Goal: Feedback & Contribution: Submit feedback/report problem

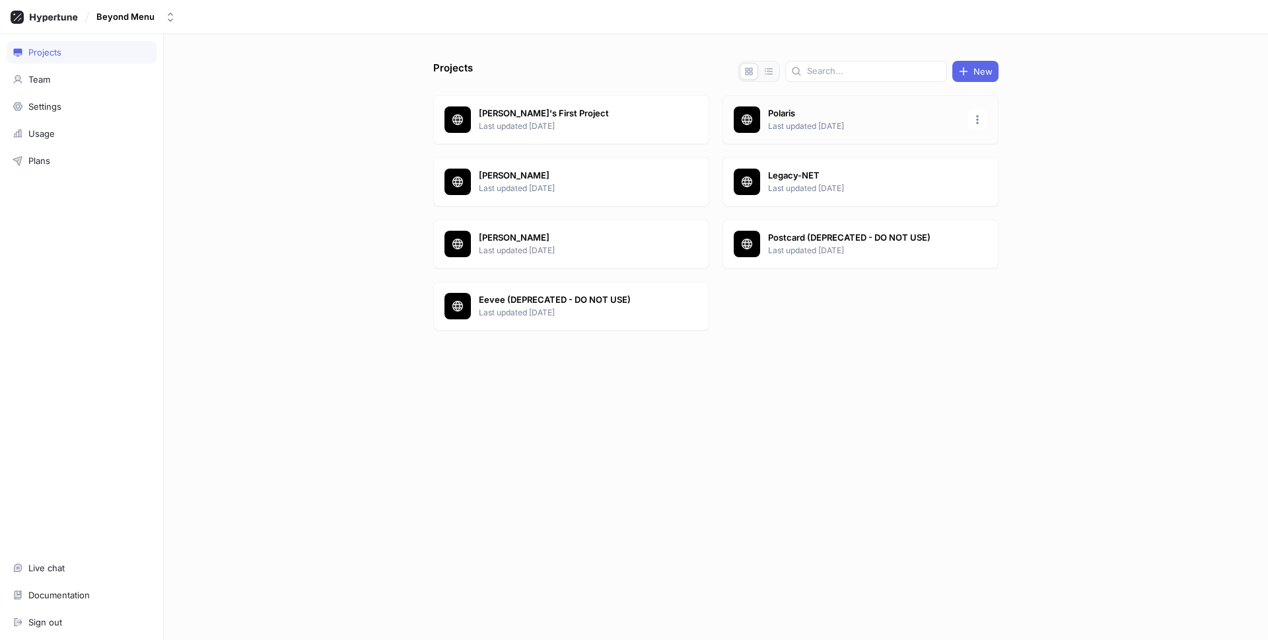
click at [811, 124] on p "Last updated [DATE]" at bounding box center [864, 126] width 192 height 12
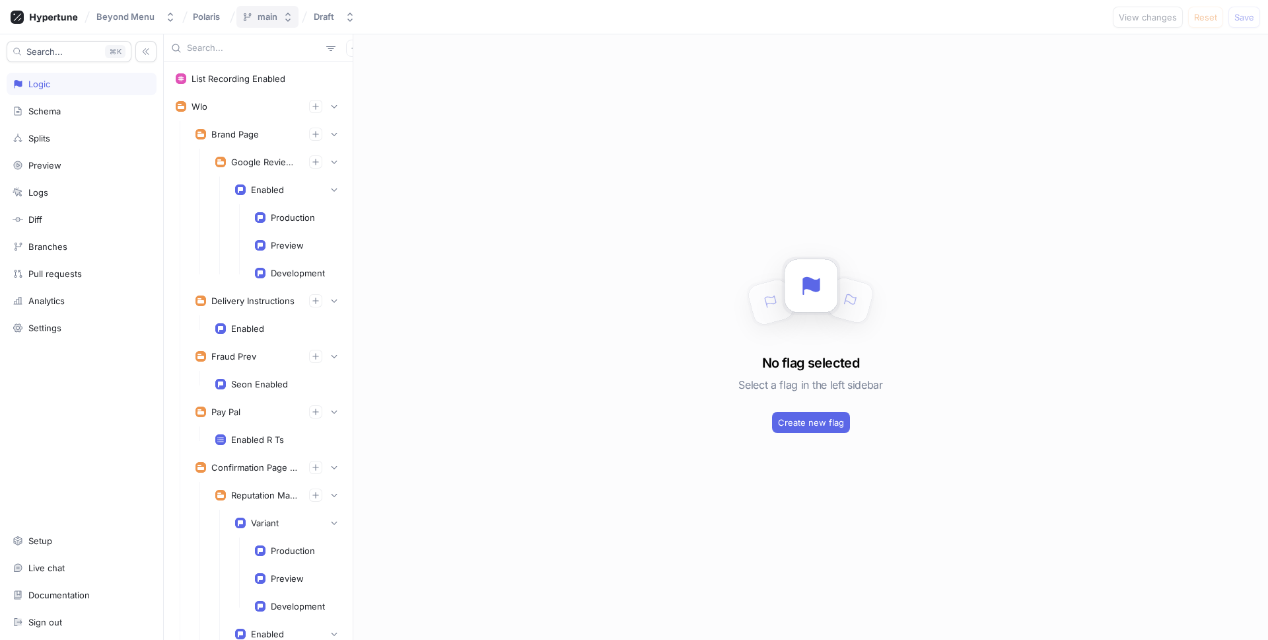
click at [285, 25] on button "main" at bounding box center [268, 17] width 62 height 22
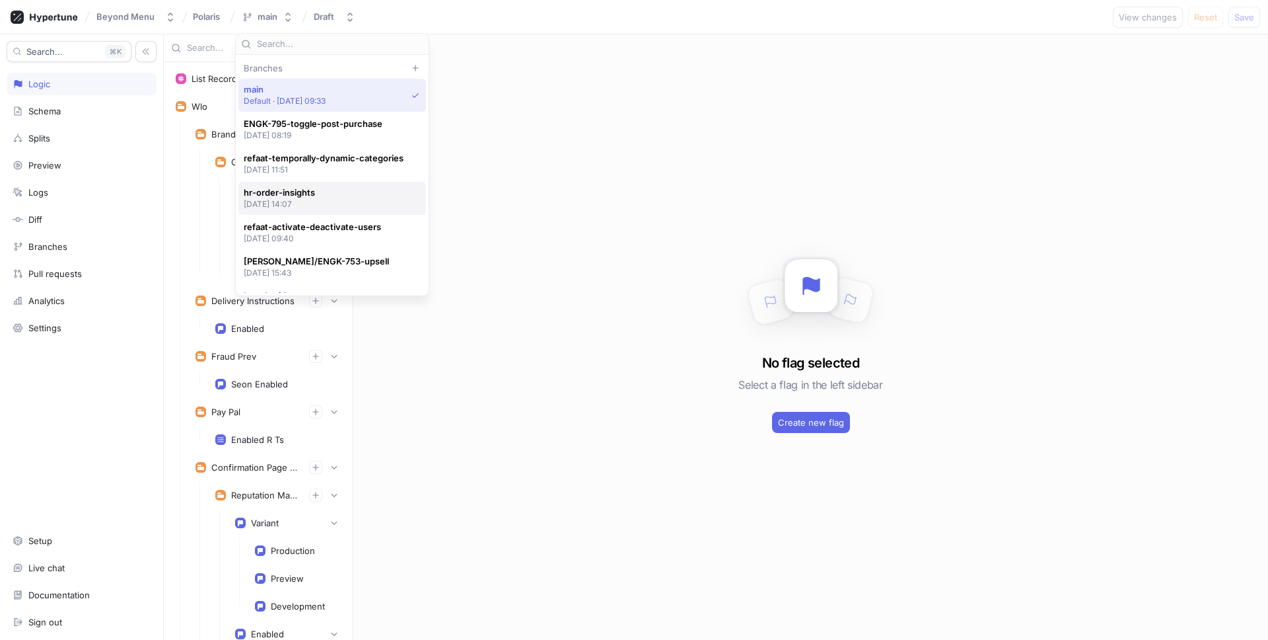
click at [305, 193] on span "hr-order-insights" at bounding box center [279, 192] width 71 height 11
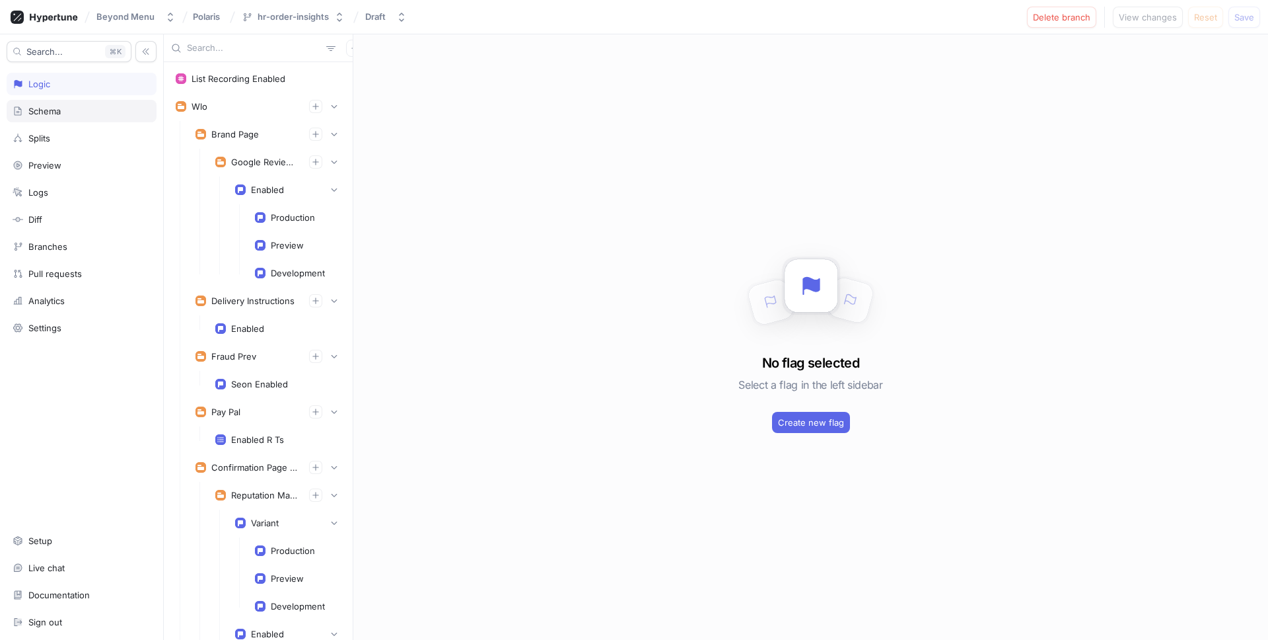
click at [96, 116] on div "Schema" at bounding box center [82, 111] width 138 height 11
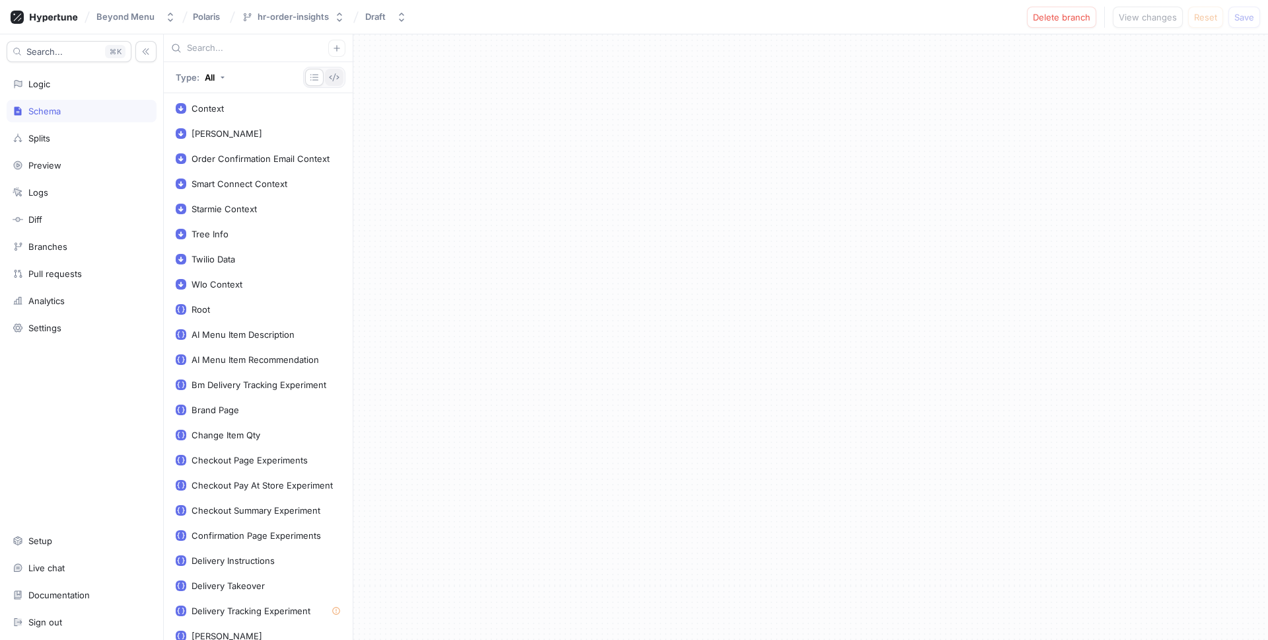
click at [331, 77] on icon "button" at bounding box center [334, 77] width 11 height 11
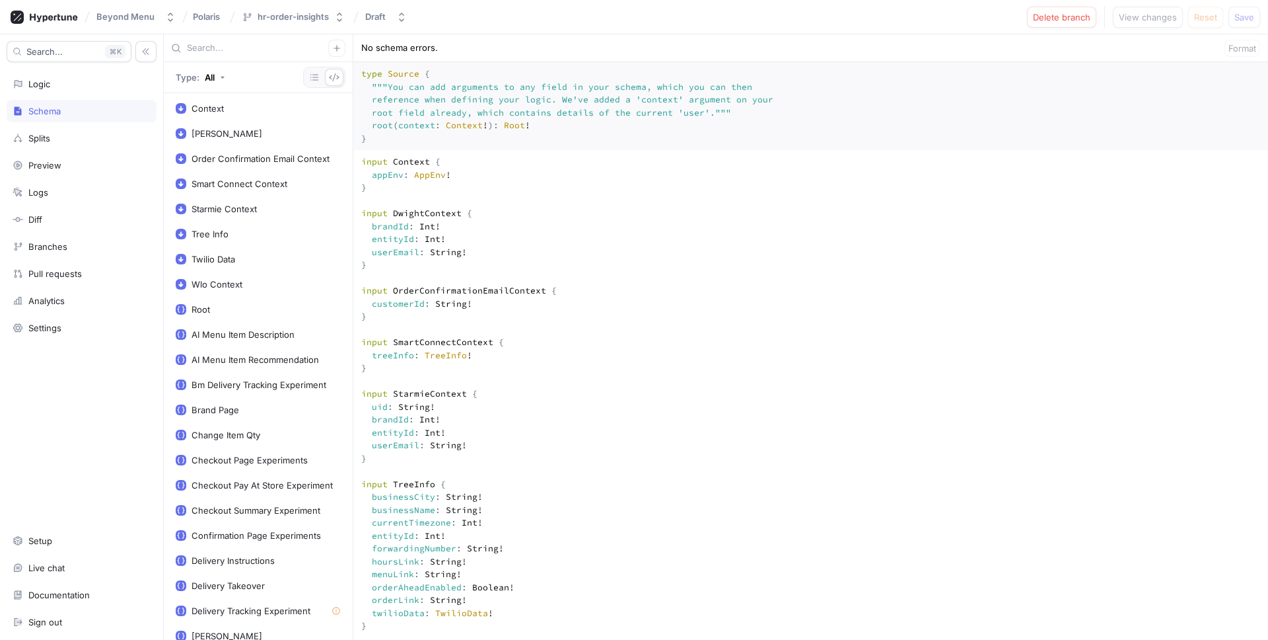
click at [540, 150] on textarea "type Source { """ You can add arguments to any field in your schema, which you …" at bounding box center [810, 106] width 915 height 88
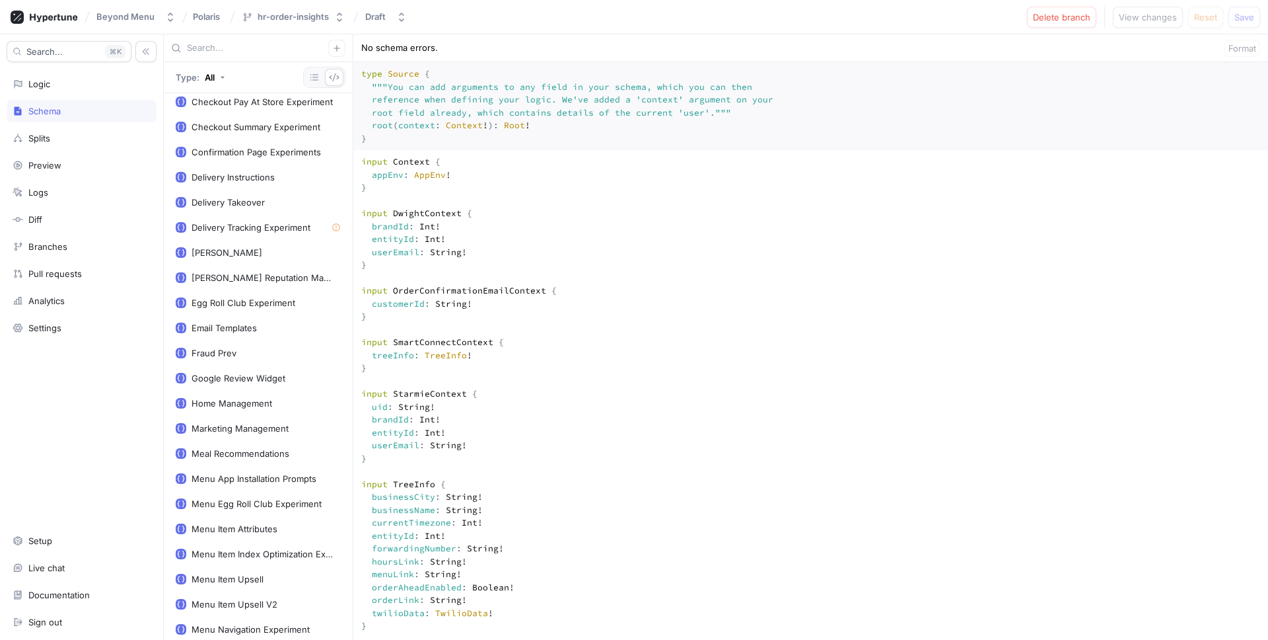
scroll to position [442, 0]
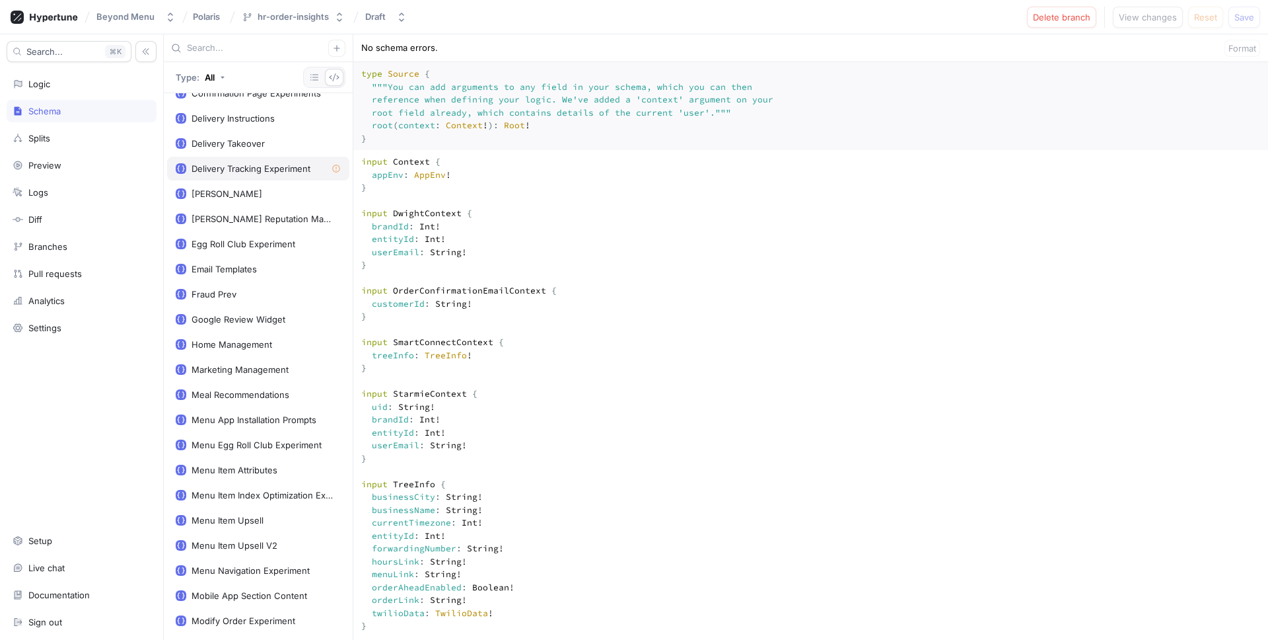
click at [337, 170] on icon at bounding box center [337, 169] width 10 height 10
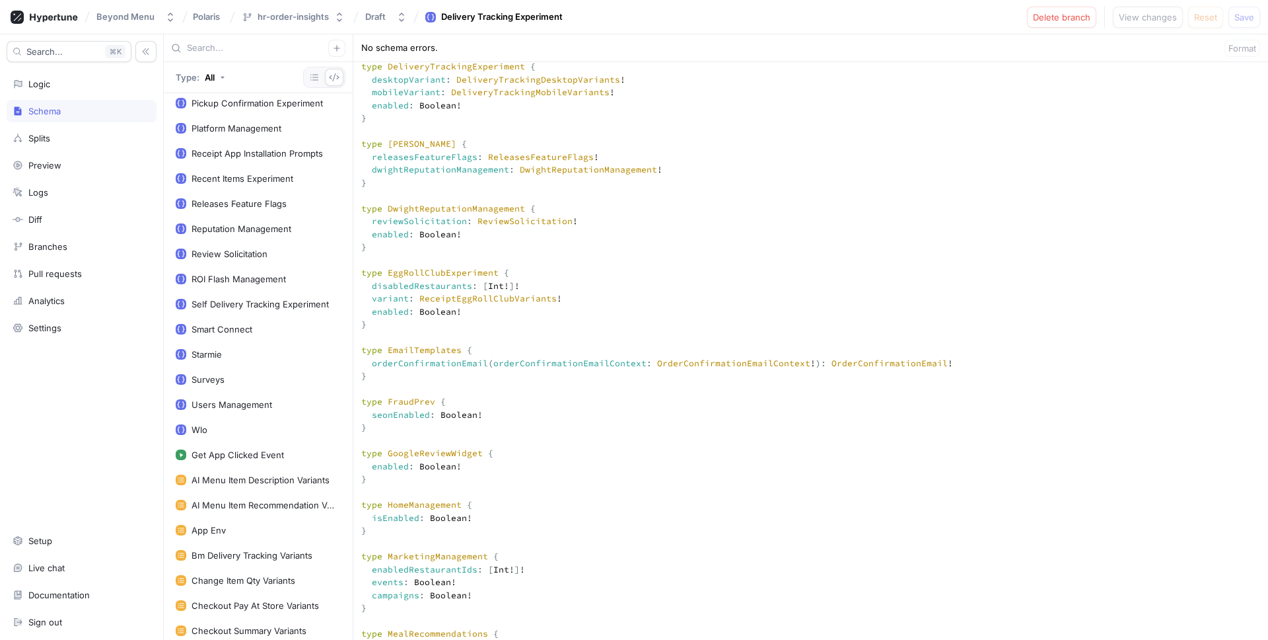
scroll to position [1426, 0]
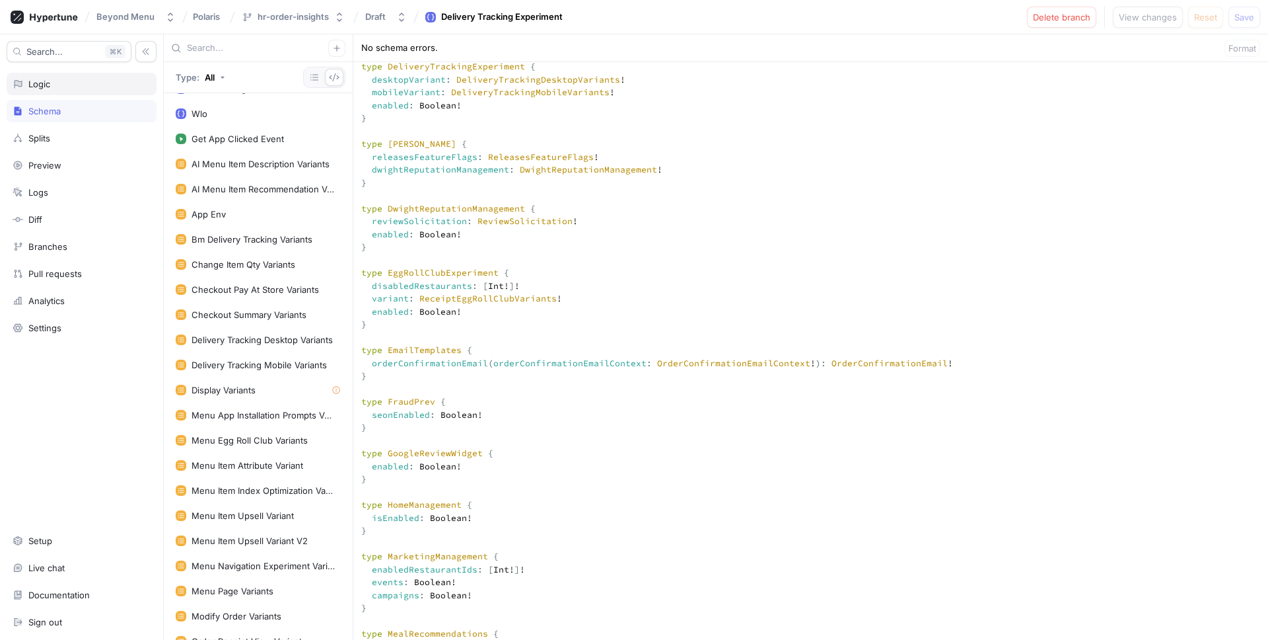
click at [46, 89] on div "Logic" at bounding box center [39, 84] width 22 height 11
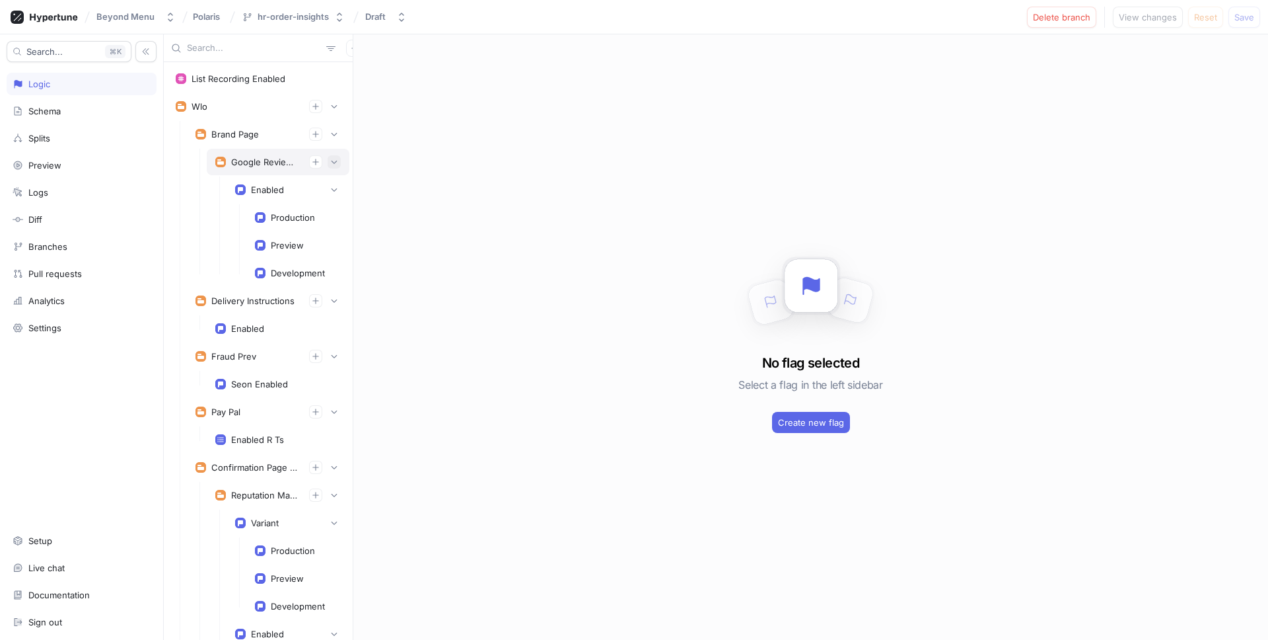
click at [340, 162] on button "button" at bounding box center [334, 161] width 13 height 13
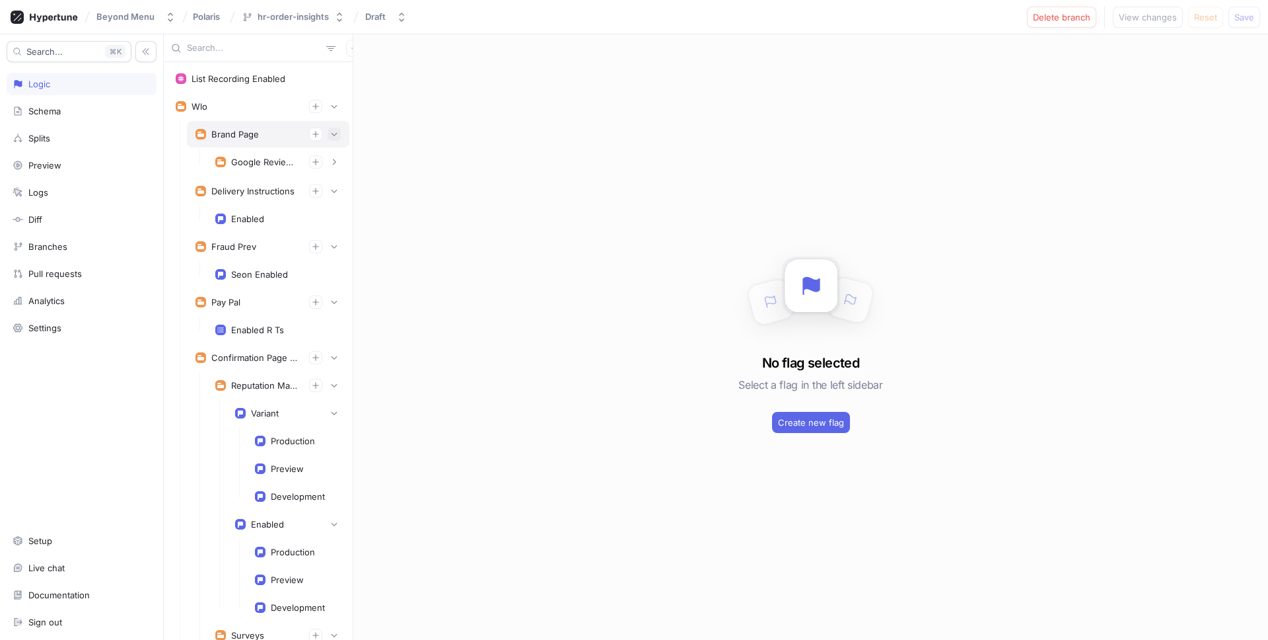
click at [340, 138] on button "button" at bounding box center [334, 134] width 13 height 13
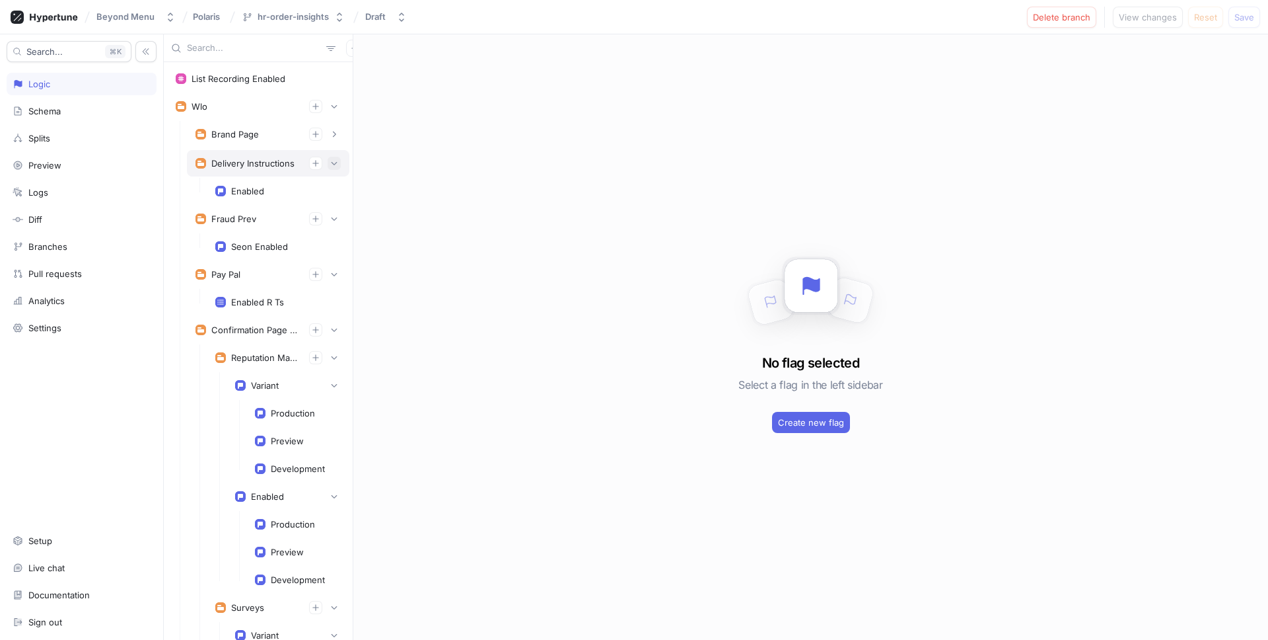
click at [336, 158] on button "button" at bounding box center [334, 163] width 13 height 13
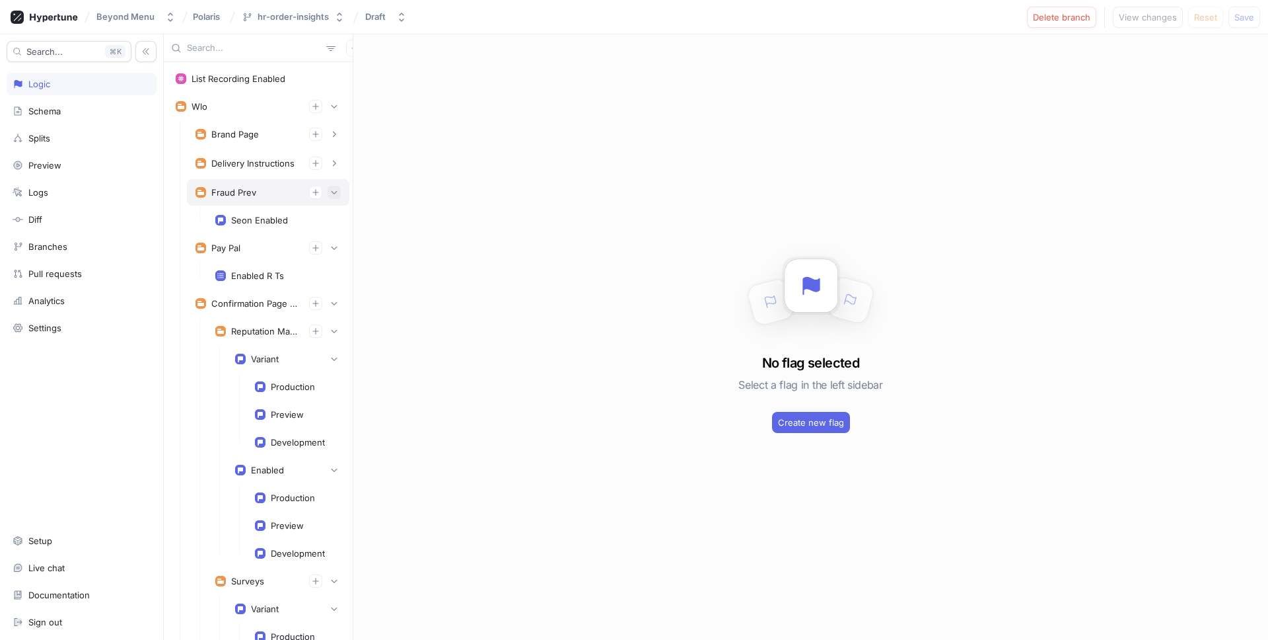
click at [335, 195] on icon "button" at bounding box center [334, 192] width 8 height 8
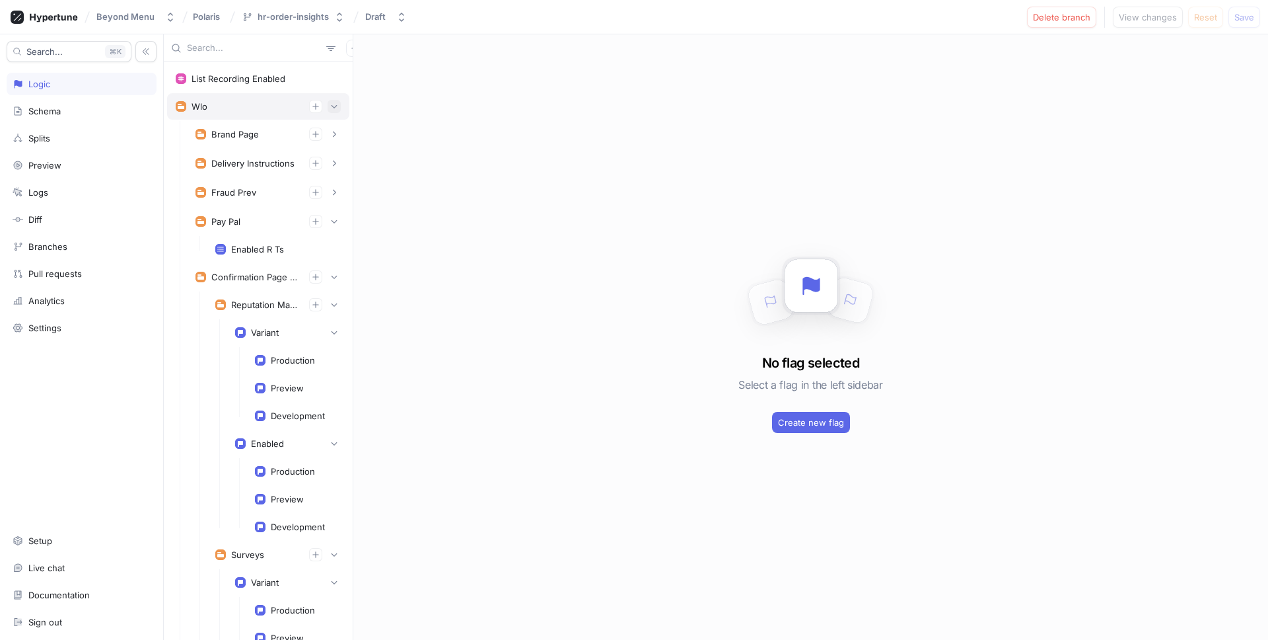
click at [338, 110] on button "button" at bounding box center [334, 106] width 13 height 13
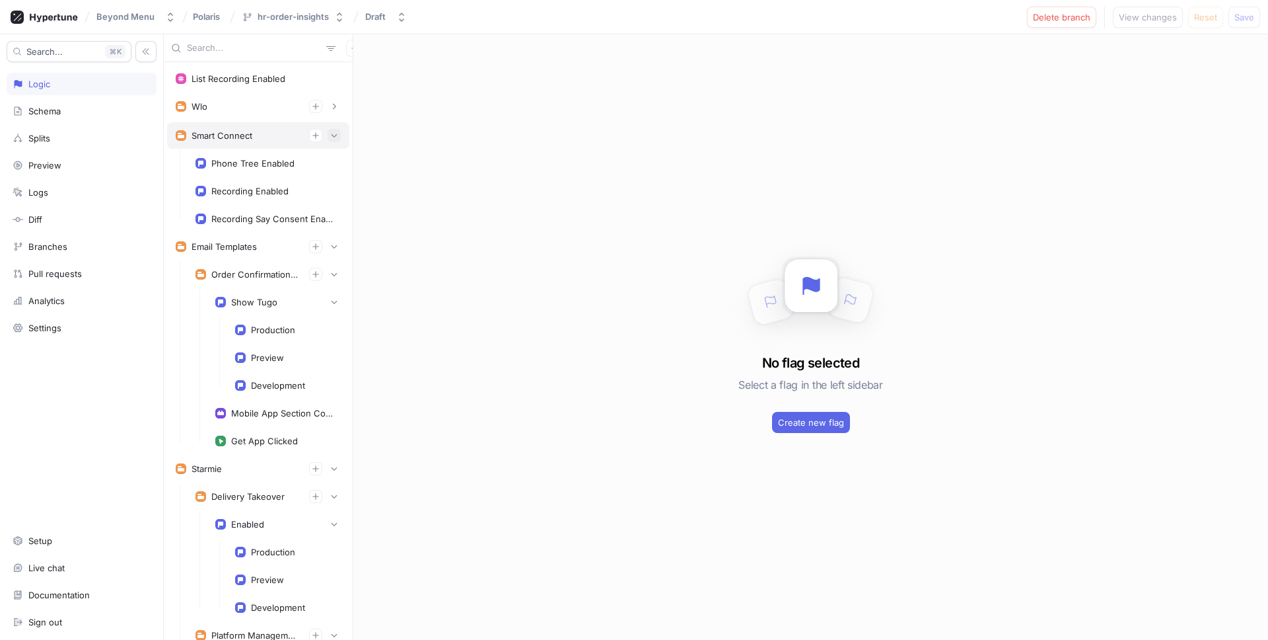
click at [337, 136] on icon "button" at bounding box center [334, 135] width 8 height 8
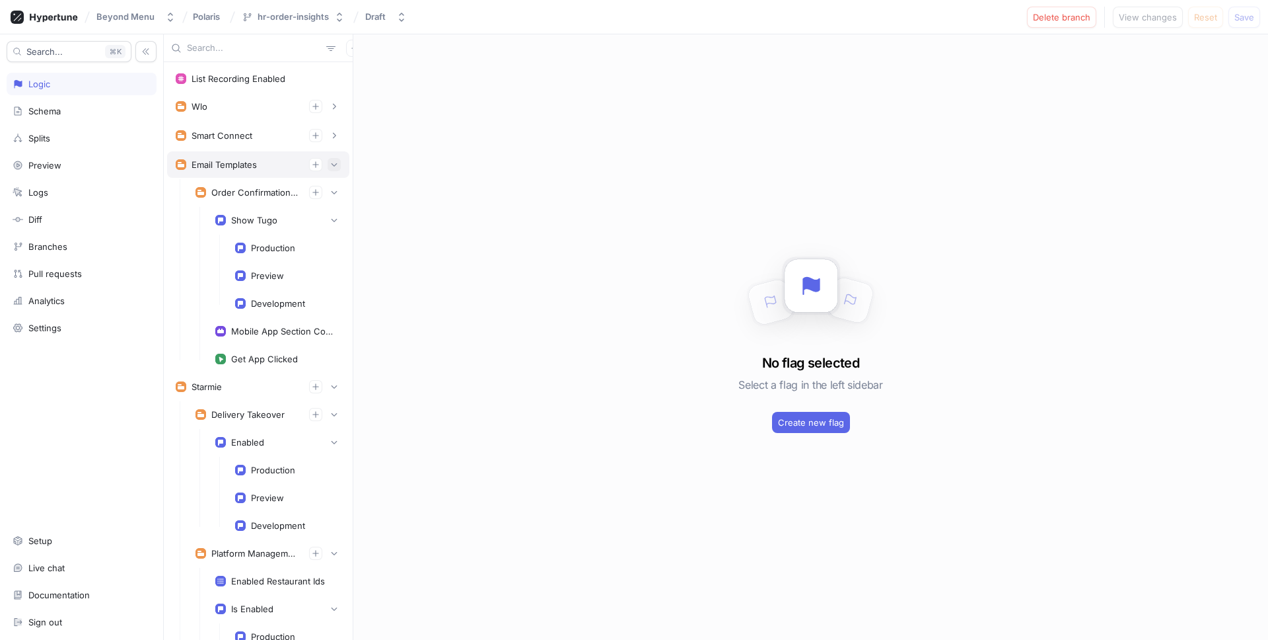
click at [335, 164] on icon "button" at bounding box center [334, 165] width 8 height 8
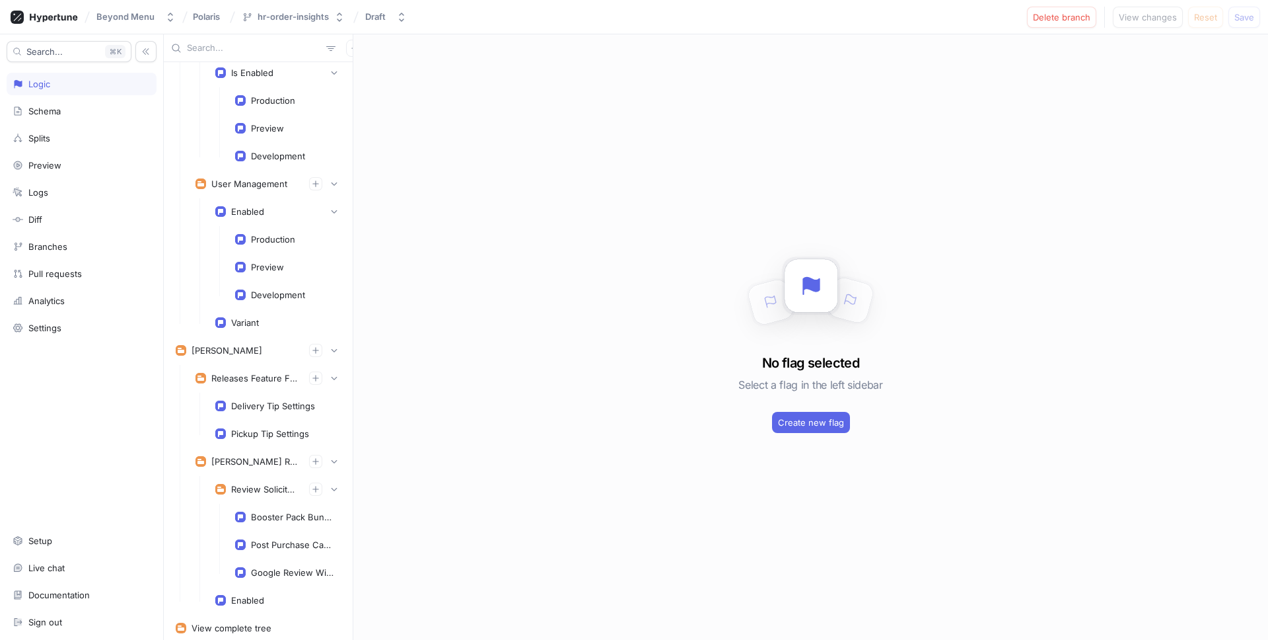
scroll to position [969, 0]
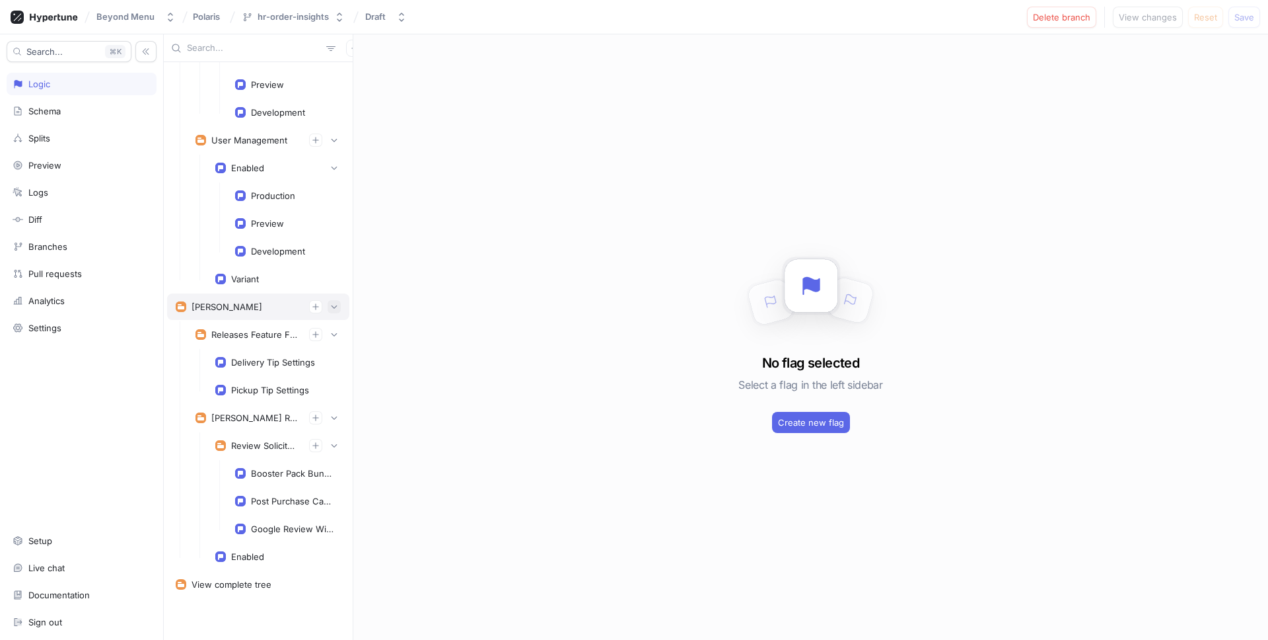
click at [334, 306] on icon "button" at bounding box center [334, 307] width 8 height 8
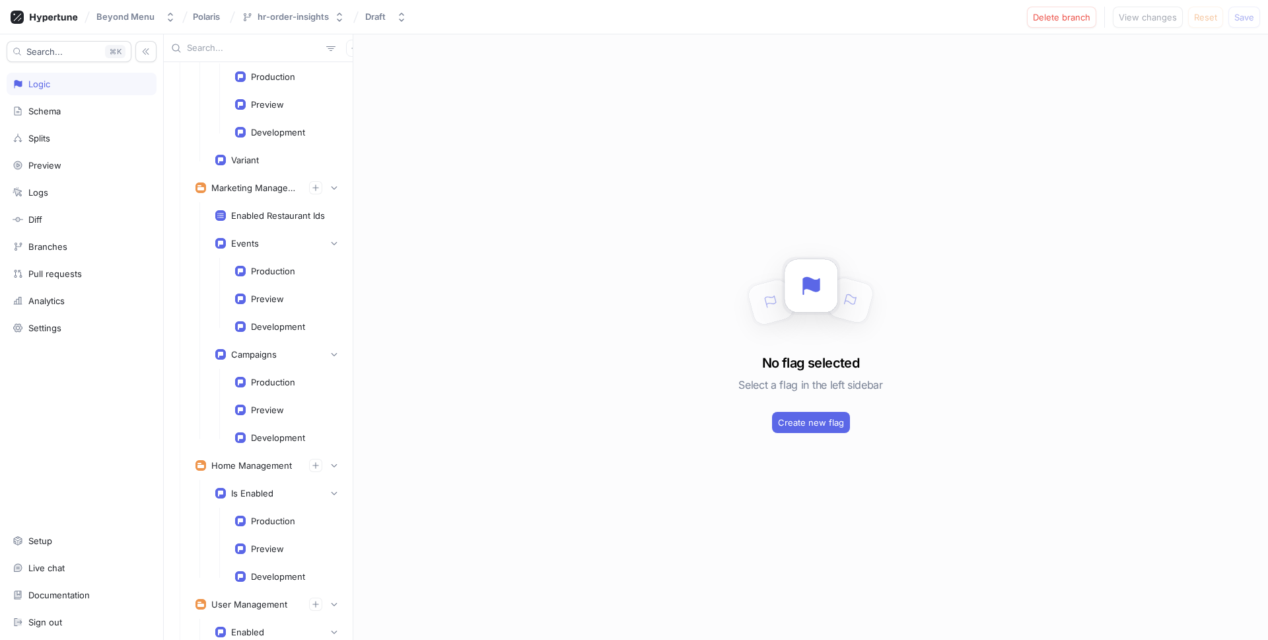
scroll to position [503, 0]
click at [336, 191] on icon "button" at bounding box center [334, 190] width 8 height 8
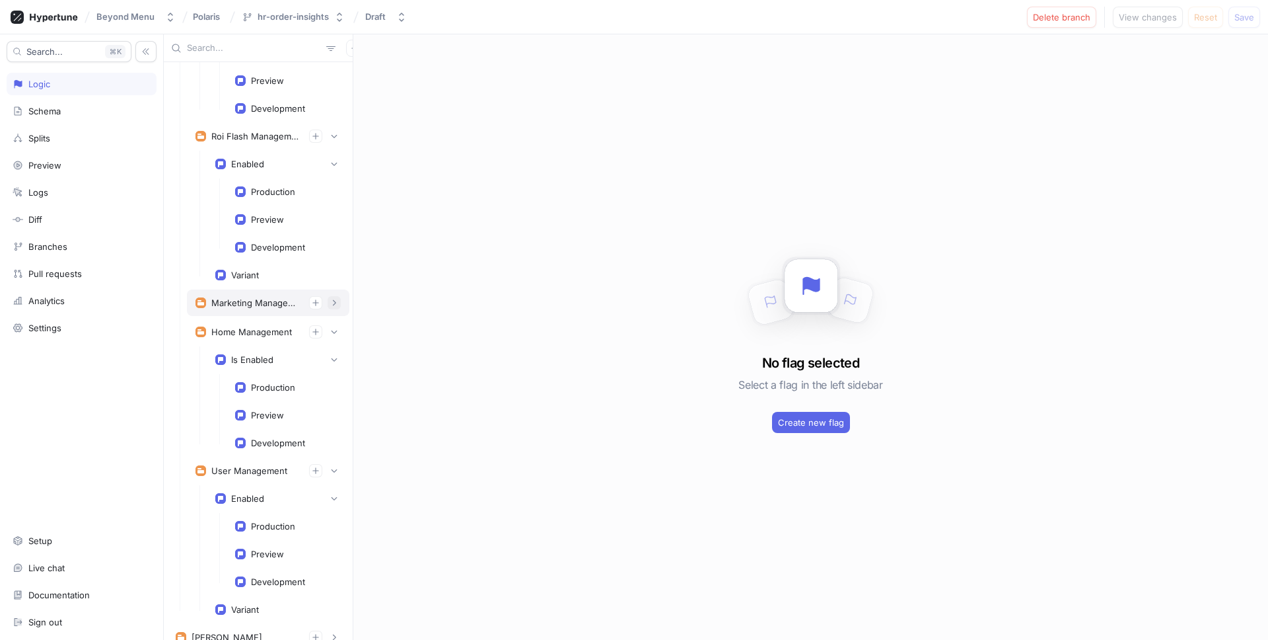
scroll to position [349, 0]
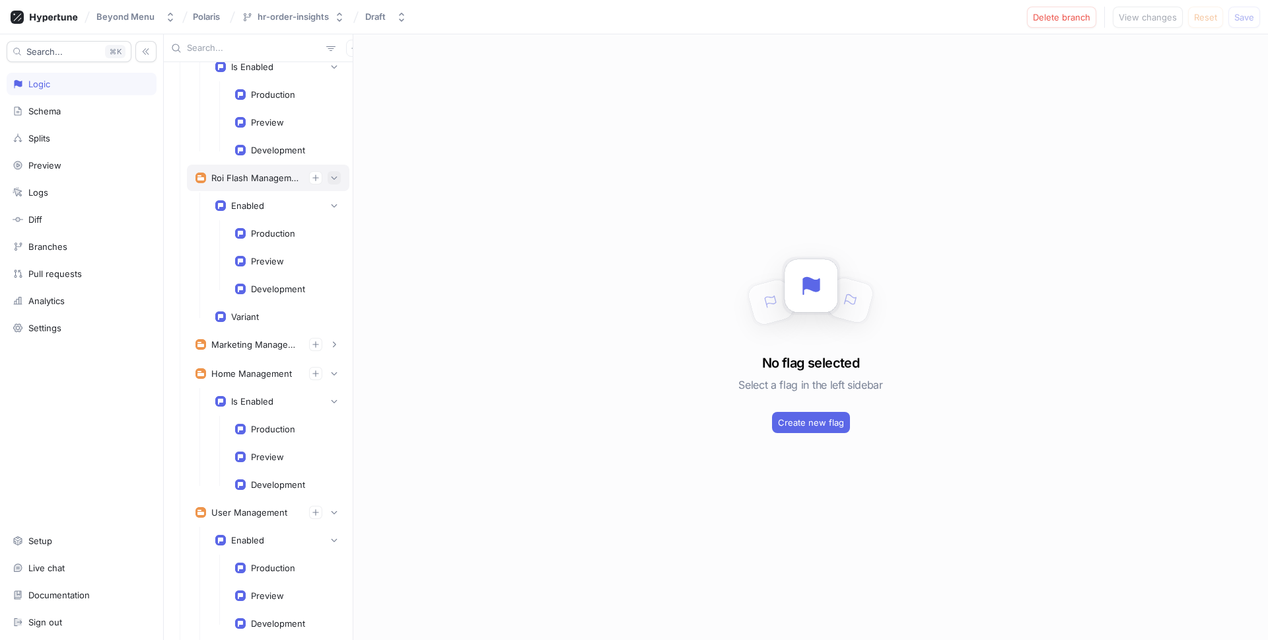
click at [336, 182] on button "button" at bounding box center [334, 177] width 13 height 13
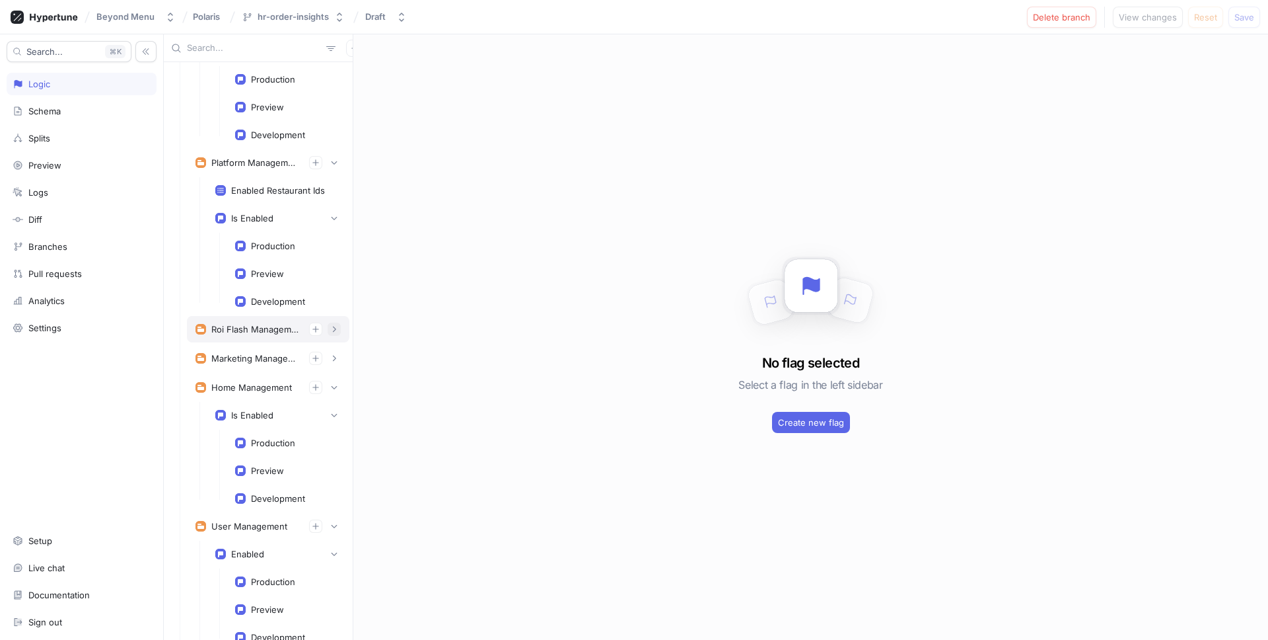
scroll to position [182, 0]
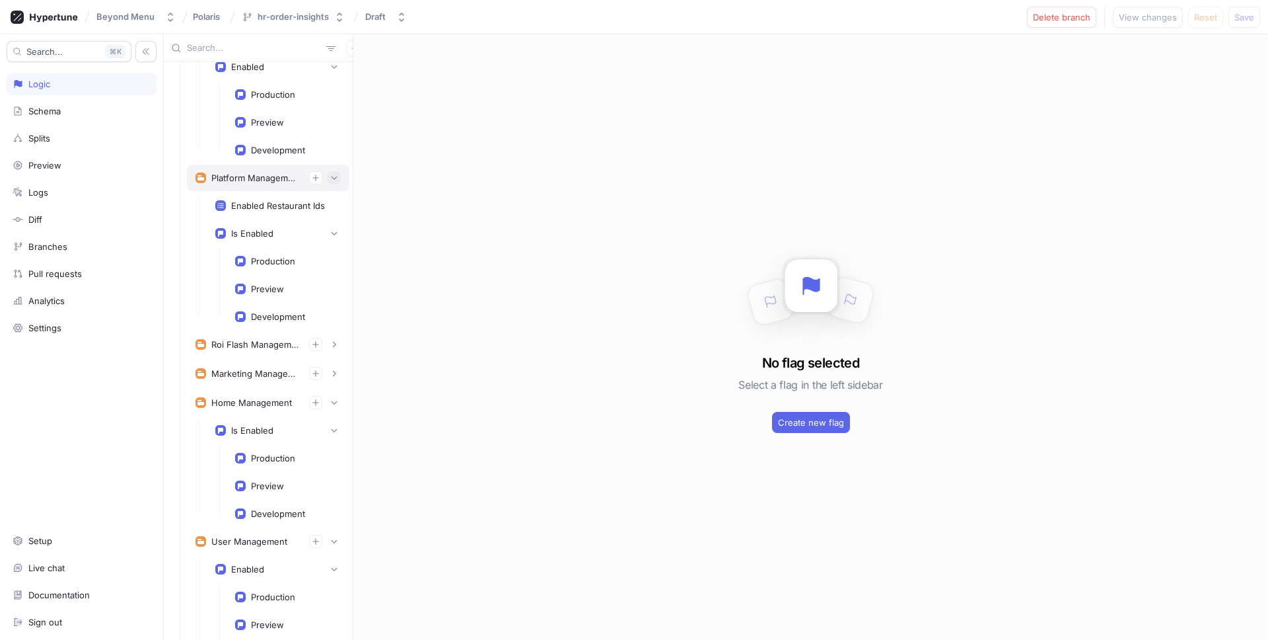
click at [336, 180] on icon "button" at bounding box center [334, 178] width 8 height 8
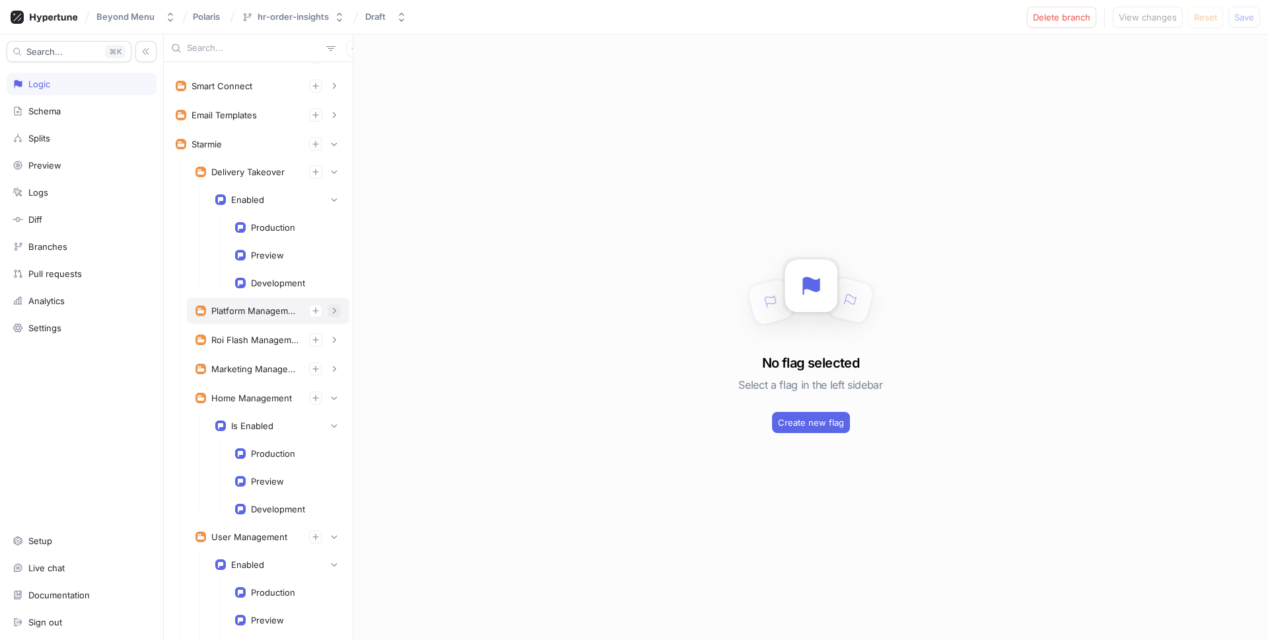
scroll to position [30, 0]
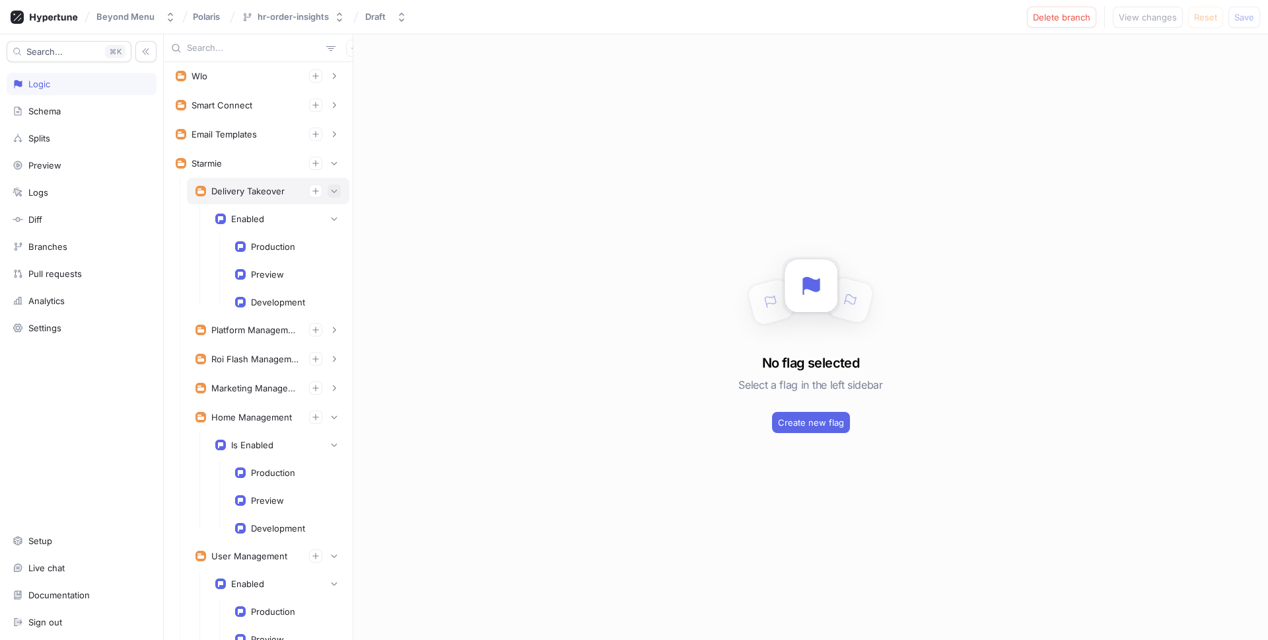
click at [335, 187] on icon "button" at bounding box center [334, 191] width 8 height 8
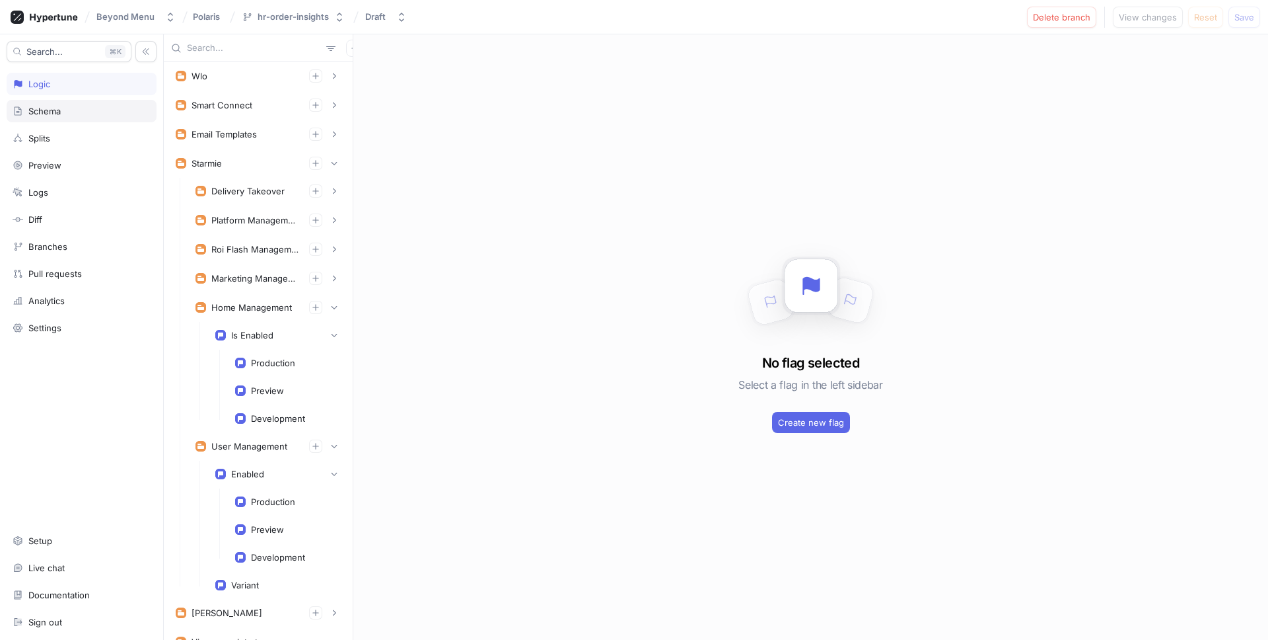
click at [67, 109] on div "Schema" at bounding box center [82, 111] width 138 height 11
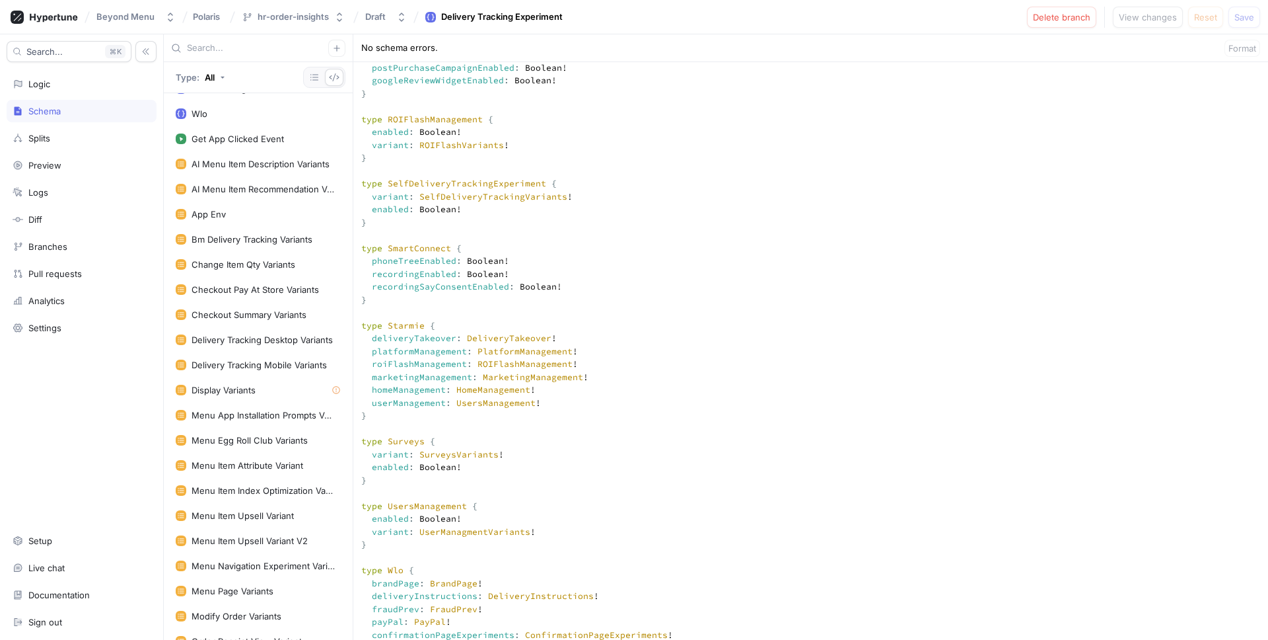
click at [571, 424] on textarea at bounding box center [810, 206] width 915 height 7697
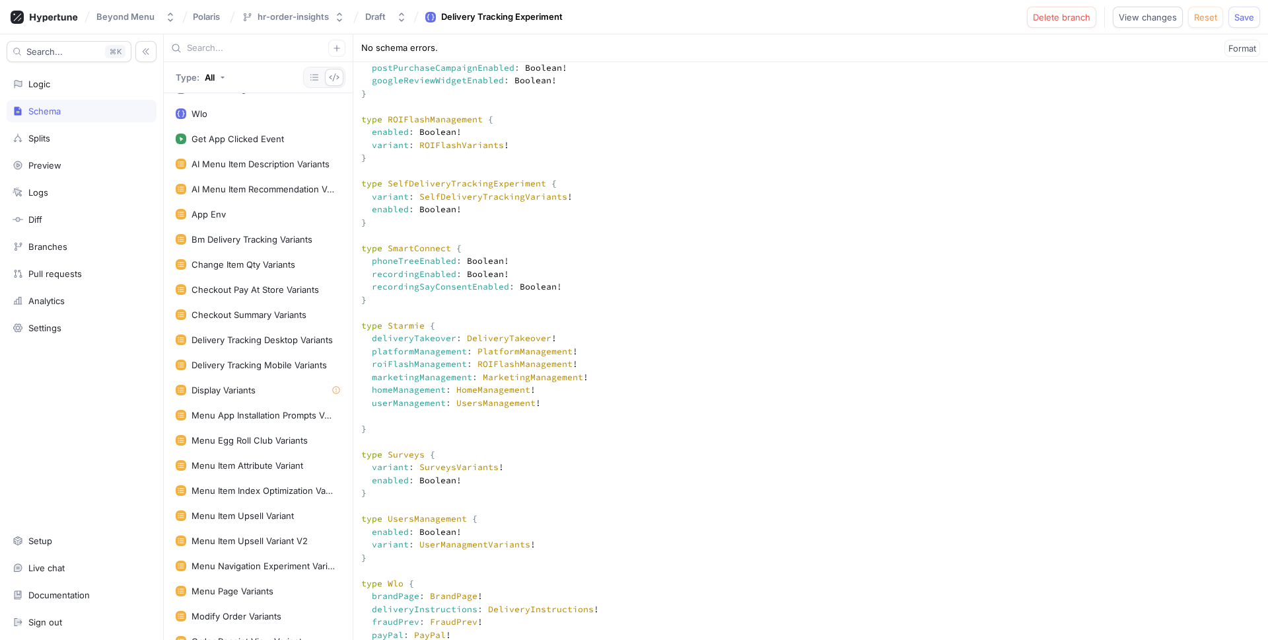
paste textarea "orderInsights: OrderInsights!"
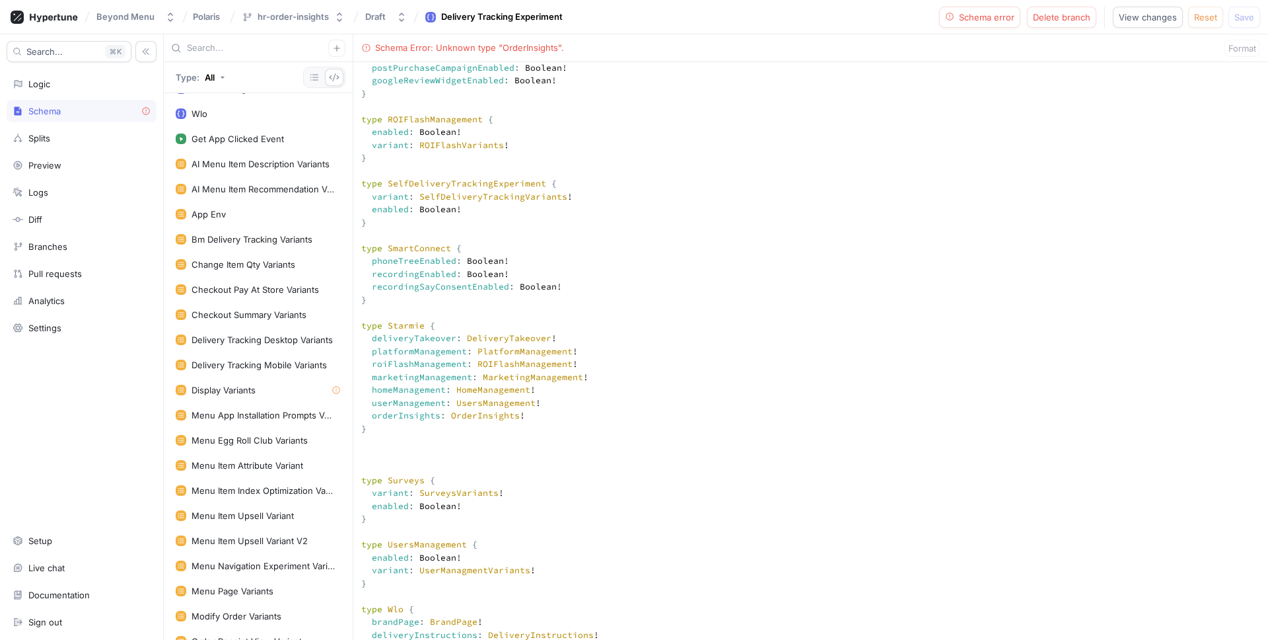
click at [390, 456] on textarea at bounding box center [810, 226] width 915 height 7736
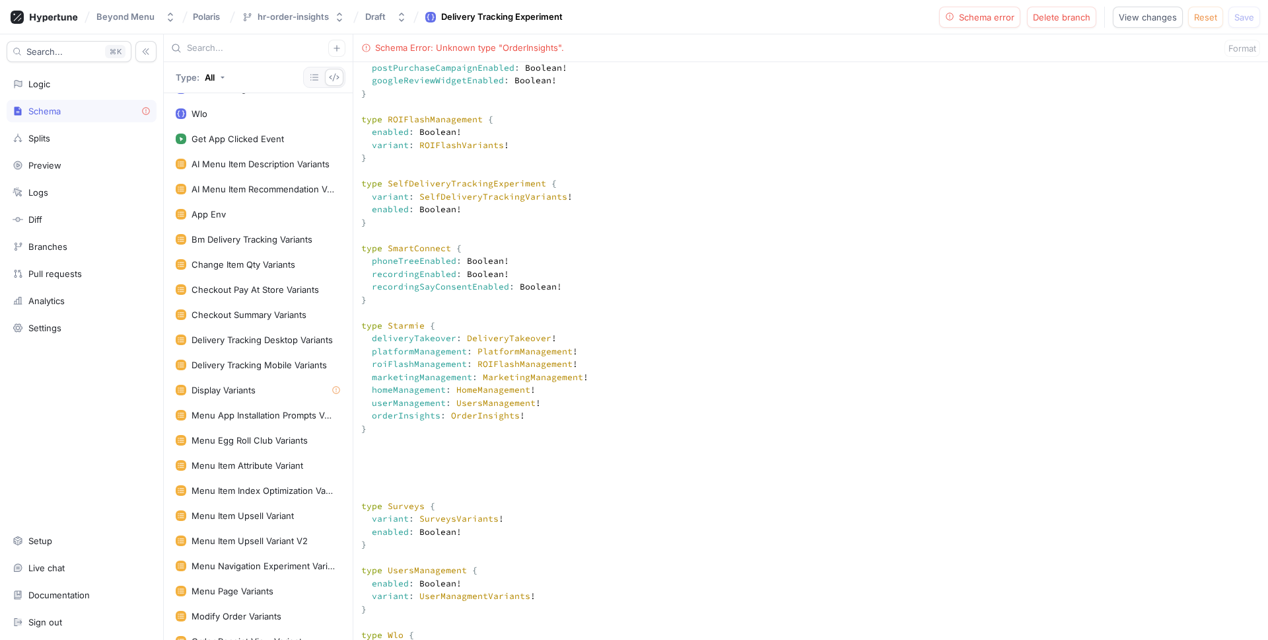
paste textarea "type OrderInsights { MobileAppEnabled: Boolean! ManagerAppEnabled: Boolean! }"
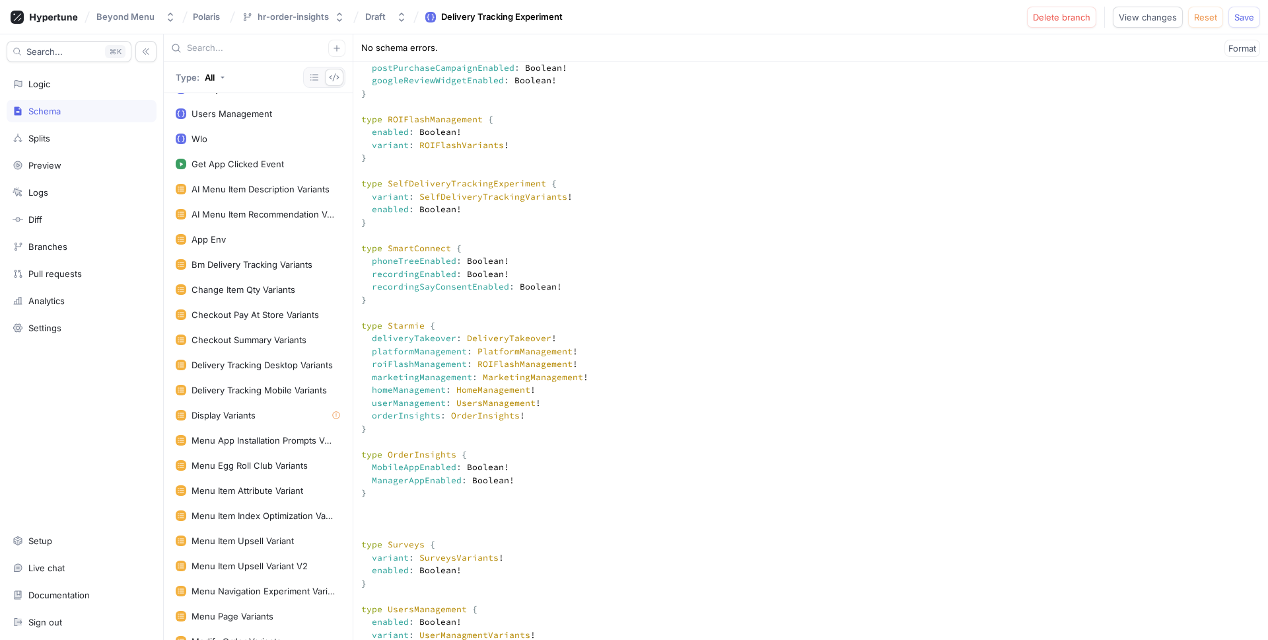
click at [487, 440] on textarea at bounding box center [810, 258] width 915 height 7800
click at [406, 446] on textarea at bounding box center [810, 258] width 915 height 7800
click at [438, 443] on textarea at bounding box center [810, 258] width 915 height 7800
click at [427, 441] on textarea at bounding box center [810, 258] width 915 height 7800
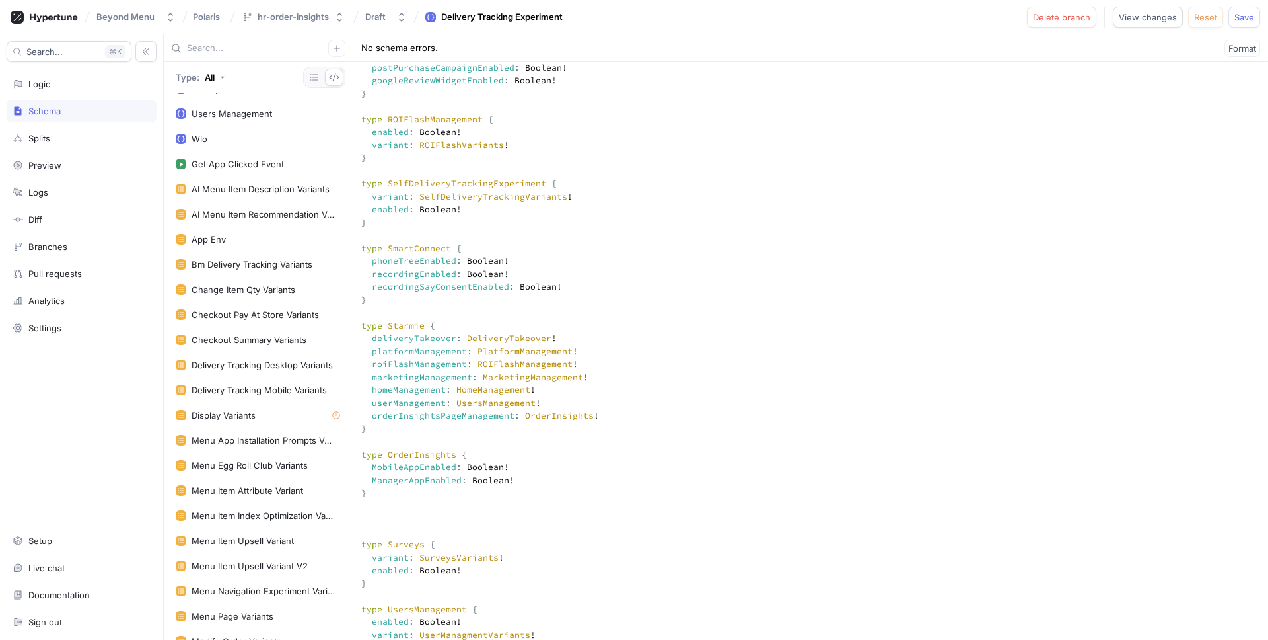
click at [427, 441] on textarea at bounding box center [810, 258] width 915 height 7800
click at [604, 441] on textarea at bounding box center [810, 258] width 915 height 7800
paste textarea "orderInsightsManagement: OrderInsightsManagement!"
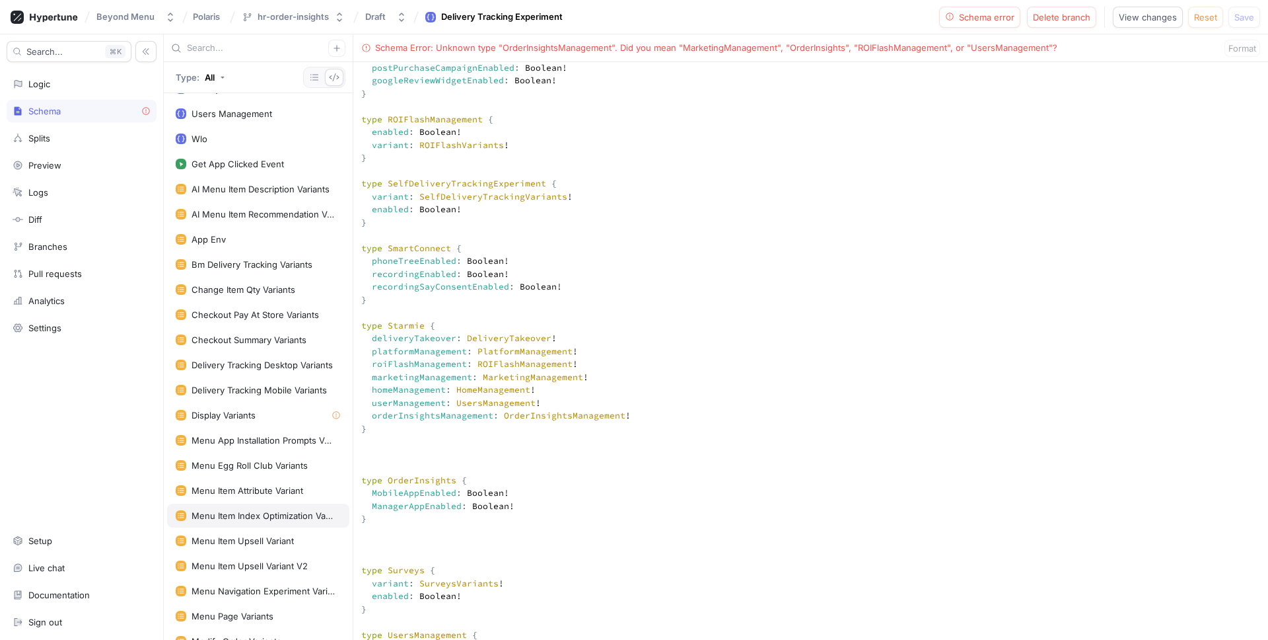
drag, startPoint x: 387, startPoint y: 546, endPoint x: 343, endPoint y: 505, distance: 60.3
click at [343, 505] on div "Type: All Context Dwight Context Order Confirmation Email Context Smart Connect…" at bounding box center [716, 336] width 1105 height 605
paste textarea "Management"
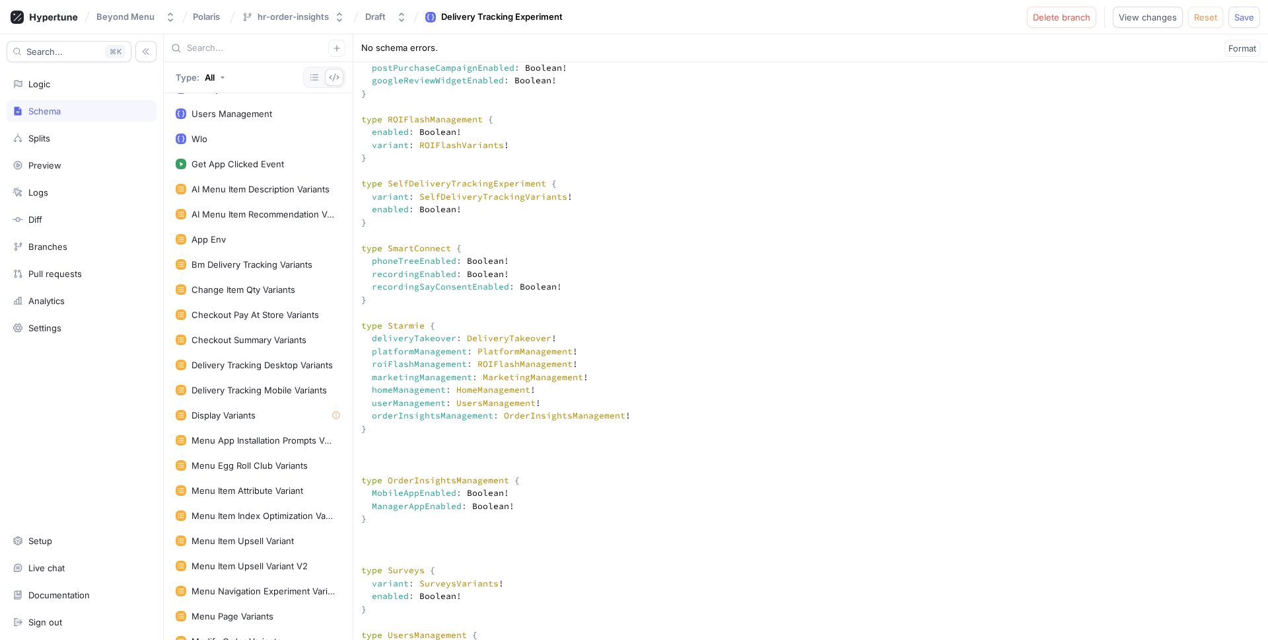
click at [383, 484] on textarea at bounding box center [810, 271] width 915 height 7826
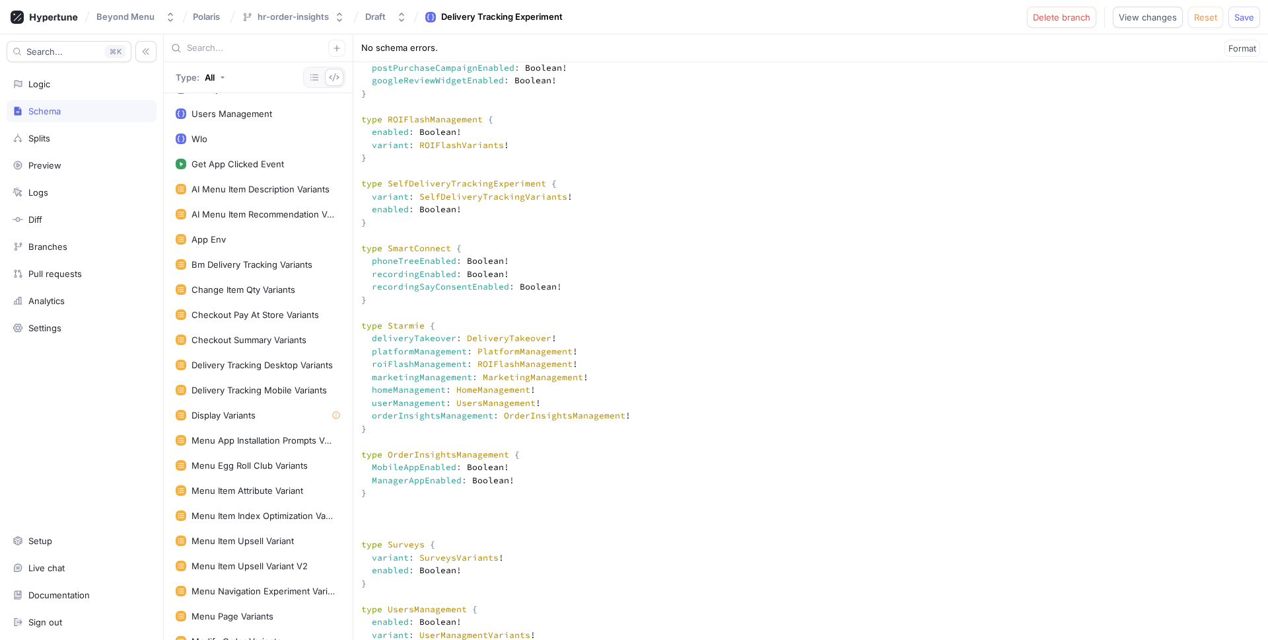
type textarea "input Context { appEnv: AppEnv! } input DwightContext { brandId: Int! entityId:…"
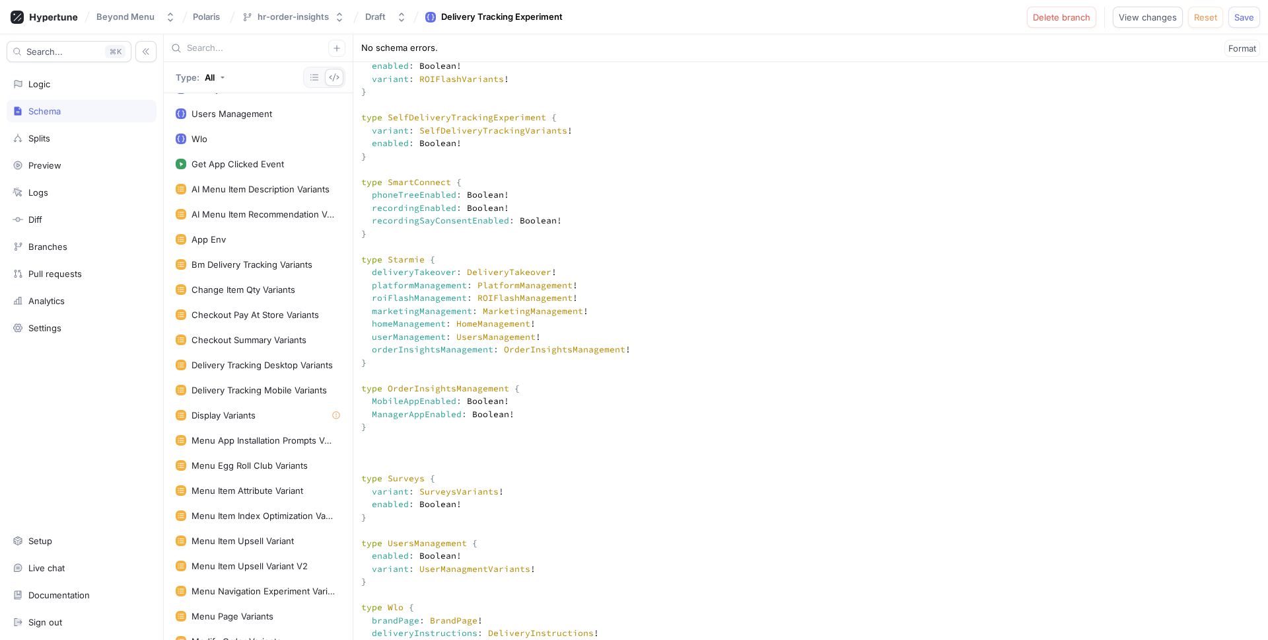
scroll to position [3858, 0]
click at [453, 427] on textarea at bounding box center [810, 192] width 915 height 7800
click at [57, 80] on div "Logic" at bounding box center [82, 84] width 138 height 11
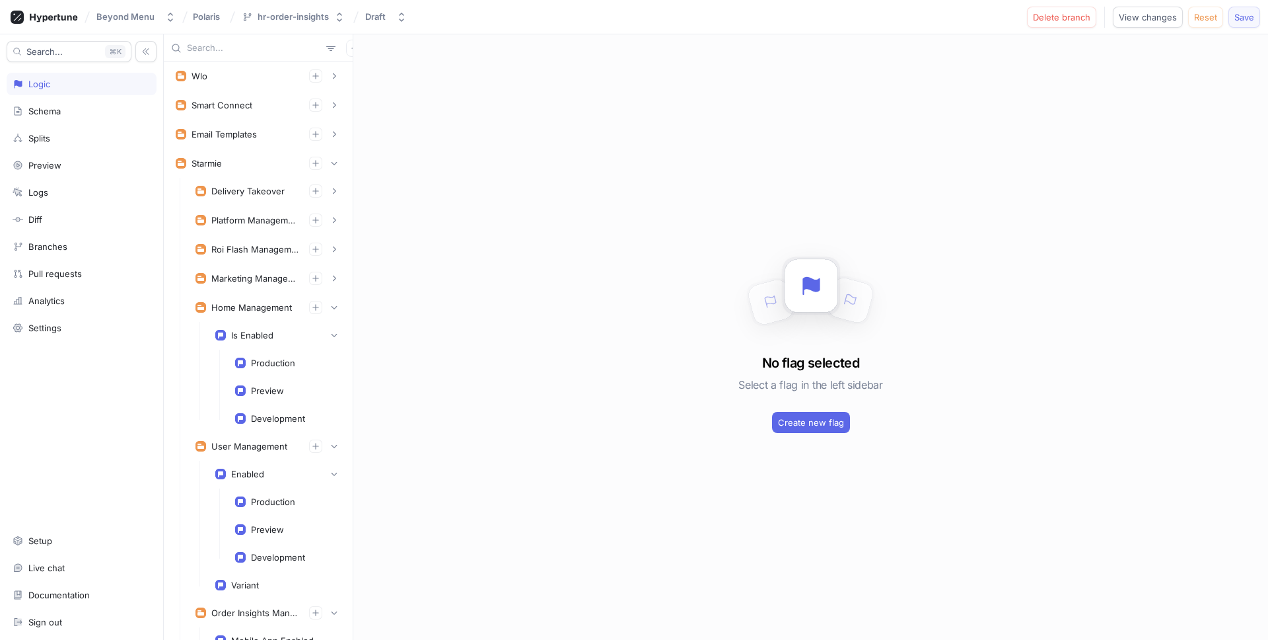
click at [1239, 20] on span "Save" at bounding box center [1245, 17] width 20 height 8
click at [334, 312] on button "button" at bounding box center [334, 307] width 13 height 13
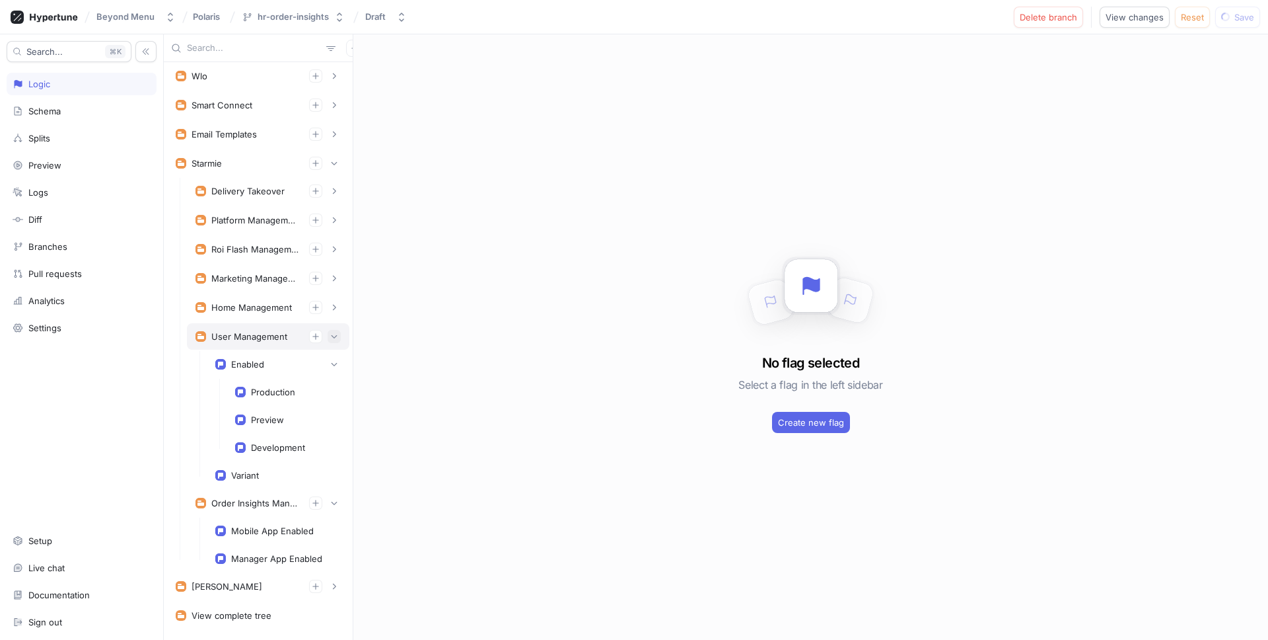
click at [336, 333] on icon "button" at bounding box center [334, 336] width 8 height 8
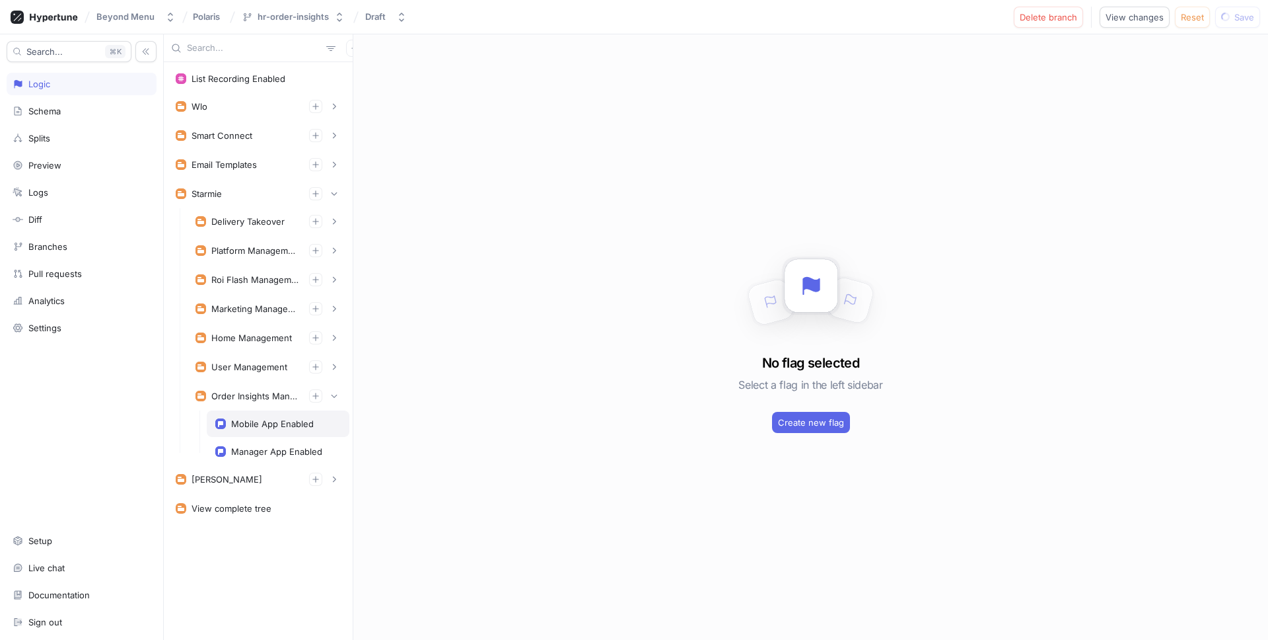
click at [283, 428] on div "Mobile App Enabled" at bounding box center [272, 423] width 83 height 11
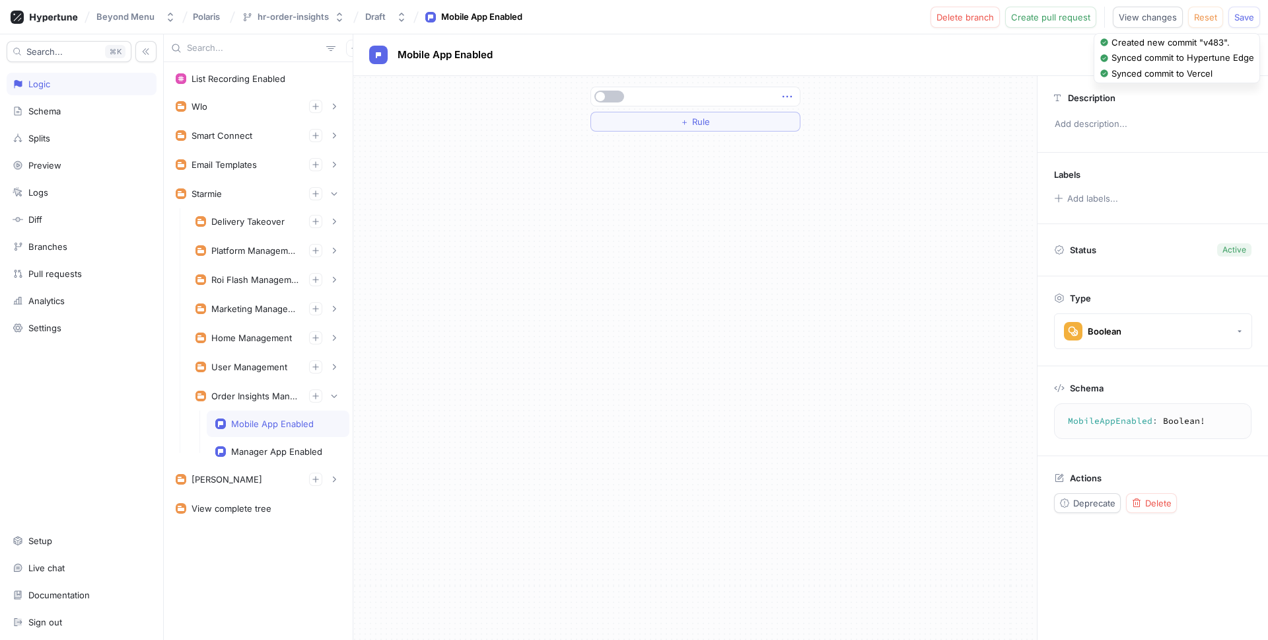
click at [788, 95] on icon "button" at bounding box center [787, 96] width 15 height 15
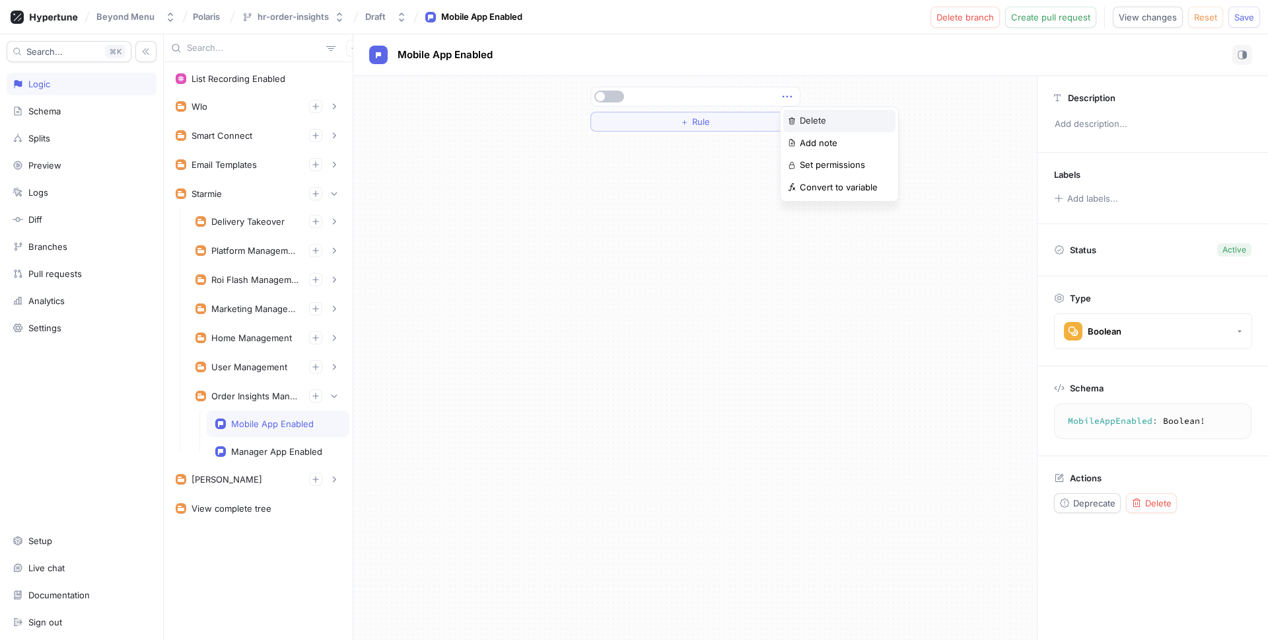
click at [801, 118] on p "Delete" at bounding box center [813, 120] width 26 height 13
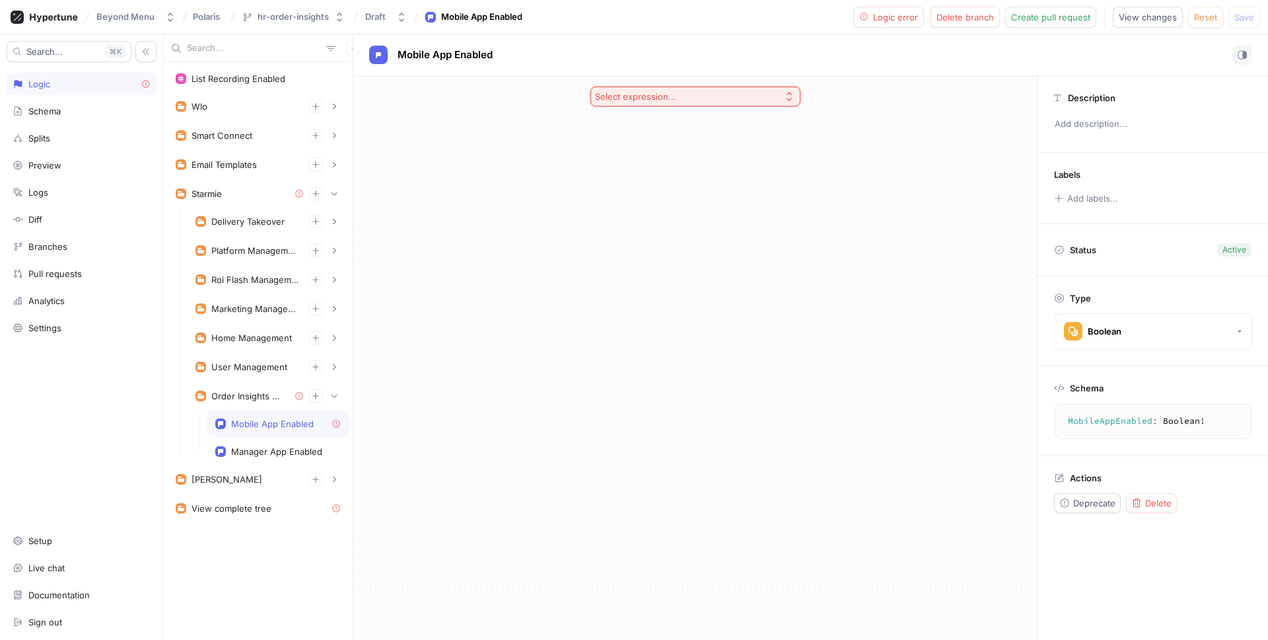
click at [764, 93] on button "Select expression..." at bounding box center [696, 97] width 210 height 20
click at [672, 210] on span "Exhaustive Enum Switch" at bounding box center [700, 213] width 170 height 11
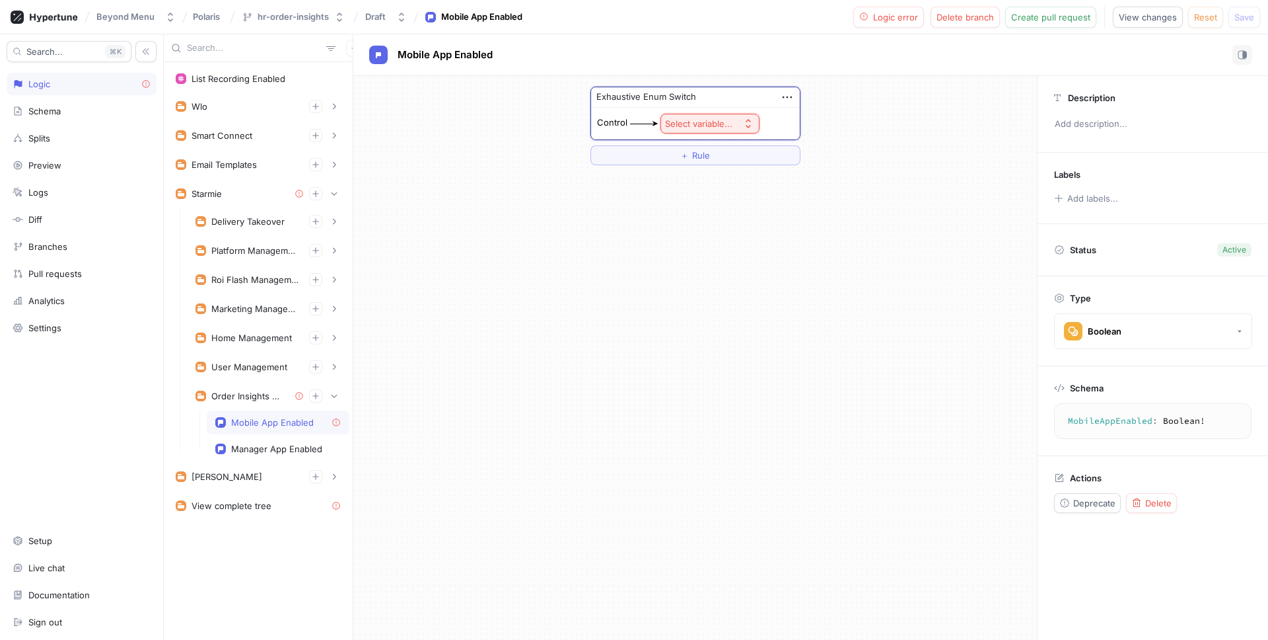
click at [696, 124] on div "Select variable..." at bounding box center [698, 123] width 67 height 11
click at [717, 171] on span "Context > App Env" at bounding box center [747, 171] width 122 height 11
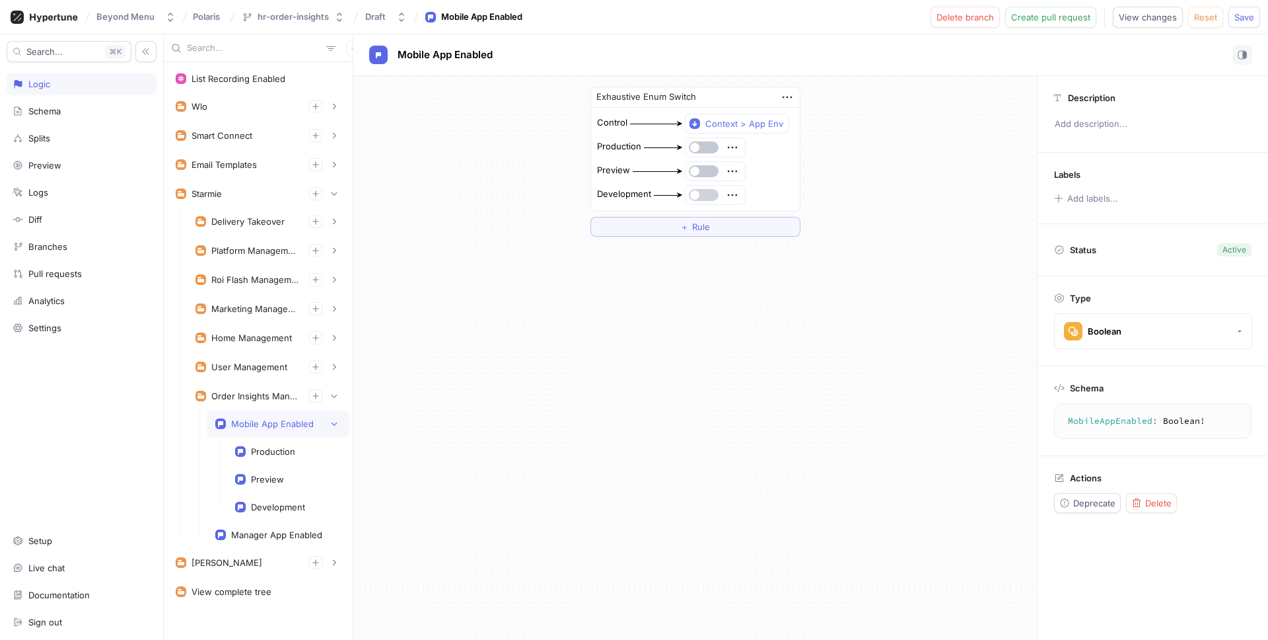
click at [700, 192] on button "button" at bounding box center [704, 195] width 30 height 12
click at [700, 174] on button "button" at bounding box center [704, 171] width 30 height 12
click at [568, 326] on div "Exhaustive Enum Switch Control Context > App Env Production Preview Development…" at bounding box center [695, 358] width 684 height 564
click at [336, 423] on icon "button" at bounding box center [334, 424] width 8 height 8
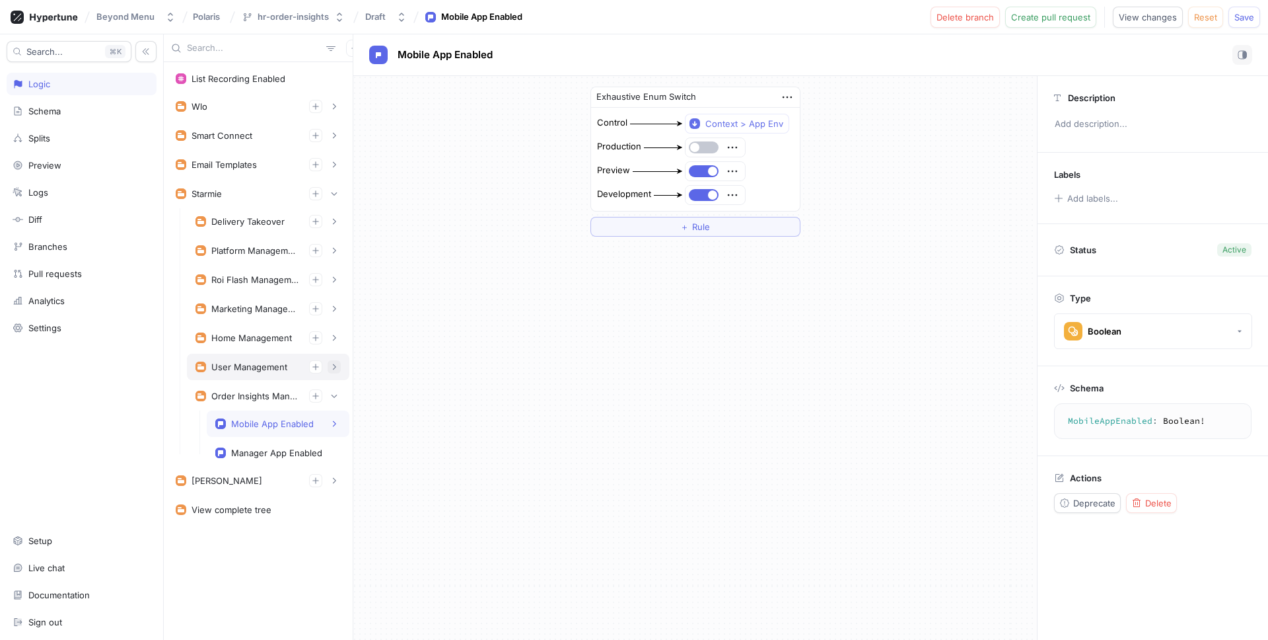
click at [333, 367] on icon "button" at bounding box center [334, 367] width 8 height 8
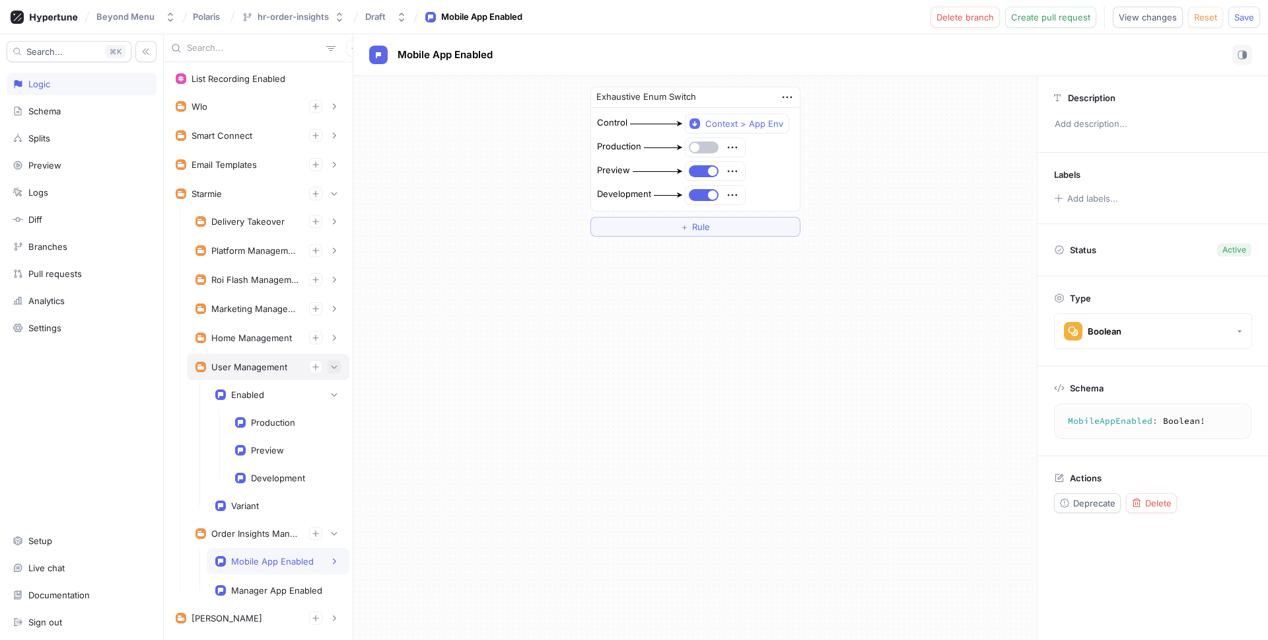
click at [333, 367] on icon "button" at bounding box center [335, 366] width 6 height 3
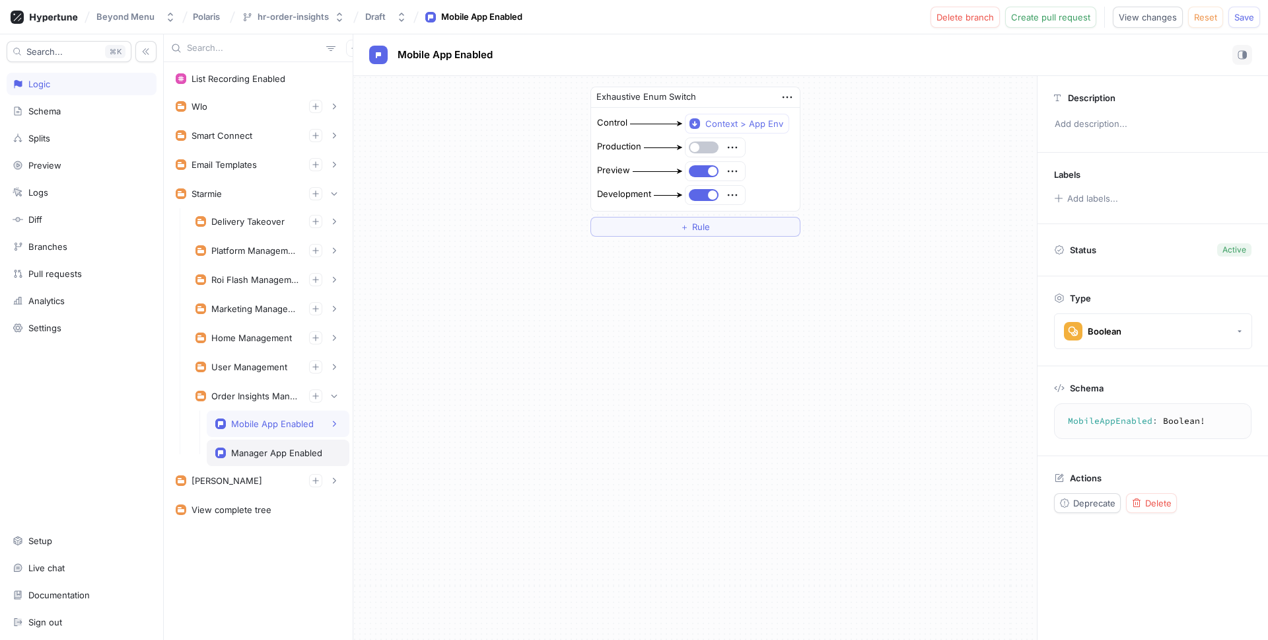
click at [308, 447] on div "Manager App Enabled" at bounding box center [276, 452] width 91 height 11
type textarea "ManagerAppEnabled: Boolean!"
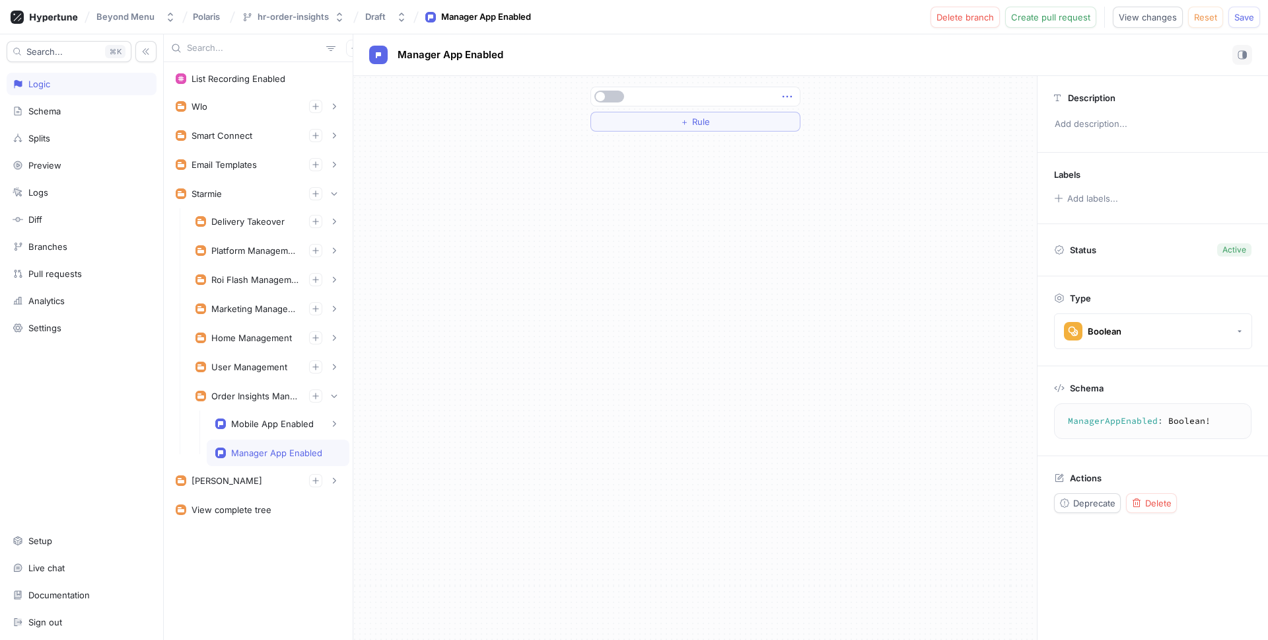
click at [782, 94] on icon "button" at bounding box center [787, 96] width 15 height 15
click at [800, 124] on p "Delete" at bounding box center [813, 120] width 26 height 13
click at [787, 97] on icon "button" at bounding box center [789, 96] width 11 height 11
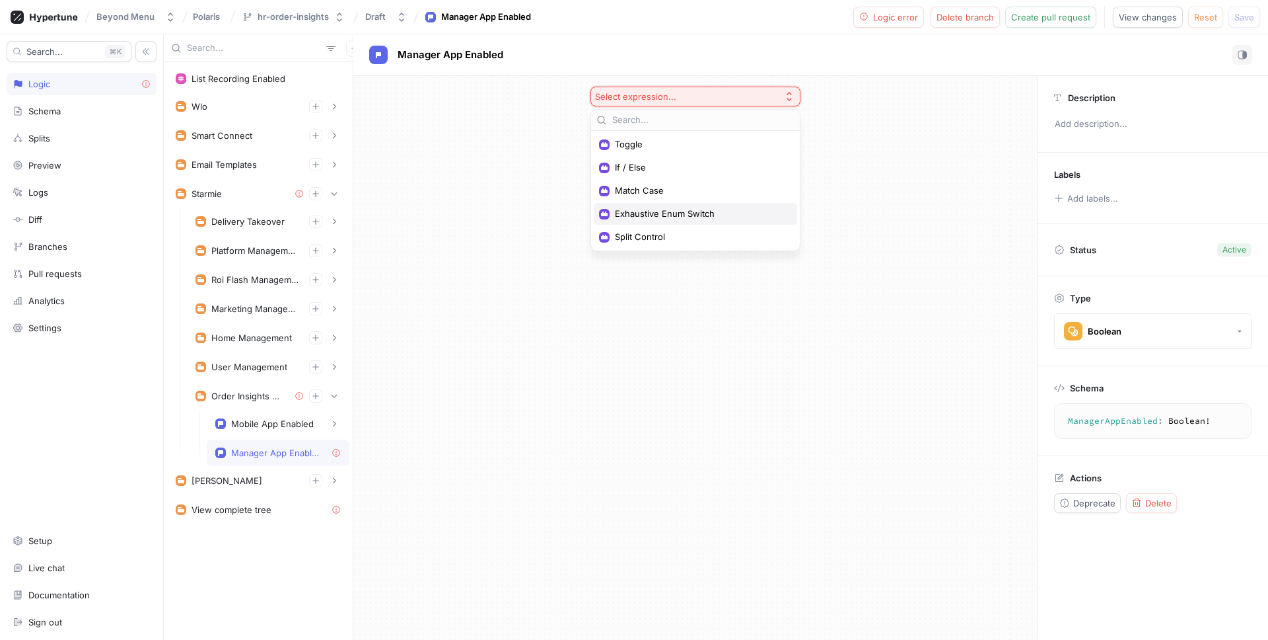
click at [663, 221] on div "Exhaustive Enum Switch" at bounding box center [695, 214] width 203 height 22
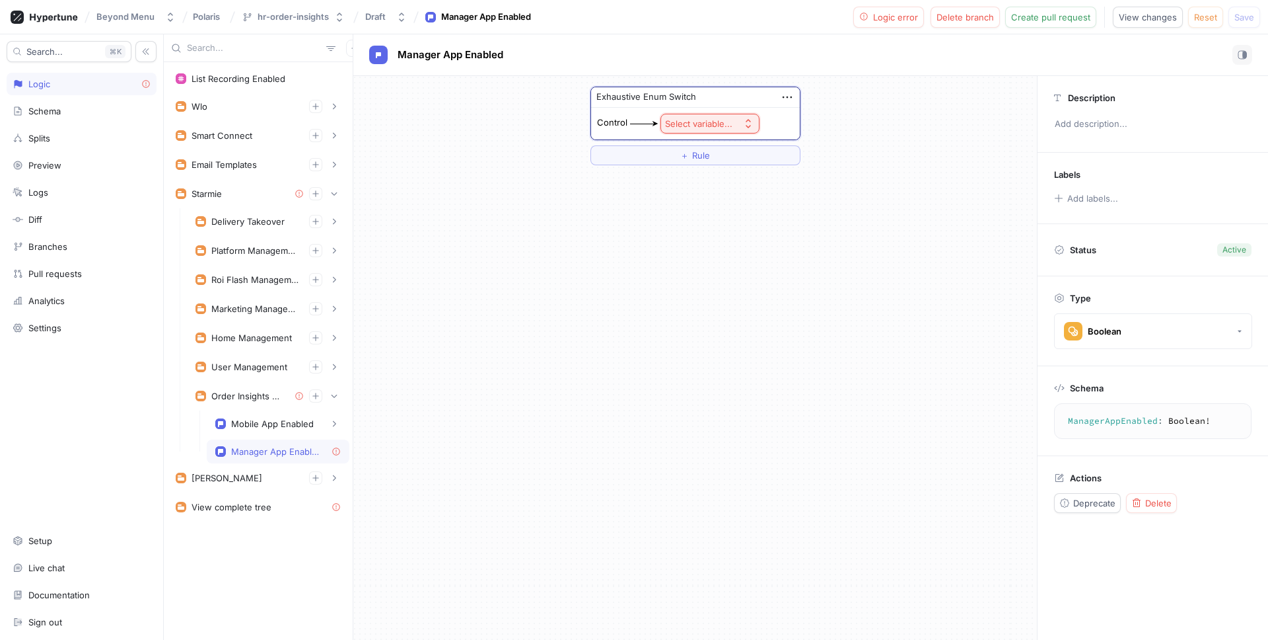
click at [709, 129] on button "Select variable..." at bounding box center [710, 124] width 99 height 20
click at [700, 175] on span "Context > App Env" at bounding box center [747, 171] width 122 height 11
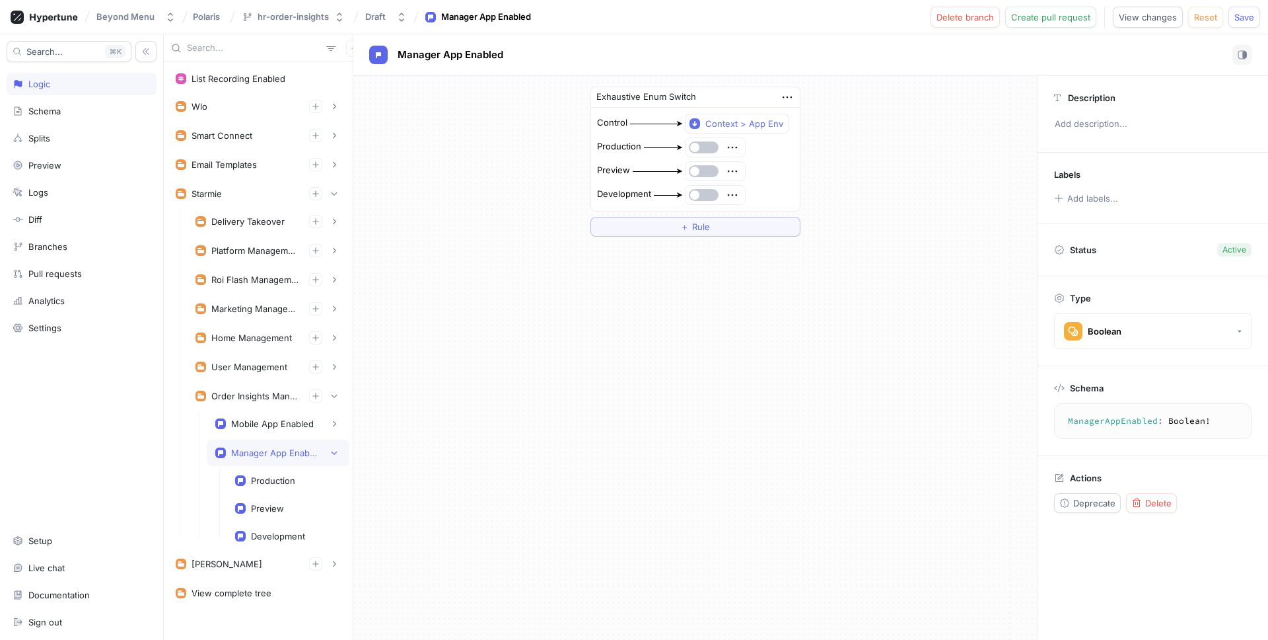
drag, startPoint x: 702, startPoint y: 171, endPoint x: 701, endPoint y: 179, distance: 8.0
click at [702, 171] on button "button" at bounding box center [704, 171] width 30 height 12
click at [698, 195] on span "button" at bounding box center [694, 194] width 9 height 9
click at [1243, 15] on span "Save" at bounding box center [1245, 17] width 20 height 8
click at [339, 425] on button "button" at bounding box center [334, 423] width 13 height 13
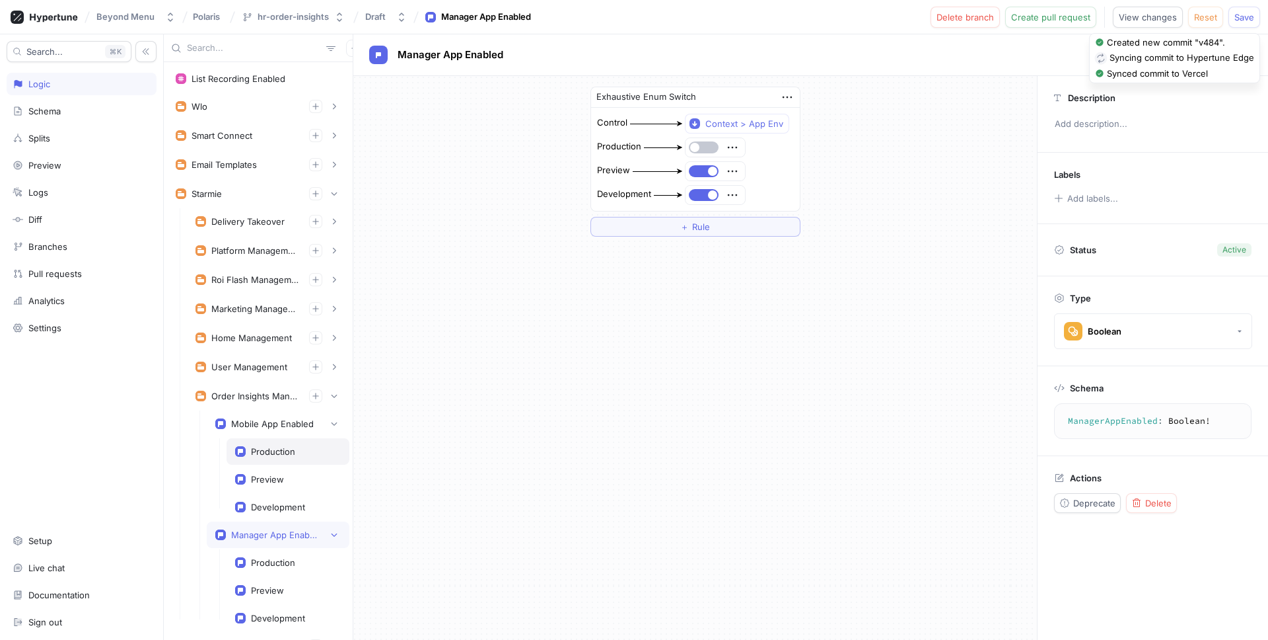
scroll to position [91, 0]
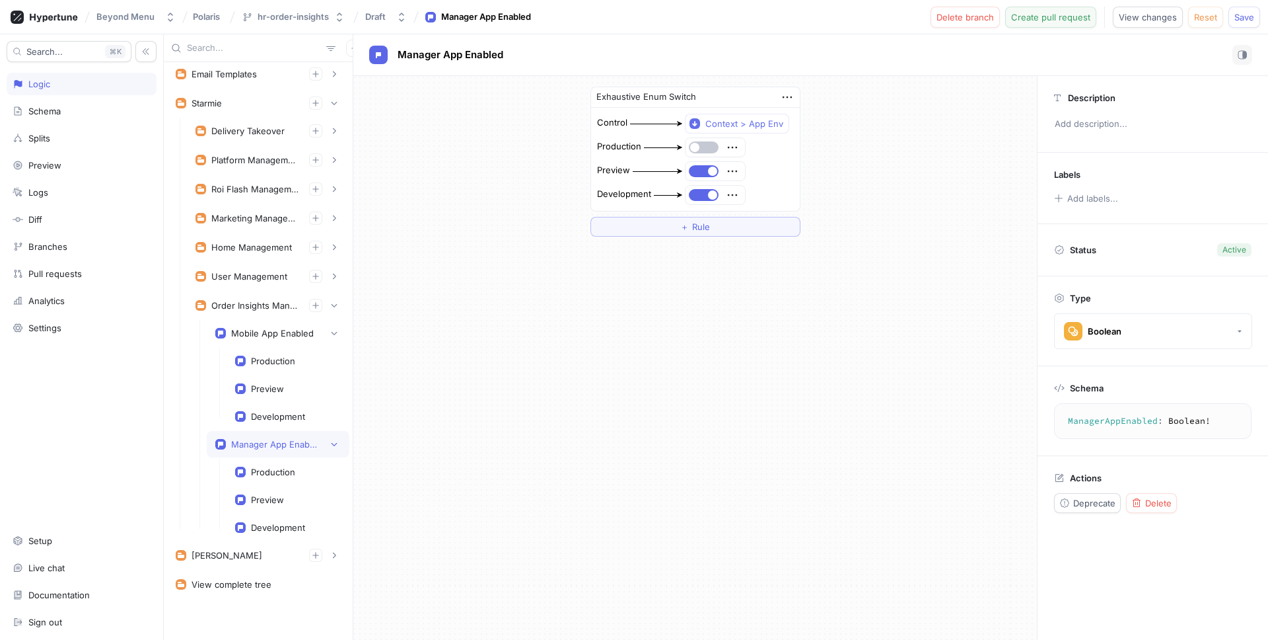
click at [1030, 15] on span "Create pull request" at bounding box center [1050, 17] width 79 height 8
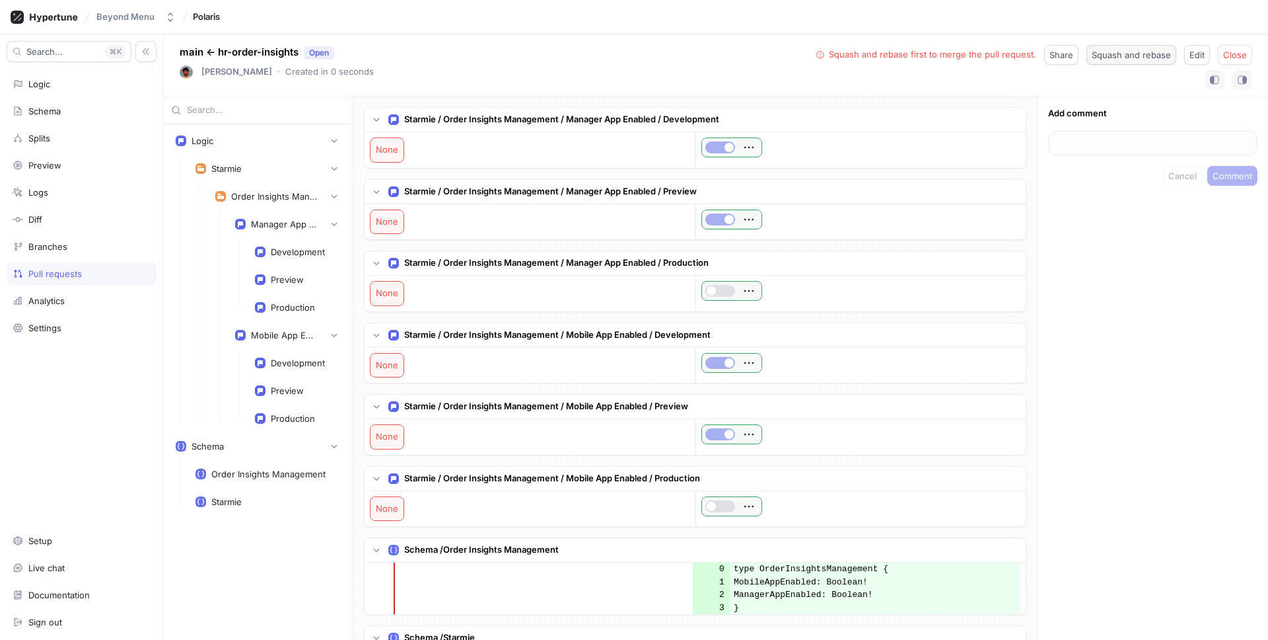
click at [1120, 52] on span "Squash and rebase" at bounding box center [1131, 55] width 79 height 8
click at [67, 102] on div "Schema" at bounding box center [82, 111] width 150 height 22
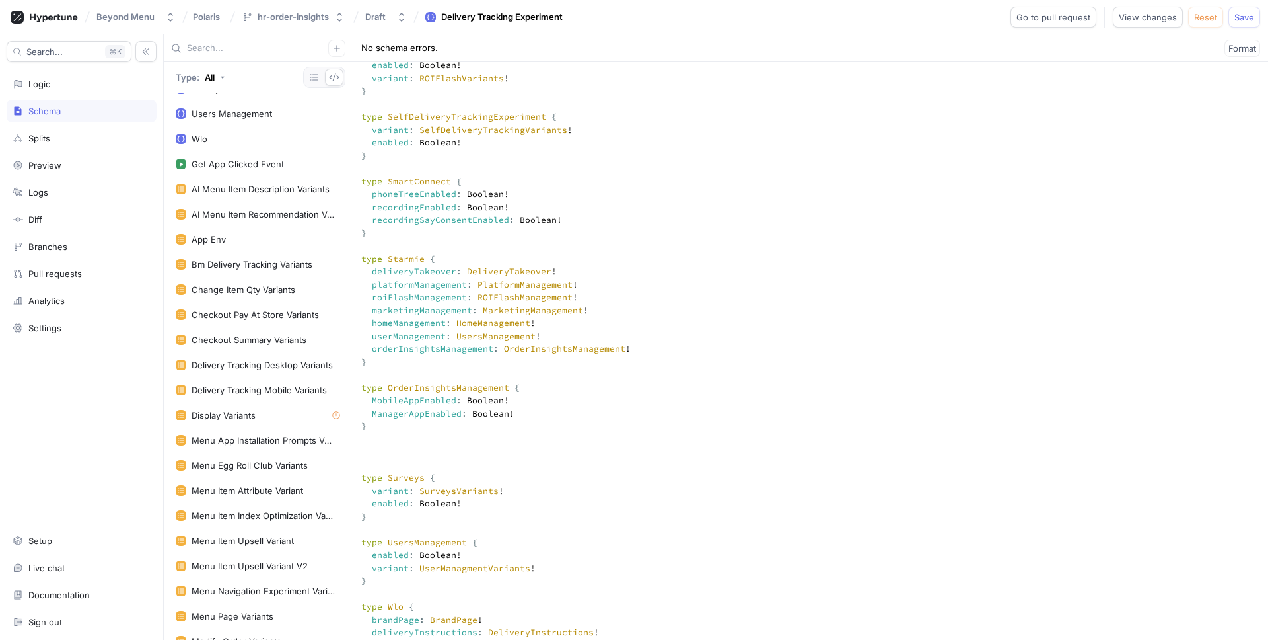
click at [542, 225] on textarea at bounding box center [810, 192] width 915 height 7800
click at [402, 440] on textarea at bounding box center [810, 192] width 915 height 7800
click at [499, 437] on textarea at bounding box center [810, 192] width 915 height 7800
click at [1137, 137] on textarea at bounding box center [810, 192] width 915 height 7800
click at [992, 16] on span "Logic error" at bounding box center [975, 17] width 45 height 8
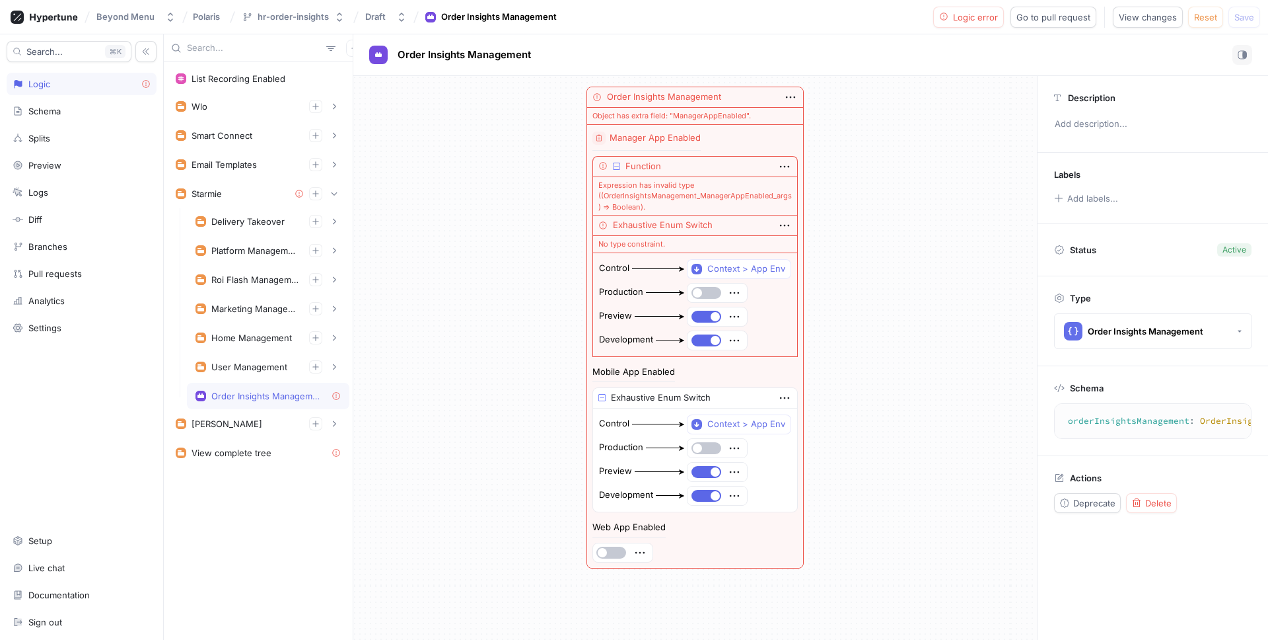
click at [333, 396] on icon at bounding box center [337, 396] width 10 height 10
click at [782, 398] on icon "button" at bounding box center [785, 397] width 15 height 15
click at [795, 425] on div "Delete" at bounding box center [836, 422] width 112 height 22
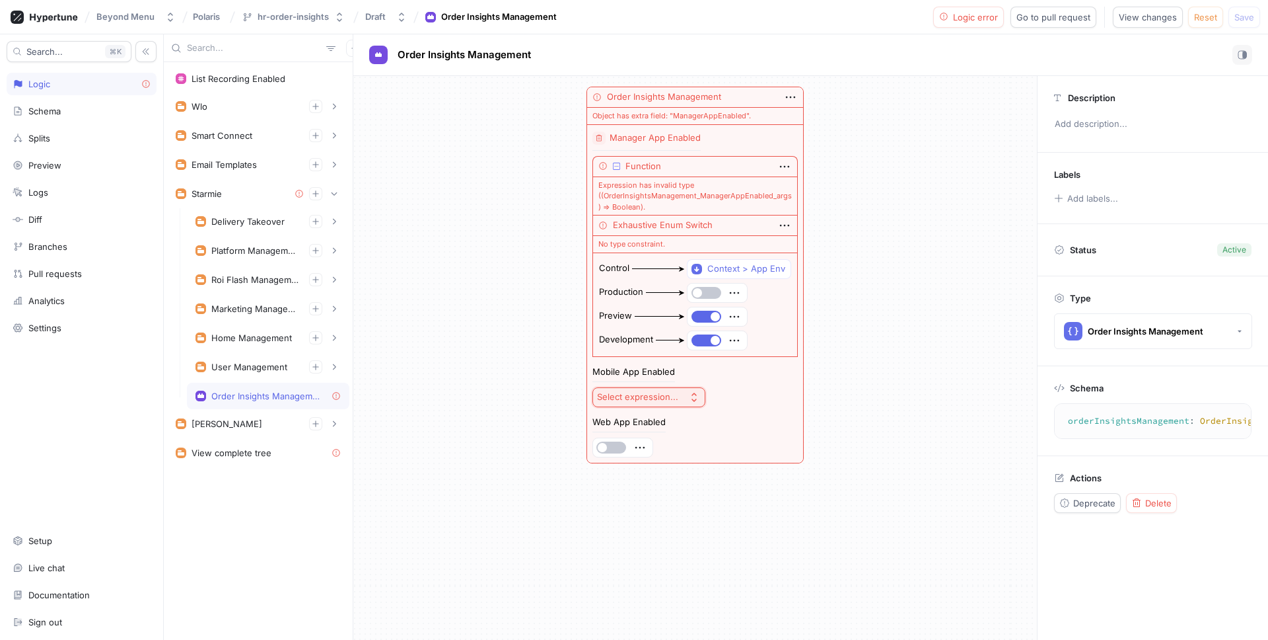
click at [665, 396] on div "Select expression..." at bounding box center [637, 396] width 81 height 11
click at [495, 300] on div "Order Insights Management Object has extra field: "ManagerAppEnabled". Manager …" at bounding box center [695, 275] width 684 height 398
click at [100, 83] on div "Logic" at bounding box center [82, 84] width 138 height 11
click at [254, 394] on div "Order Insights Management" at bounding box center [266, 395] width 110 height 11
click at [1210, 18] on span "Reset" at bounding box center [1205, 17] width 23 height 8
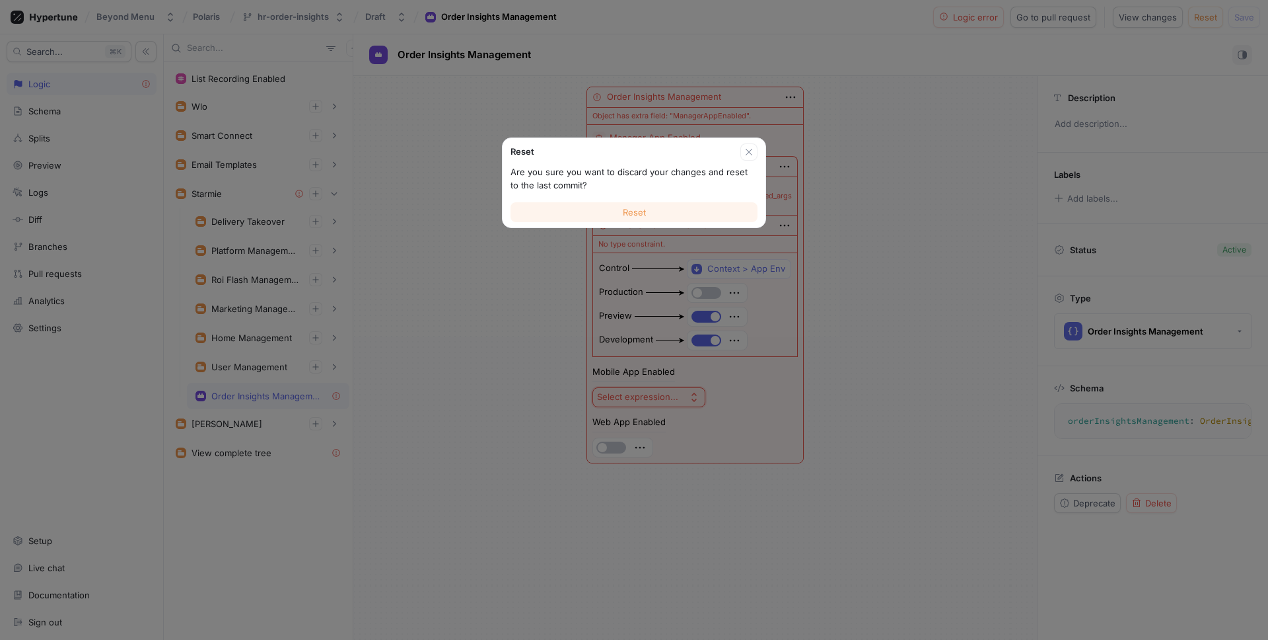
click at [651, 211] on button "Reset" at bounding box center [634, 212] width 247 height 20
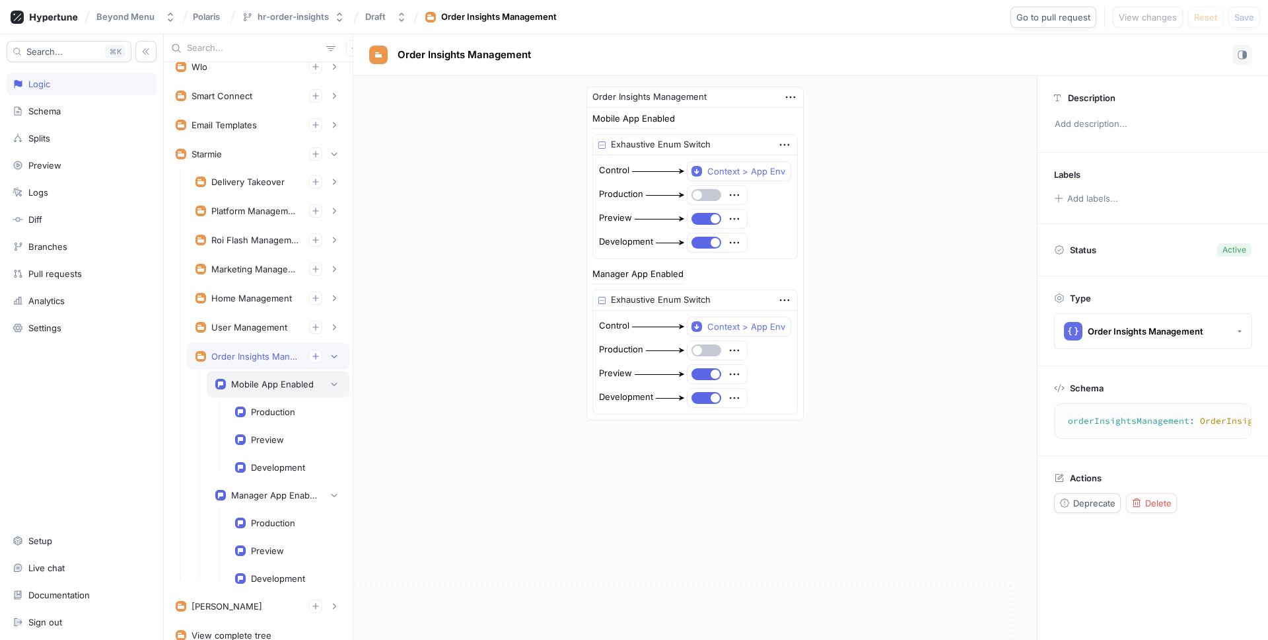
scroll to position [47, 0]
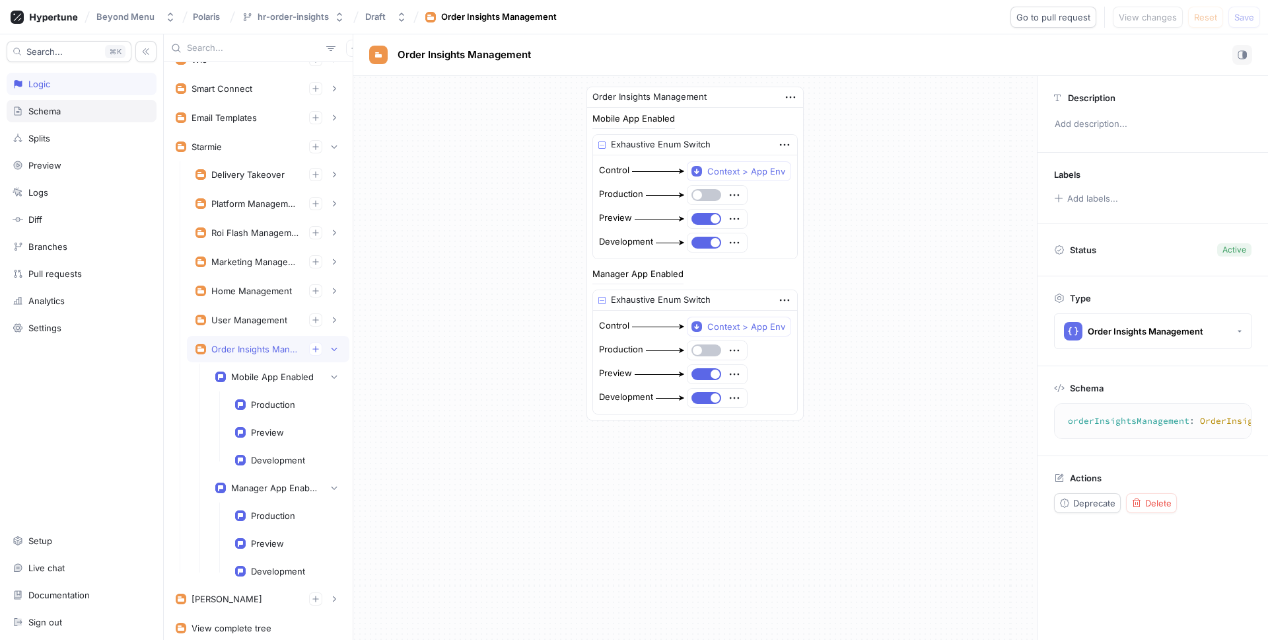
click at [91, 112] on div "Schema" at bounding box center [82, 111] width 138 height 11
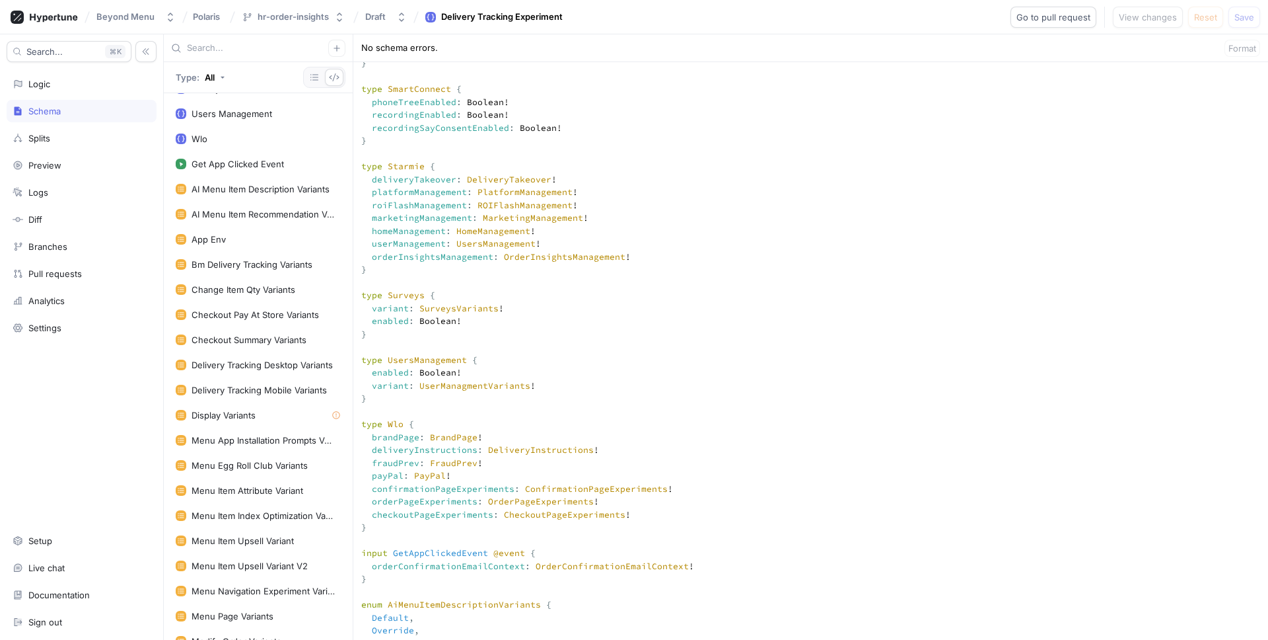
scroll to position [4068, 0]
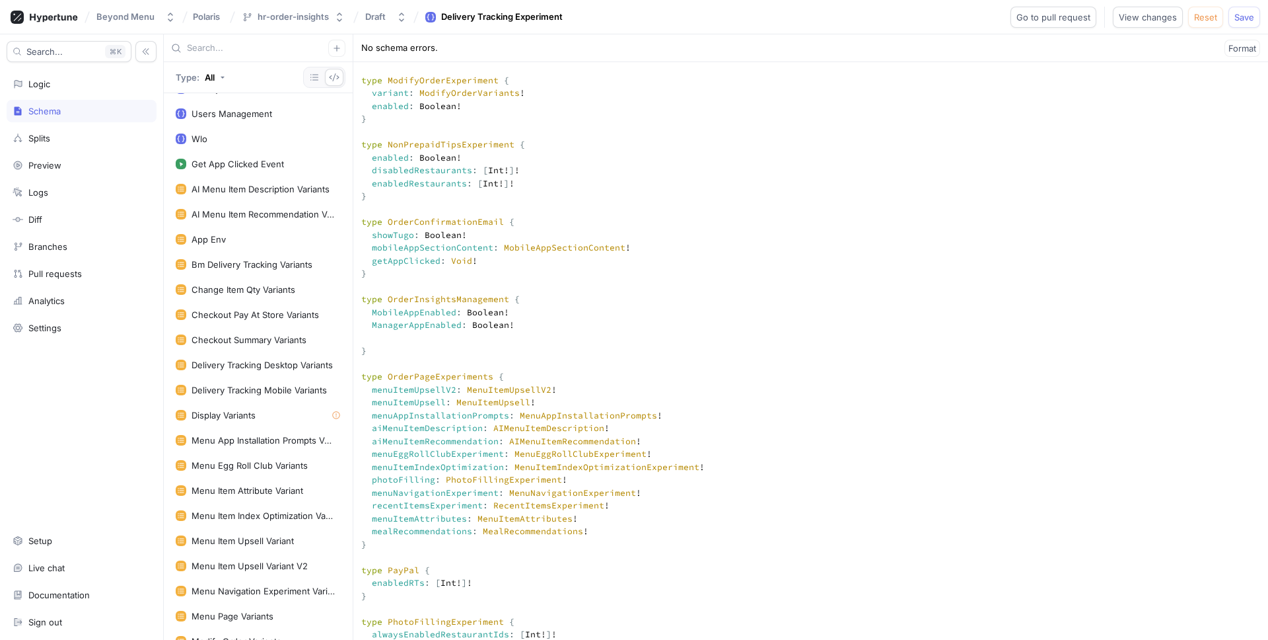
paste textarea "ManagerAppEnabled: Boolean!"
click at [1233, 17] on button "Save" at bounding box center [1245, 17] width 32 height 21
click at [75, 90] on div "Logic" at bounding box center [82, 84] width 150 height 22
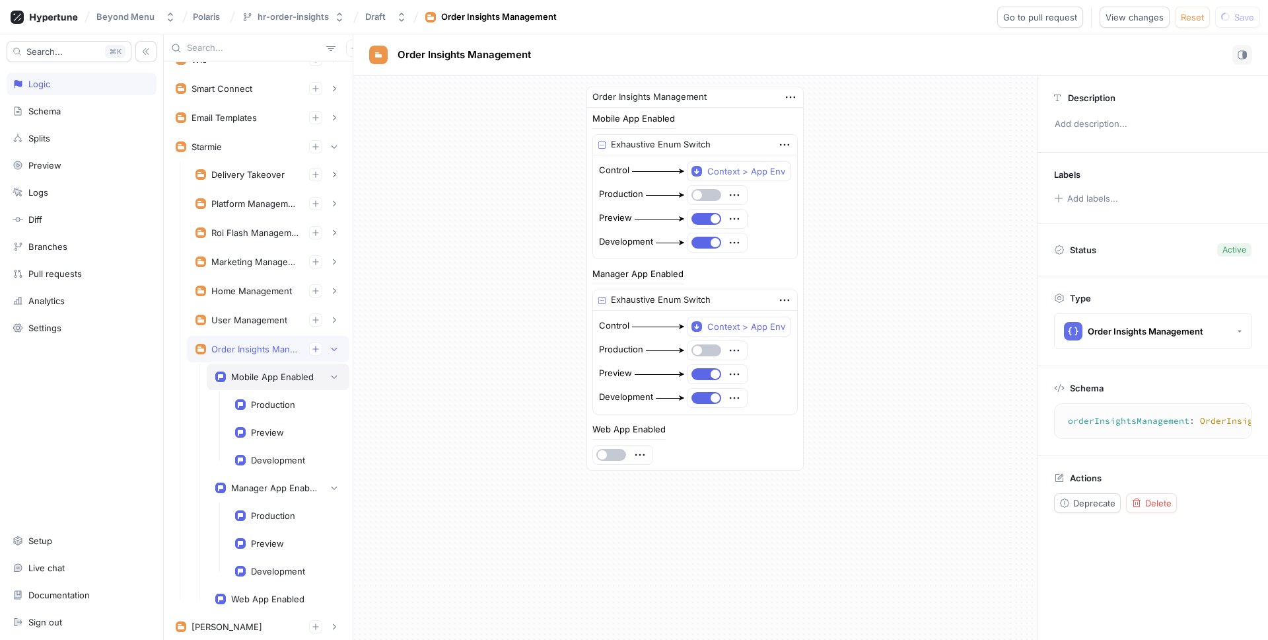
scroll to position [100, 0]
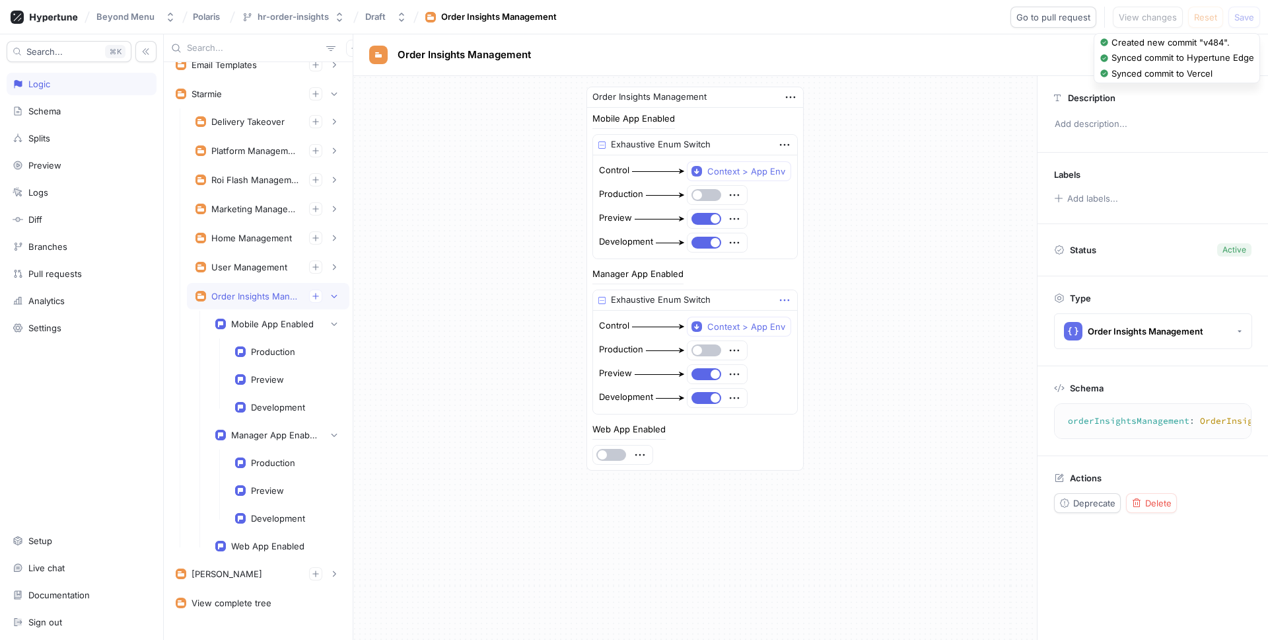
click at [785, 301] on icon "button" at bounding box center [785, 300] width 15 height 15
click at [807, 326] on p "Delete" at bounding box center [810, 324] width 26 height 13
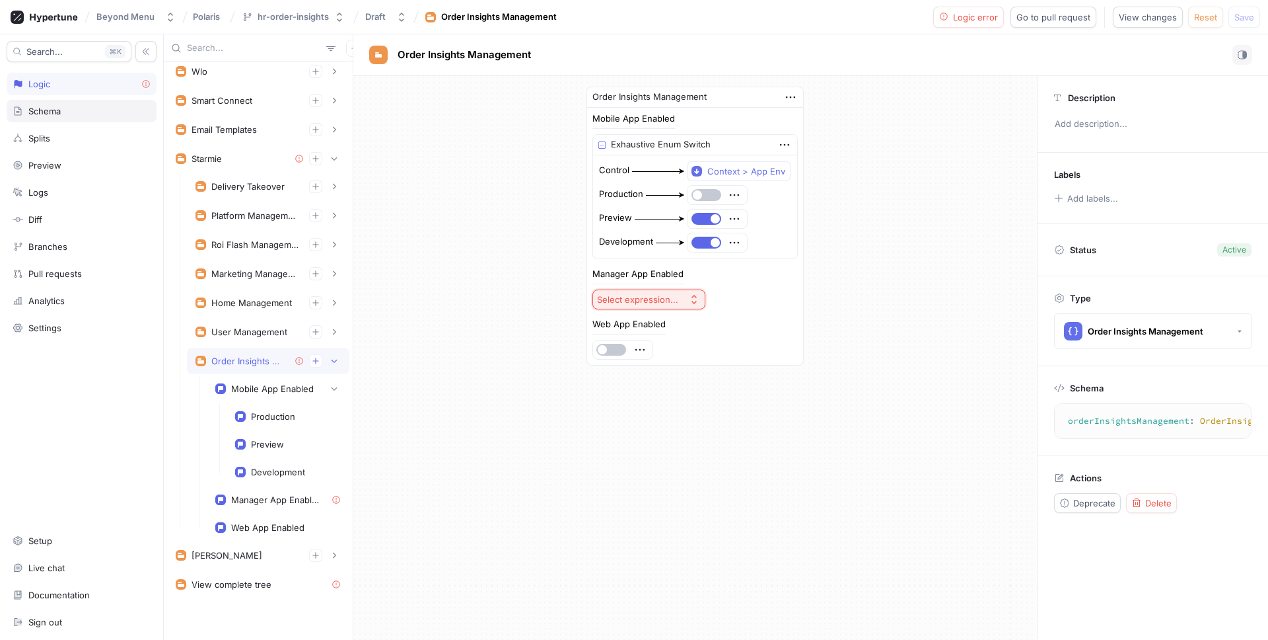
click at [73, 117] on div "Schema" at bounding box center [82, 111] width 150 height 22
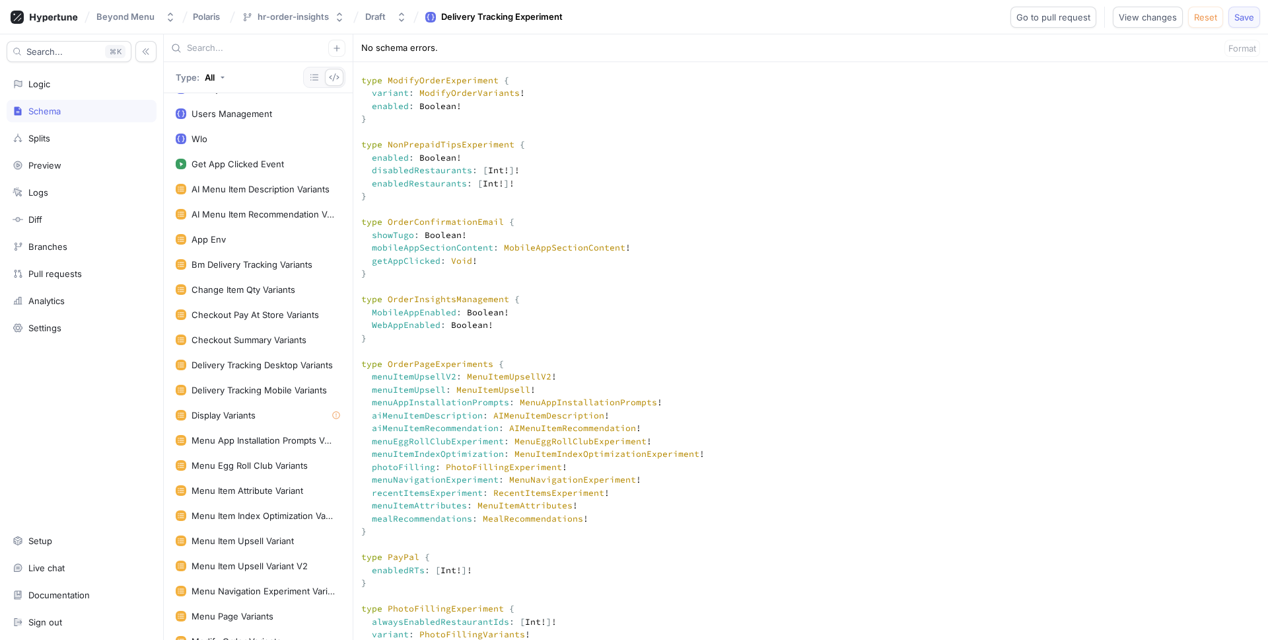
type textarea "input Context { appEnv: AppEnv! } input DwightContext { brandId: Int! entityId:…"
click at [1237, 22] on button "Save" at bounding box center [1245, 17] width 32 height 21
click at [40, 83] on div "Logic" at bounding box center [39, 84] width 22 height 11
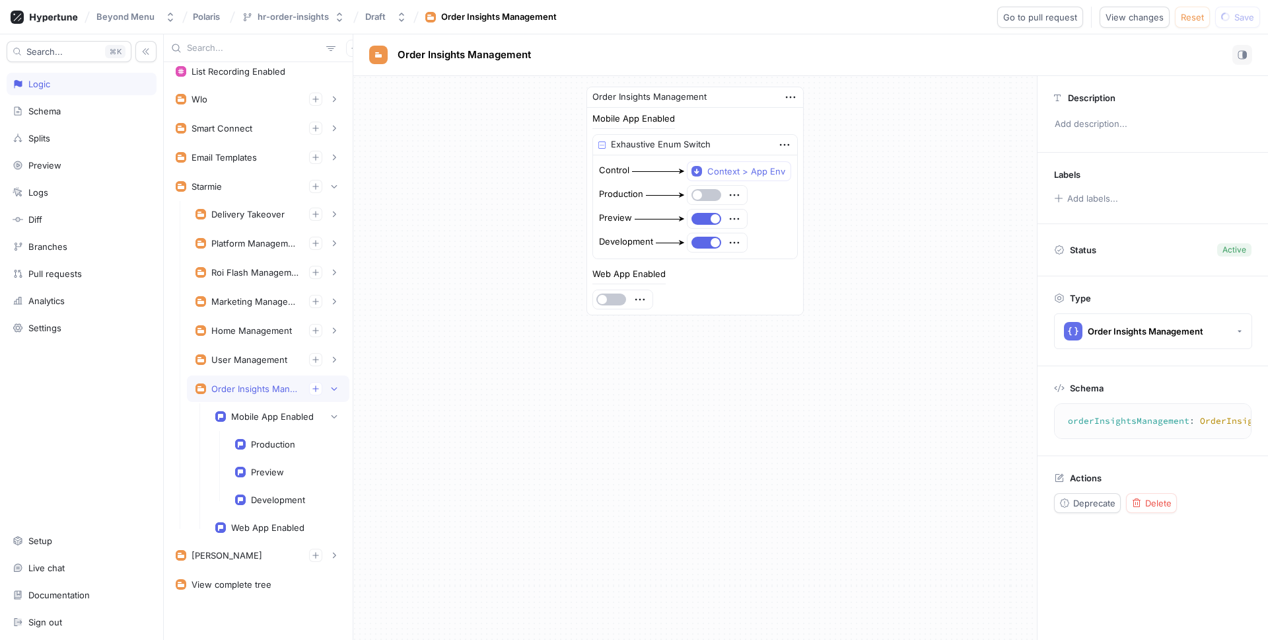
scroll to position [7, 0]
click at [303, 531] on div "Web App Enabled" at bounding box center [278, 527] width 126 height 11
type textarea "WebAppEnabled: Boolean!"
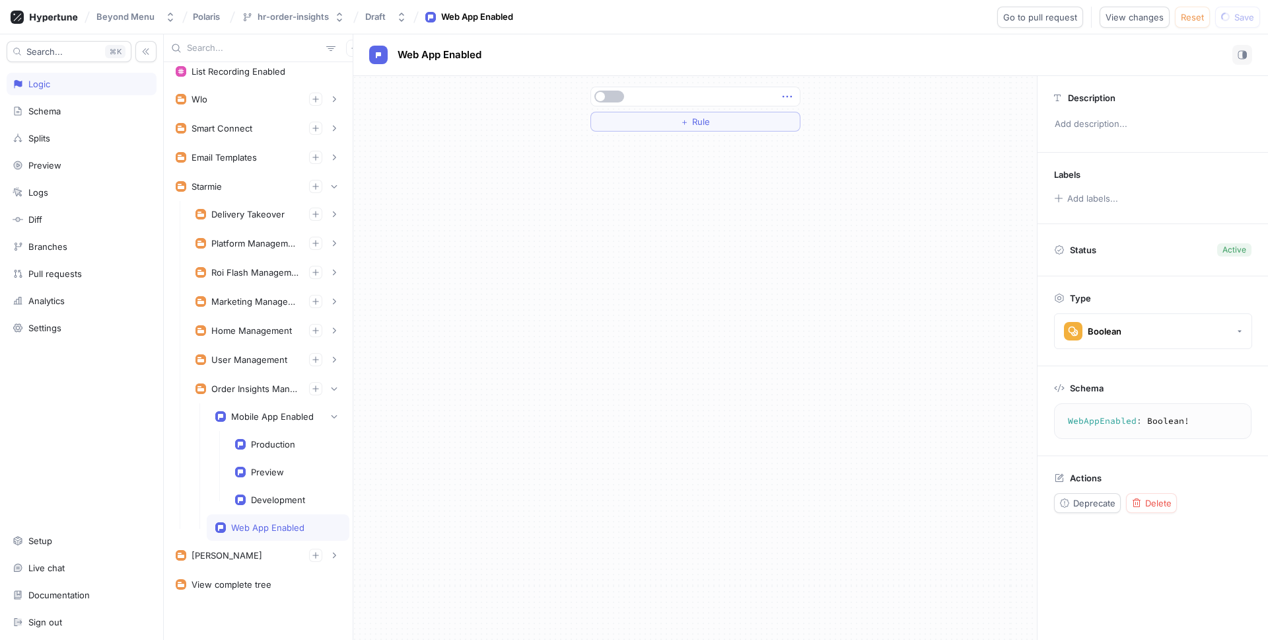
click at [789, 98] on icon "button" at bounding box center [787, 96] width 15 height 15
click at [803, 119] on p "Delete" at bounding box center [813, 120] width 26 height 13
click at [780, 104] on button "Select expression..." at bounding box center [696, 97] width 210 height 20
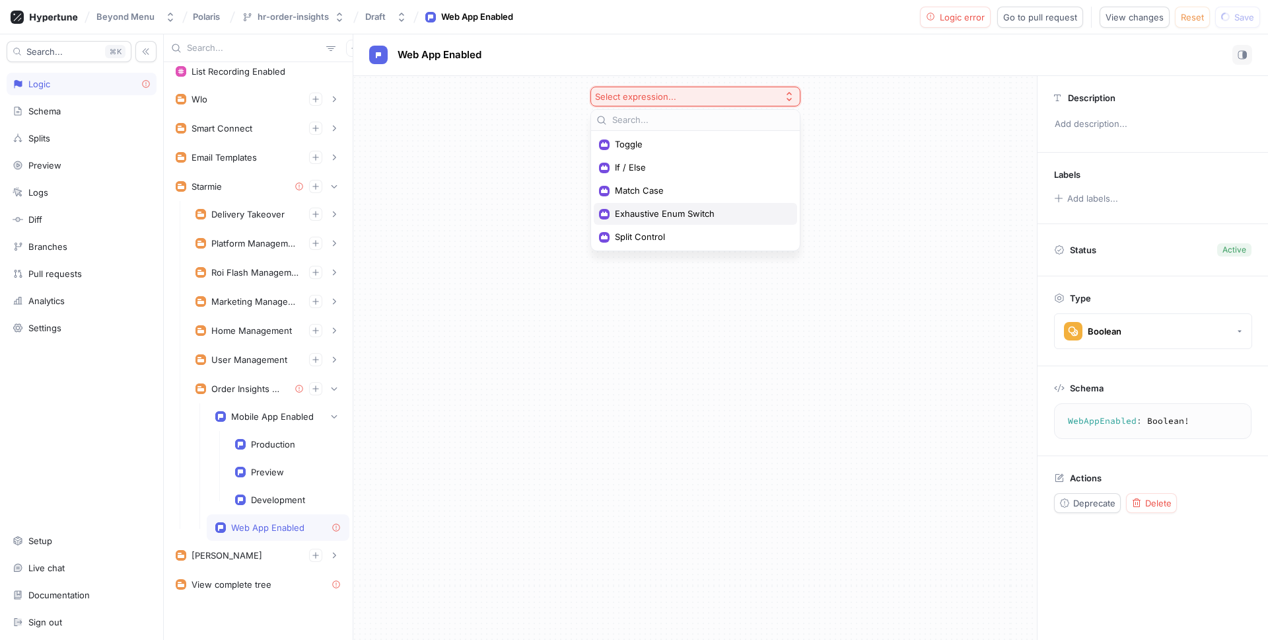
click at [666, 217] on span "Exhaustive Enum Switch" at bounding box center [700, 213] width 170 height 11
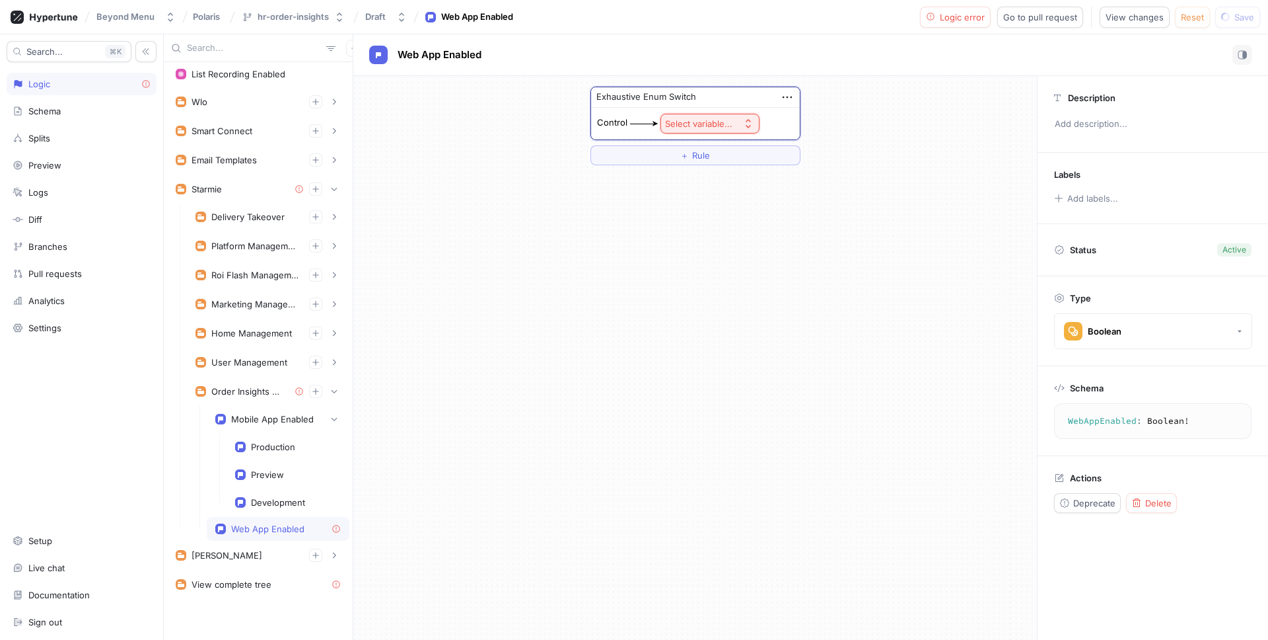
click at [674, 125] on div "Select variable..." at bounding box center [698, 123] width 67 height 11
click at [687, 168] on span "Context > App Env" at bounding box center [747, 171] width 122 height 11
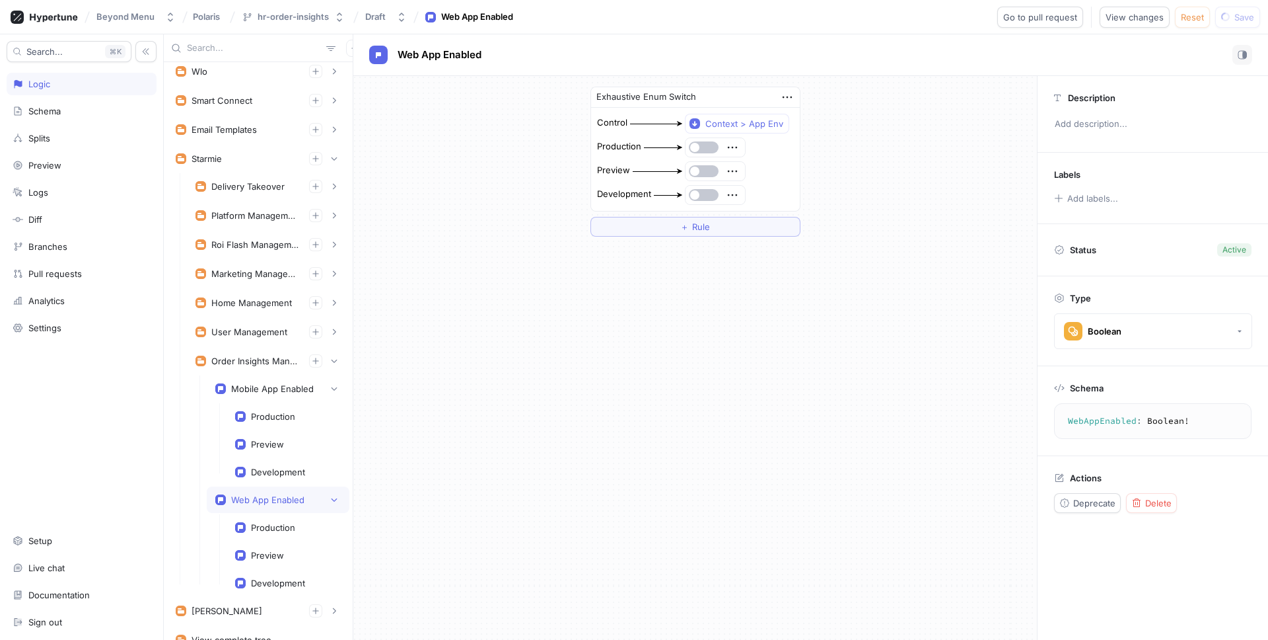
drag, startPoint x: 700, startPoint y: 172, endPoint x: 698, endPoint y: 185, distance: 12.7
click at [700, 172] on button "button" at bounding box center [704, 171] width 30 height 12
click at [698, 192] on span "button" at bounding box center [694, 194] width 9 height 9
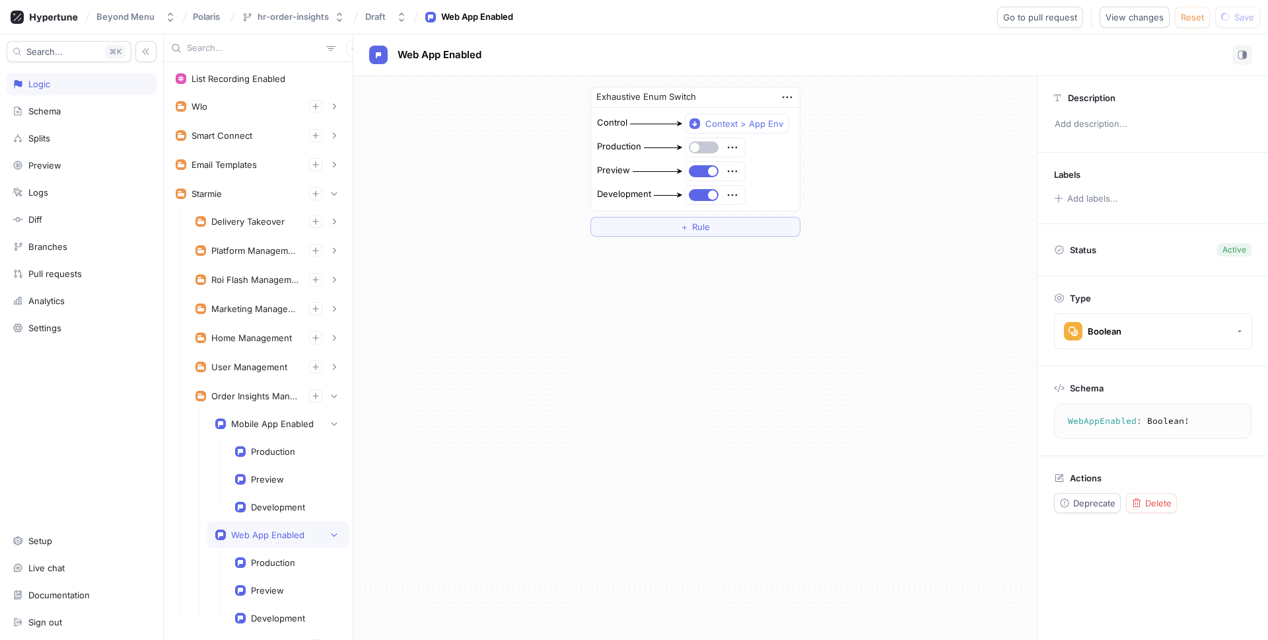
scroll to position [35, 0]
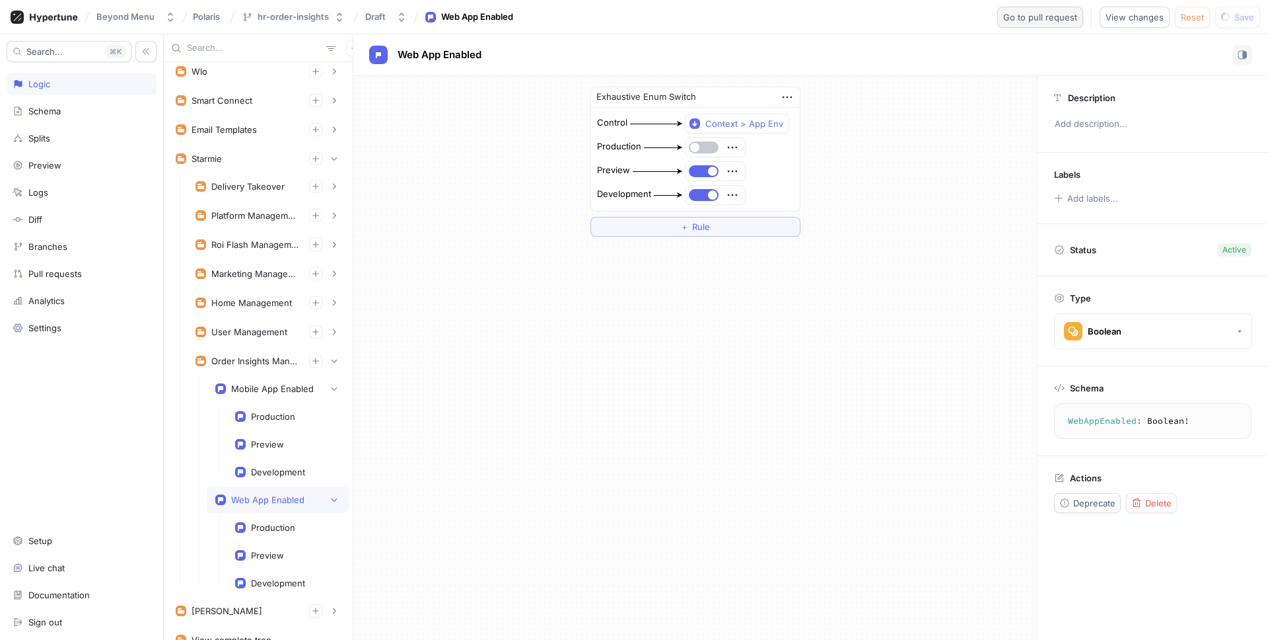
click at [1061, 21] on span "Go to pull request" at bounding box center [1041, 17] width 74 height 8
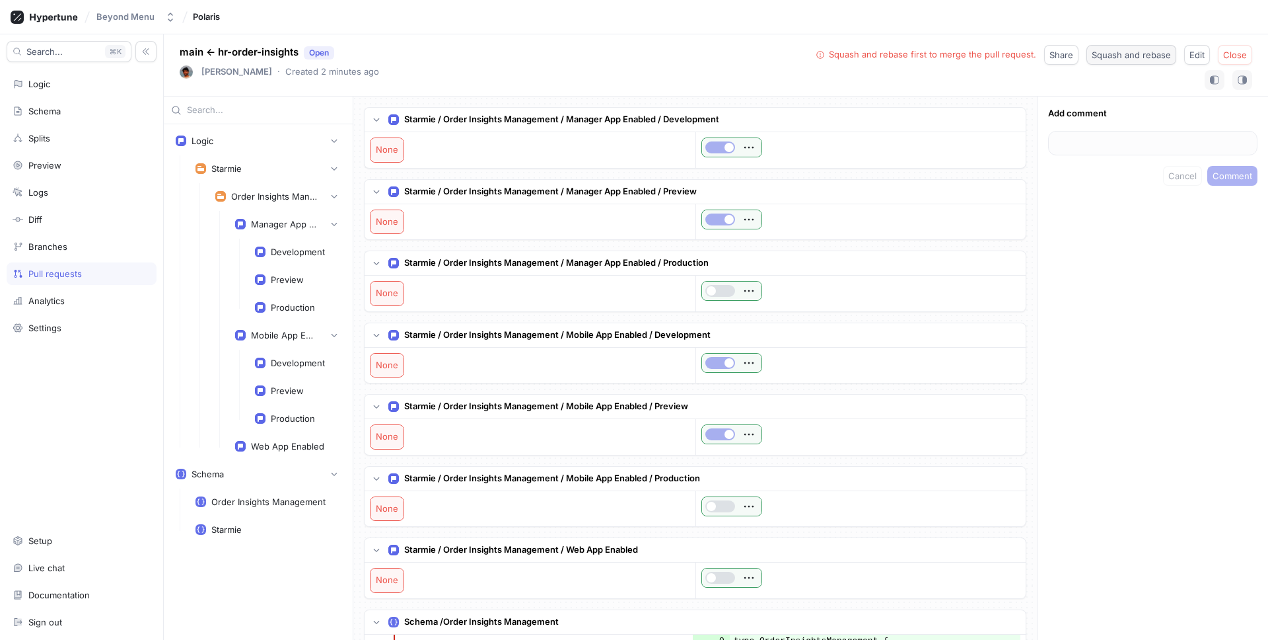
click at [1120, 56] on span "Squash and rebase" at bounding box center [1131, 55] width 79 height 8
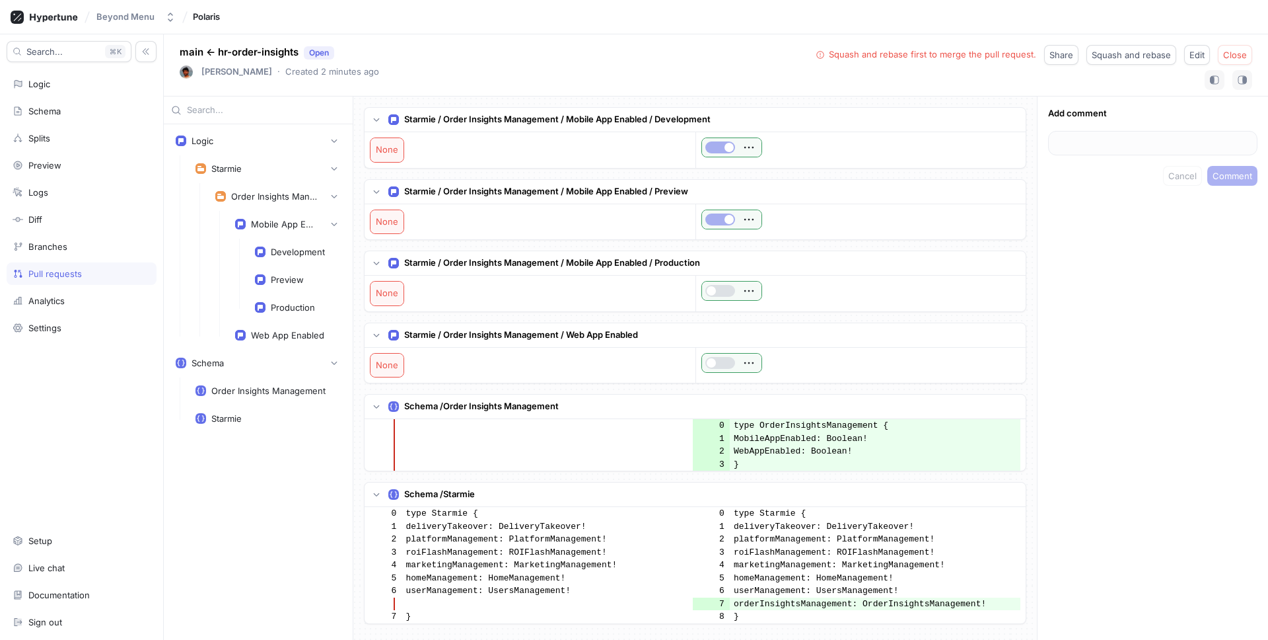
click at [763, 65] on div "main ← hr-order-insights Open Harsha Reddy ‧ Created 2 minutes ago Squash and r…" at bounding box center [716, 65] width 1105 height 62
click at [1146, 58] on span "Squash and rebase" at bounding box center [1131, 55] width 79 height 8
click at [920, 67] on div "main ← hr-order-insights Open Harsha Reddy ‧ Created 2 minutes ago Share Edit C…" at bounding box center [716, 65] width 1105 height 62
click at [740, 85] on div "main ← hr-order-insights Open Harsha Reddy ‧ Created 2 minutes ago Share Edit C…" at bounding box center [716, 65] width 1105 height 62
click at [1117, 56] on span "Share" at bounding box center [1114, 55] width 24 height 8
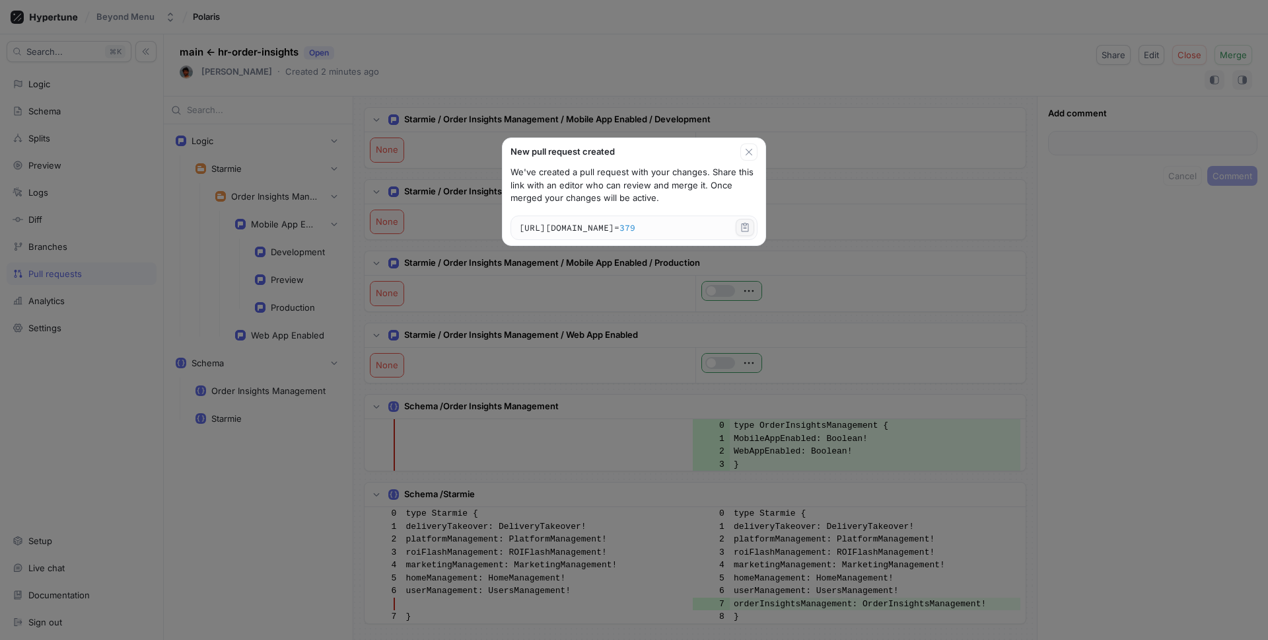
click at [749, 231] on icon "button" at bounding box center [745, 227] width 7 height 9
click at [752, 153] on icon "button" at bounding box center [749, 152] width 7 height 7
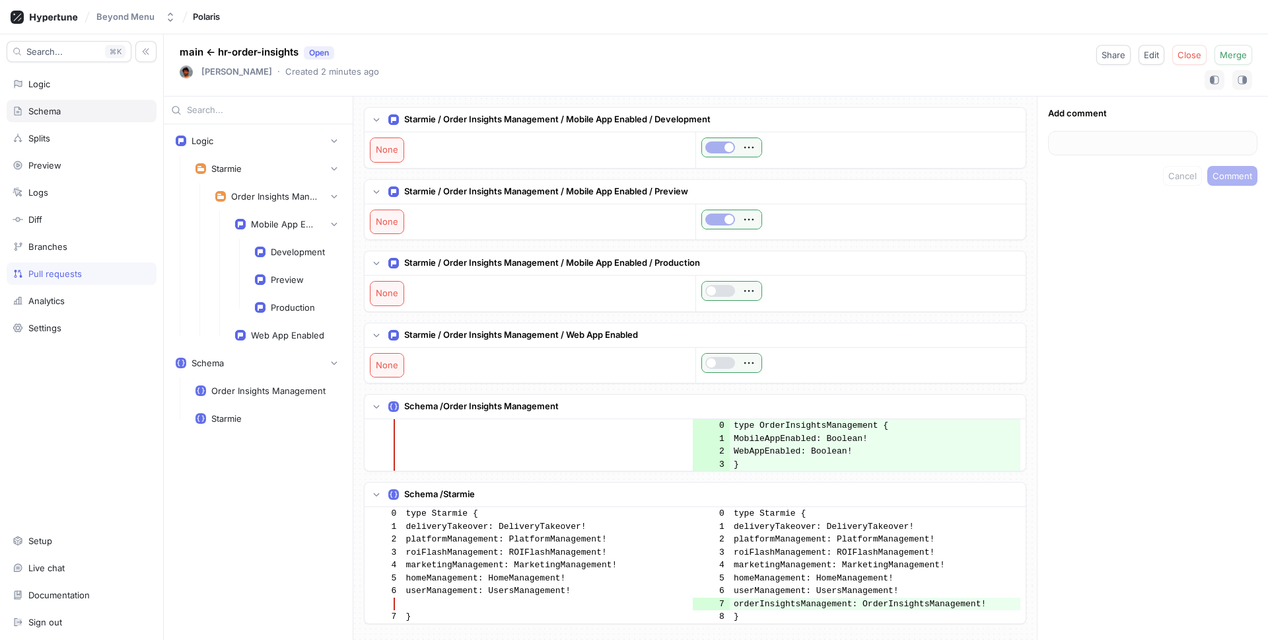
click at [91, 111] on div "Schema" at bounding box center [82, 111] width 138 height 11
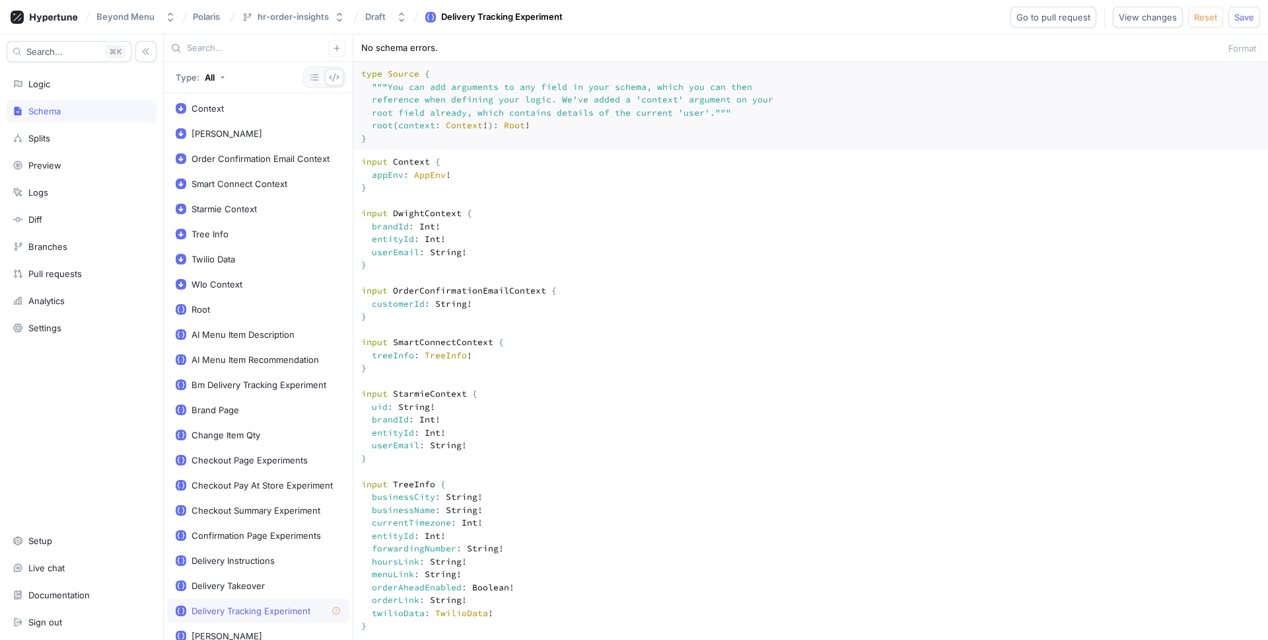
drag, startPoint x: 594, startPoint y: 156, endPoint x: 581, endPoint y: 133, distance: 26.6
click at [1072, 15] on span "Go to pull request" at bounding box center [1054, 17] width 74 height 8
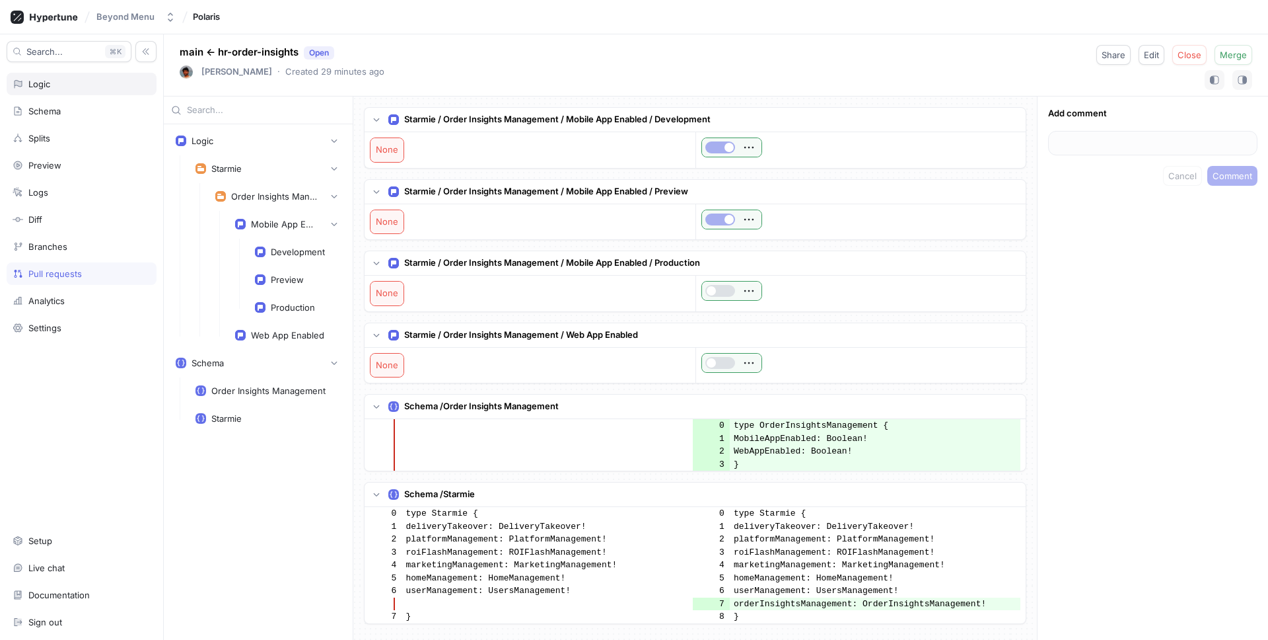
click at [58, 90] on div "Logic" at bounding box center [82, 84] width 150 height 22
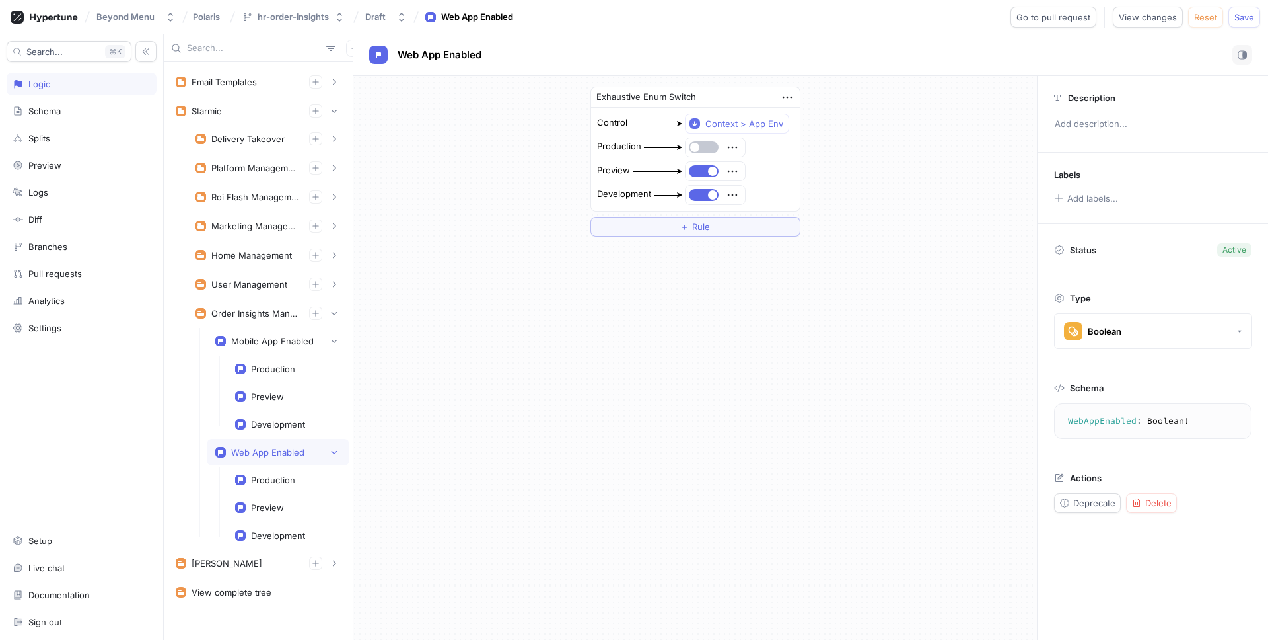
scroll to position [88, 0]
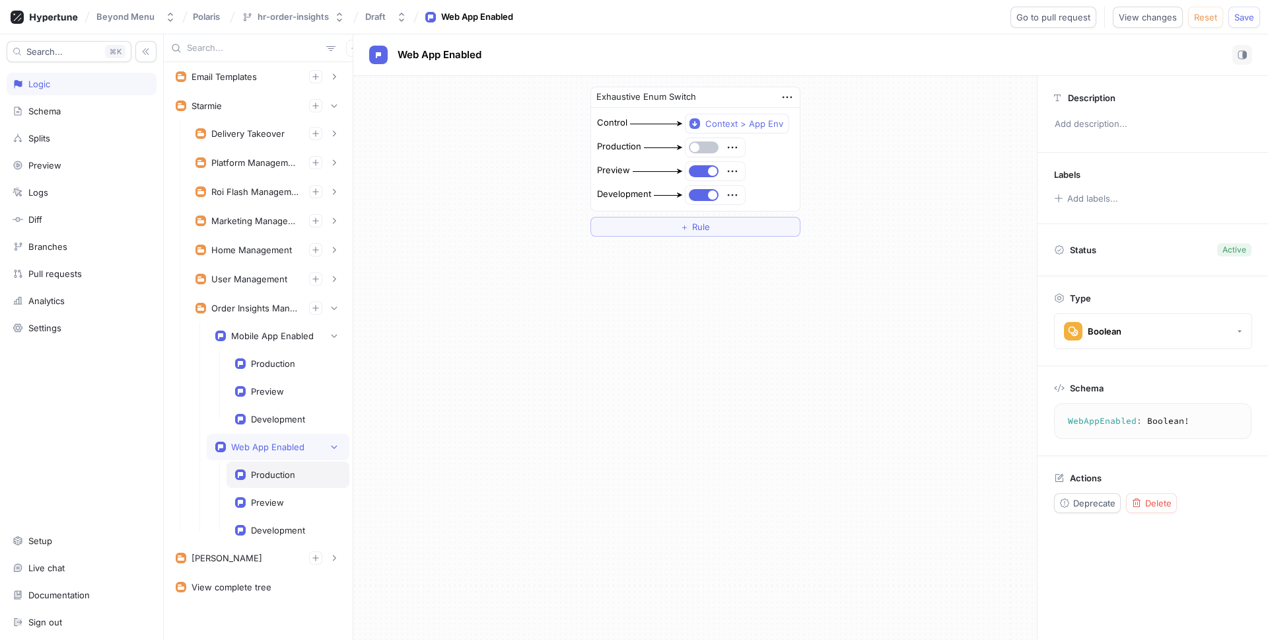
click at [279, 476] on div "Production" at bounding box center [273, 474] width 44 height 11
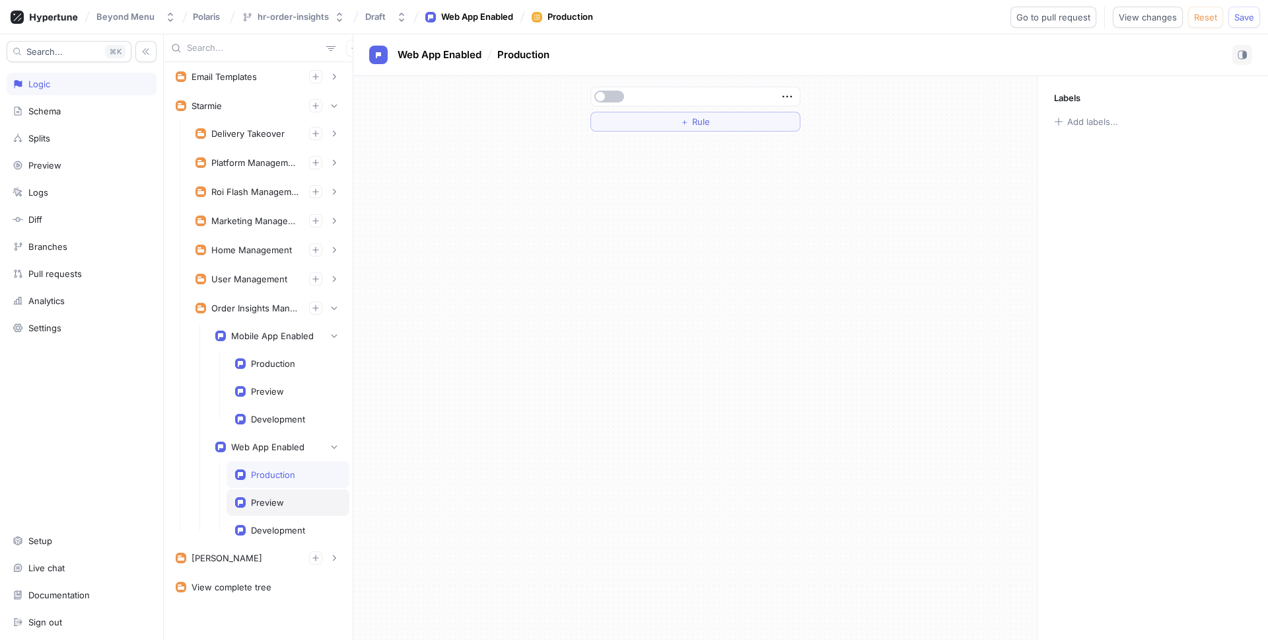
click at [262, 494] on div "Preview" at bounding box center [288, 502] width 123 height 26
click at [271, 523] on div "Development" at bounding box center [288, 530] width 123 height 26
click at [295, 422] on div "Development" at bounding box center [278, 419] width 54 height 11
click at [295, 392] on div "Preview" at bounding box center [288, 391] width 106 height 11
click at [297, 367] on div "Production" at bounding box center [288, 363] width 106 height 11
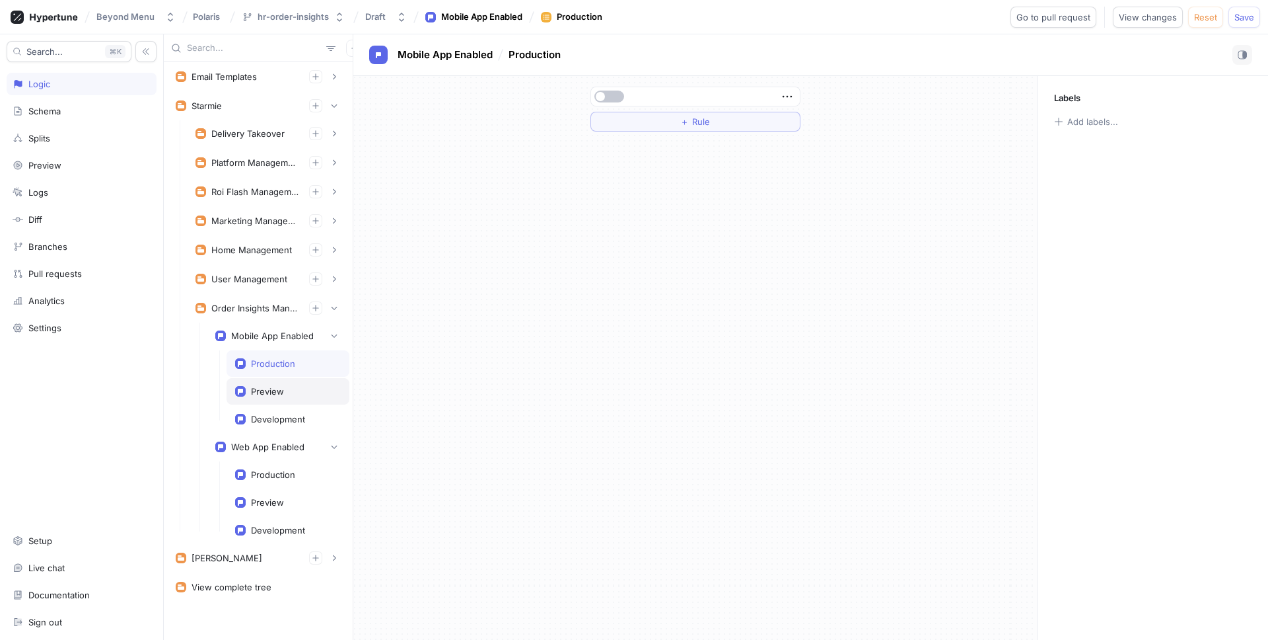
click at [283, 392] on div "Preview" at bounding box center [267, 391] width 33 height 11
click at [286, 418] on div "Development" at bounding box center [278, 419] width 54 height 11
click at [271, 478] on div "Production" at bounding box center [273, 474] width 44 height 11
click at [265, 503] on div "Preview" at bounding box center [267, 502] width 33 height 11
click at [283, 527] on div "Development" at bounding box center [278, 530] width 54 height 11
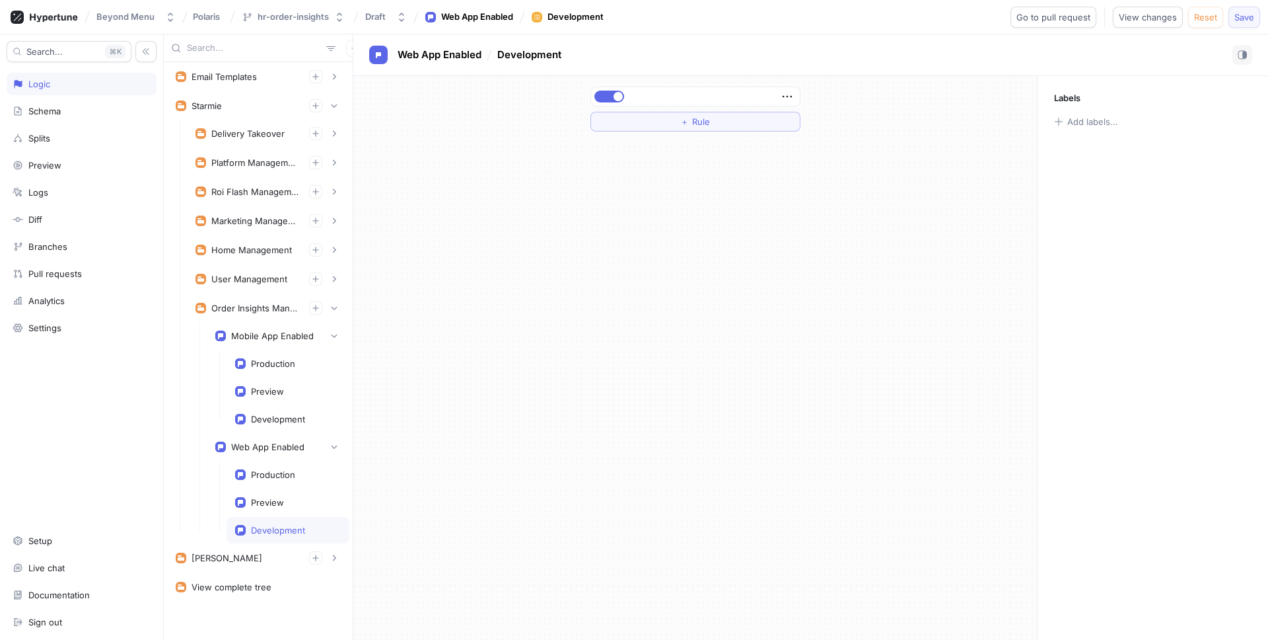
click at [1247, 18] on span "Save" at bounding box center [1245, 17] width 20 height 8
click at [1062, 20] on span "Go to pull request" at bounding box center [1054, 17] width 74 height 8
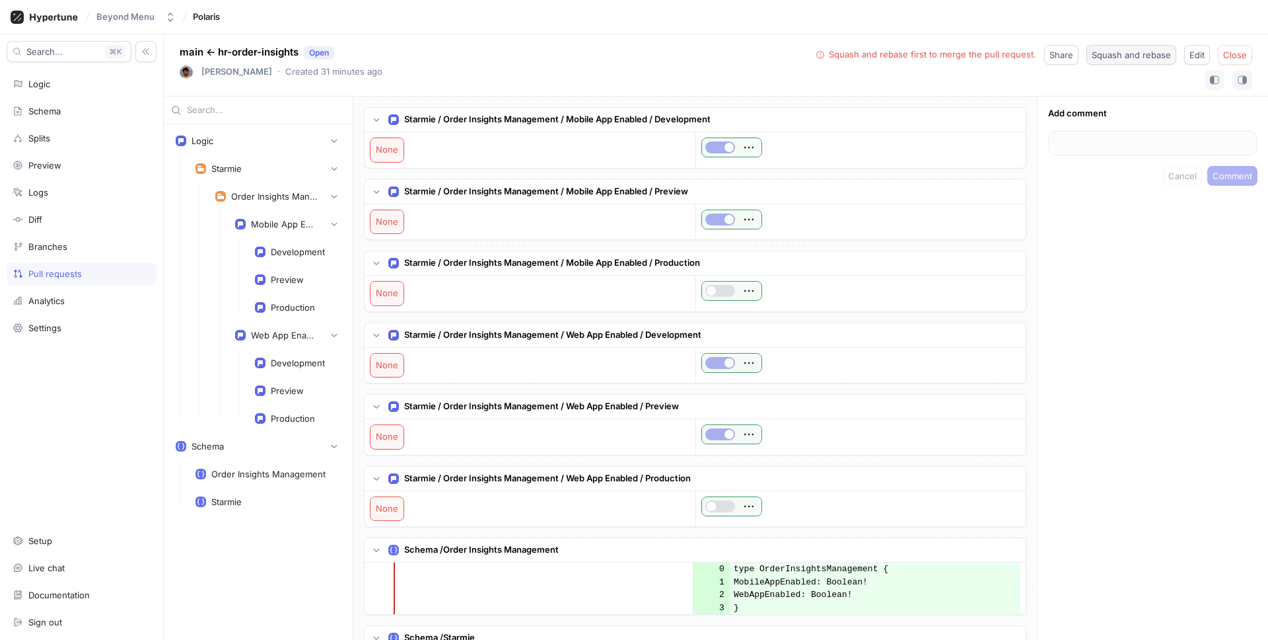
click at [1114, 53] on span "Squash and rebase" at bounding box center [1131, 55] width 79 height 8
click at [1201, 57] on span "Delete branch" at bounding box center [1218, 55] width 57 height 8
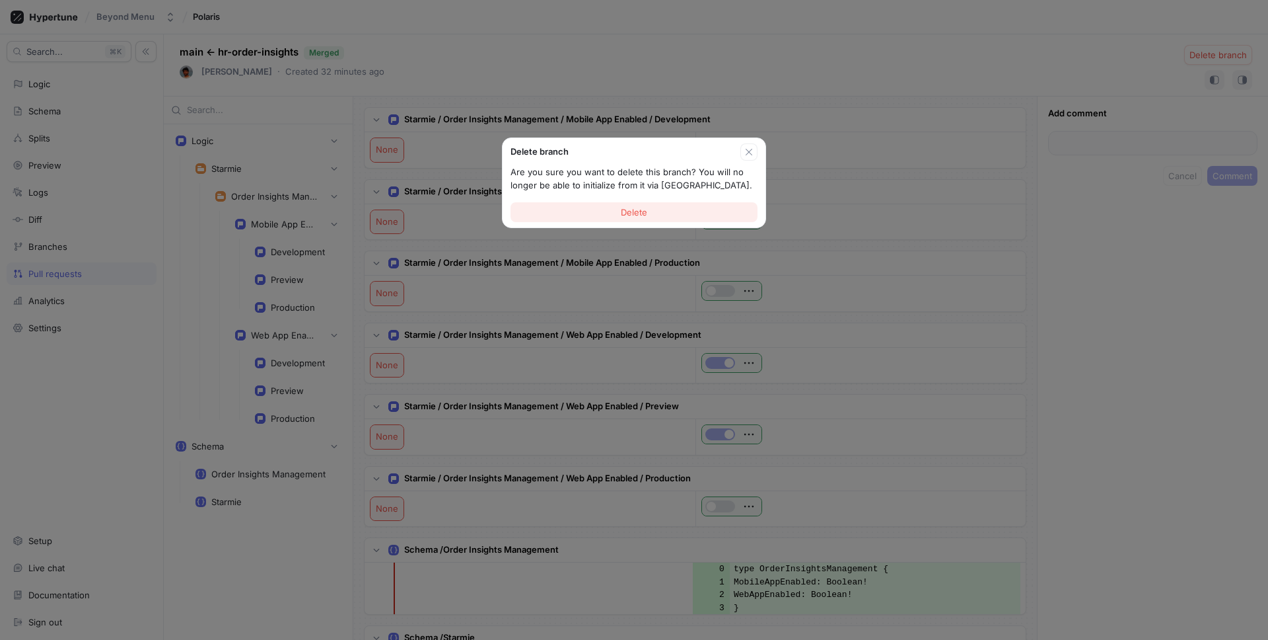
click at [622, 211] on span "Delete" at bounding box center [634, 212] width 26 height 8
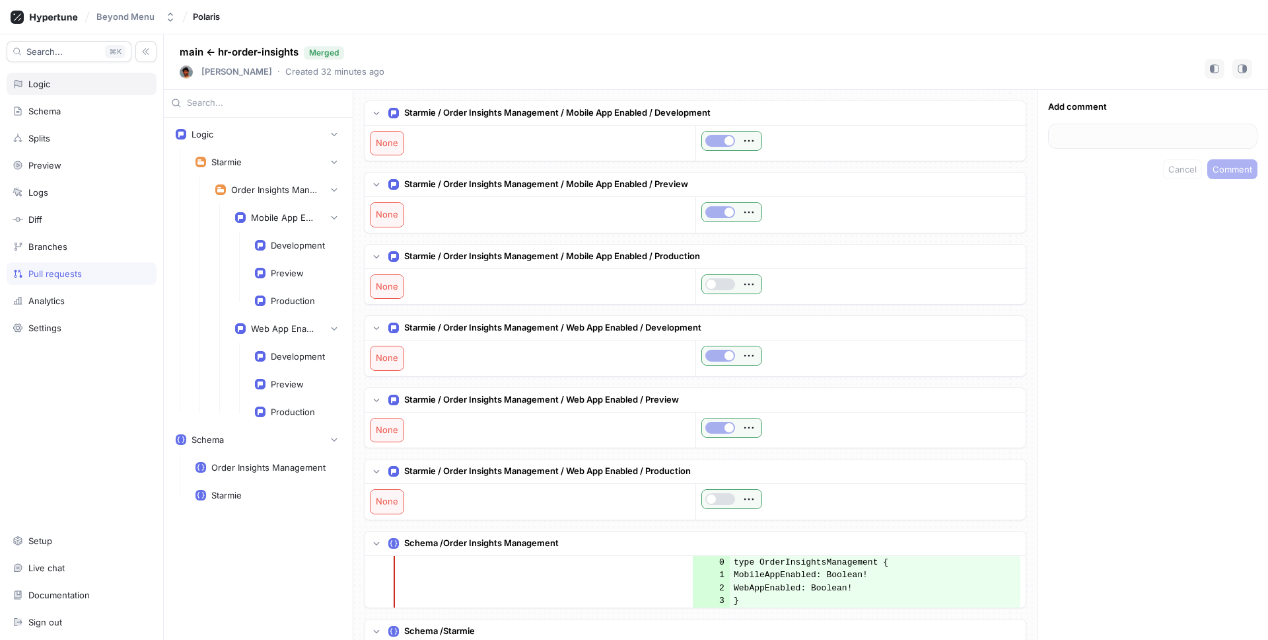
click at [57, 88] on div "Logic" at bounding box center [82, 84] width 138 height 11
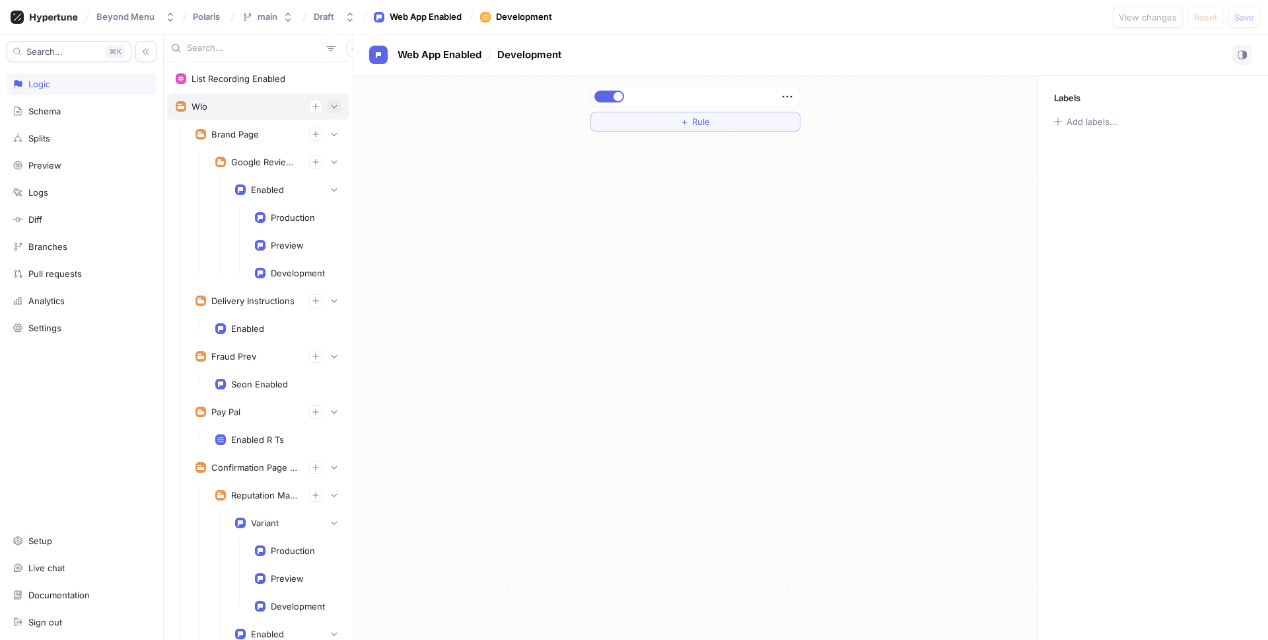
click at [330, 106] on button "button" at bounding box center [334, 106] width 13 height 13
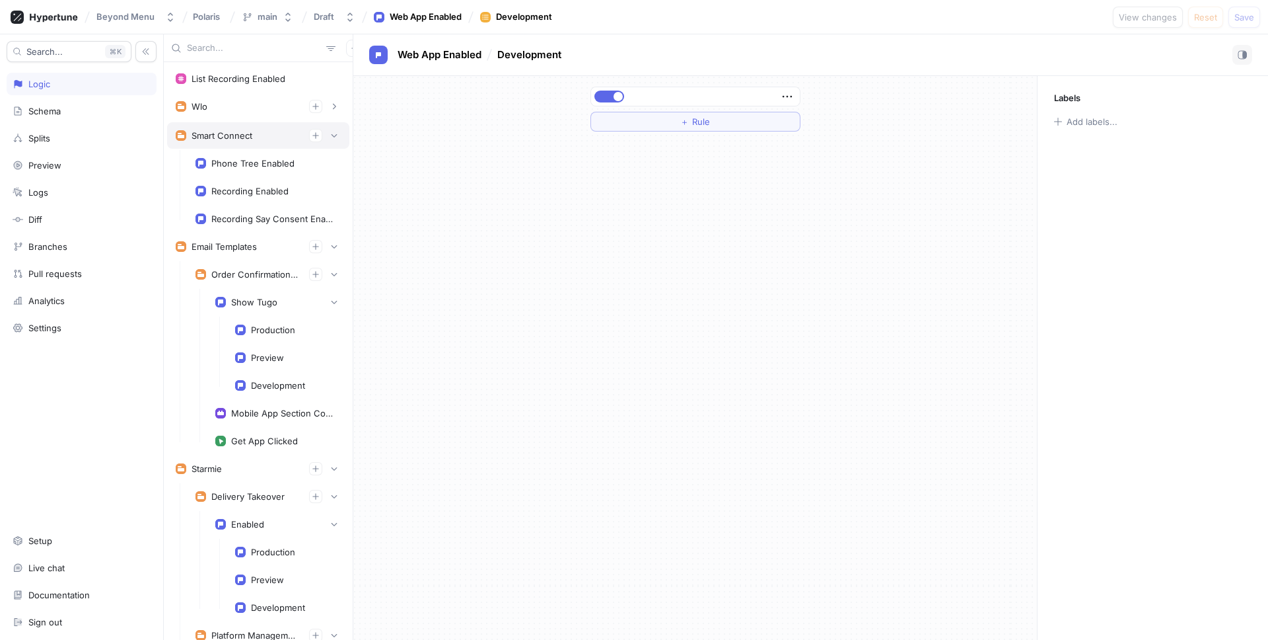
click at [341, 133] on div "Smart Connect" at bounding box center [258, 135] width 182 height 26
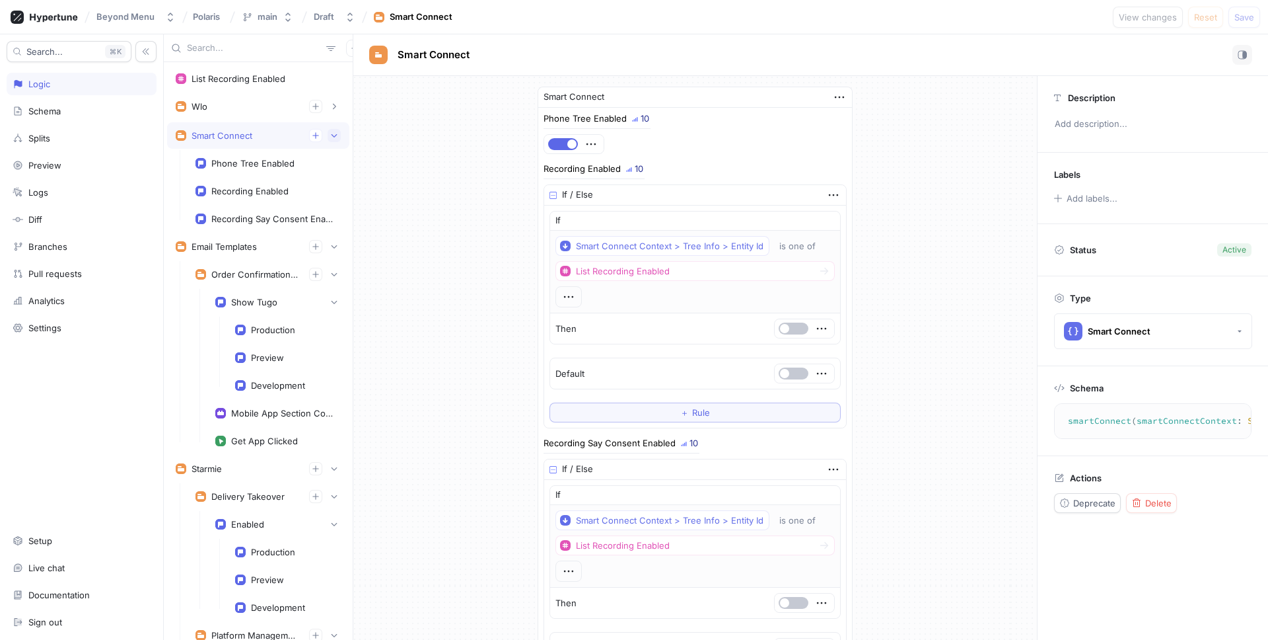
click at [332, 135] on icon "button" at bounding box center [335, 135] width 6 height 3
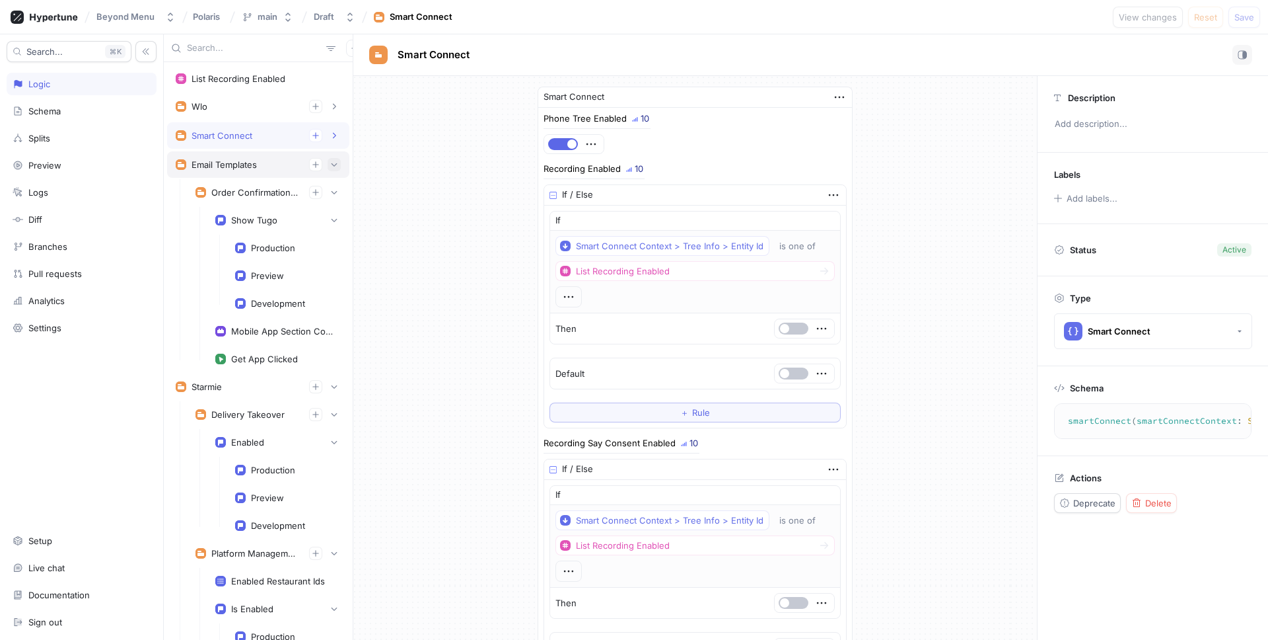
click at [334, 164] on icon "button" at bounding box center [334, 165] width 8 height 8
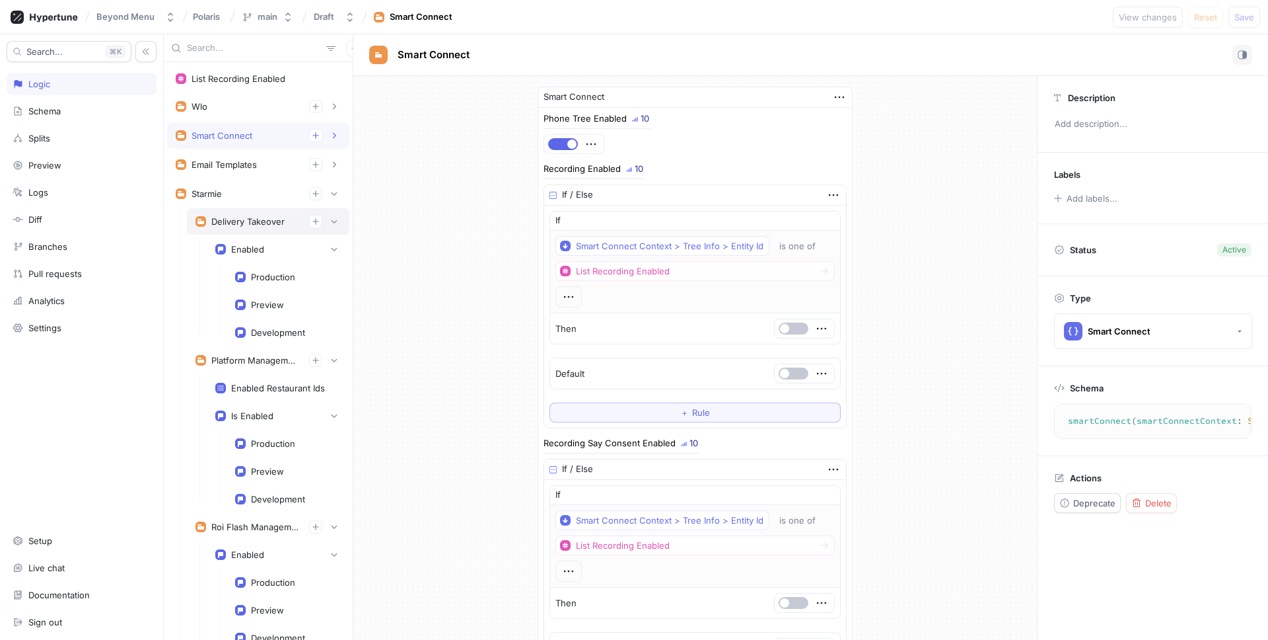
click at [338, 229] on div "Delivery Takeover" at bounding box center [268, 221] width 163 height 26
type textarea "deliveryTakeover: DeliveryTakeover!"
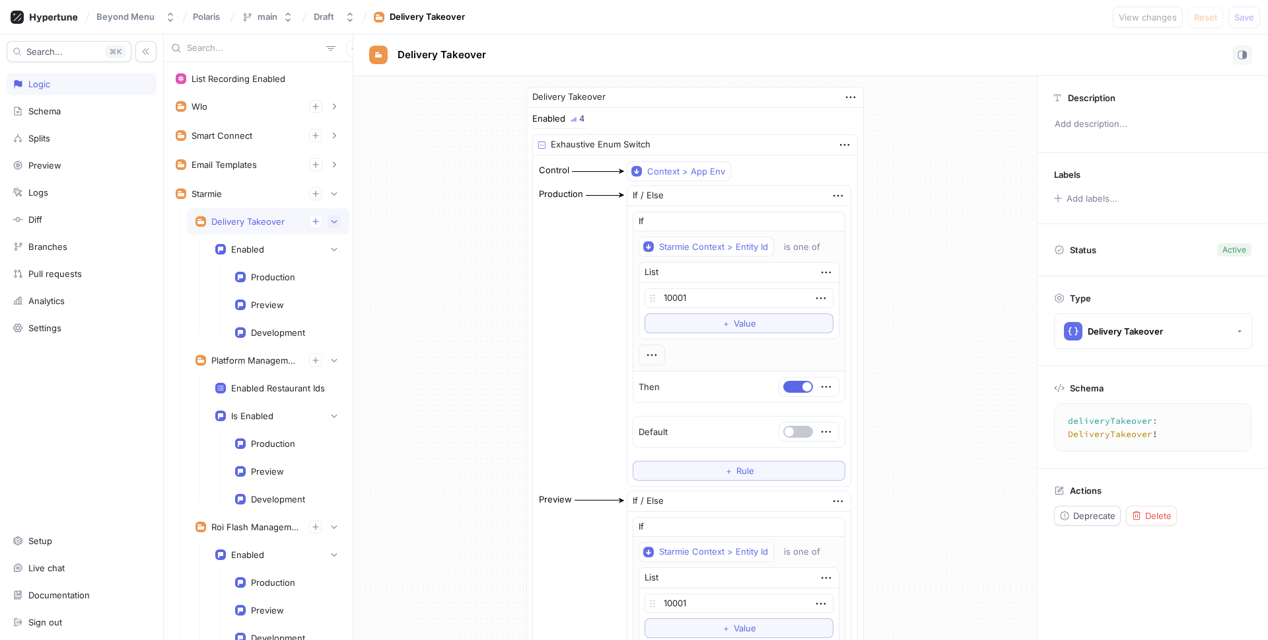
click at [334, 225] on button "button" at bounding box center [334, 221] width 13 height 13
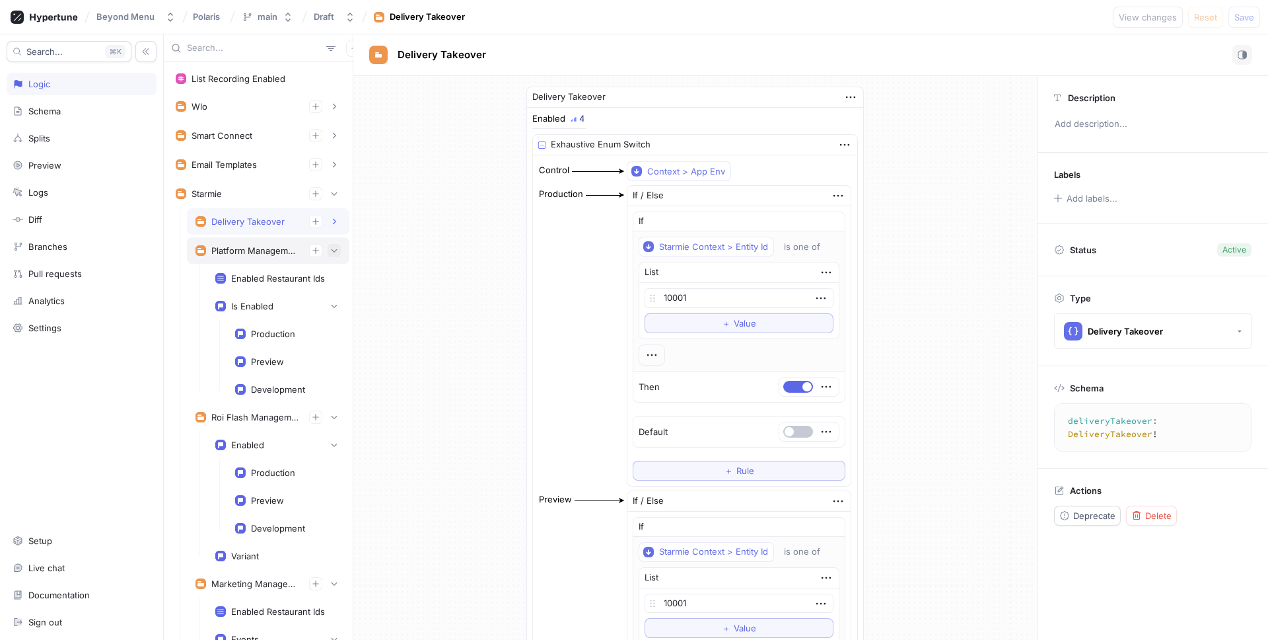
click at [335, 248] on icon "button" at bounding box center [334, 250] width 8 height 8
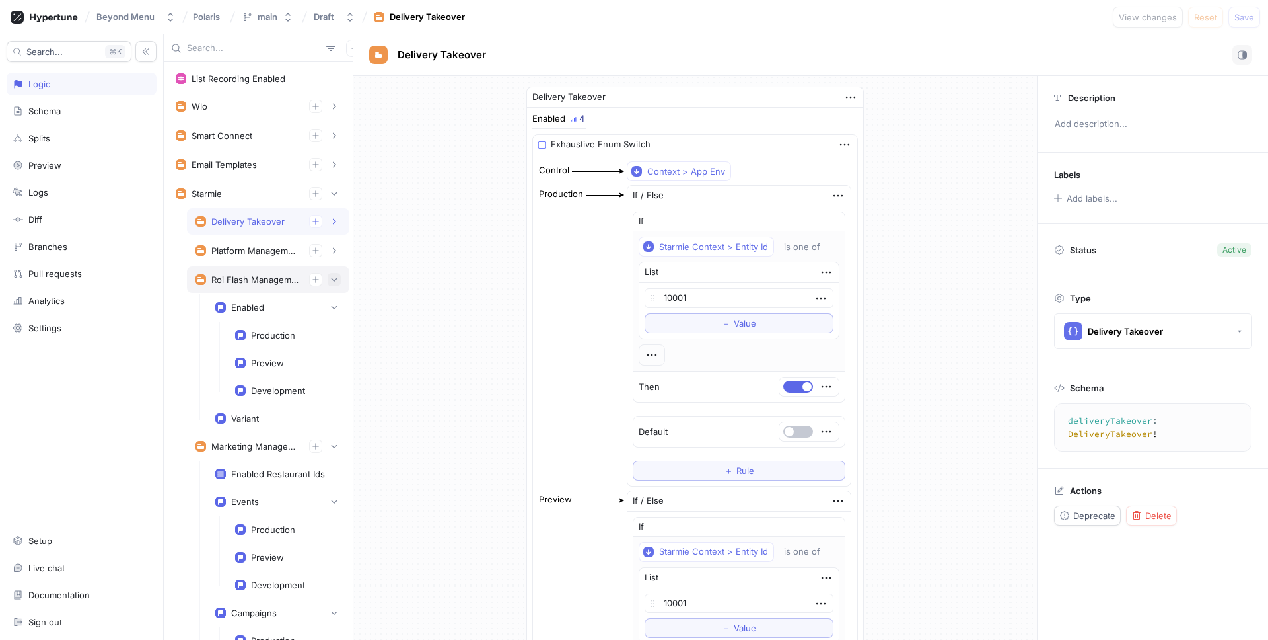
click at [336, 284] on button "button" at bounding box center [334, 279] width 13 height 13
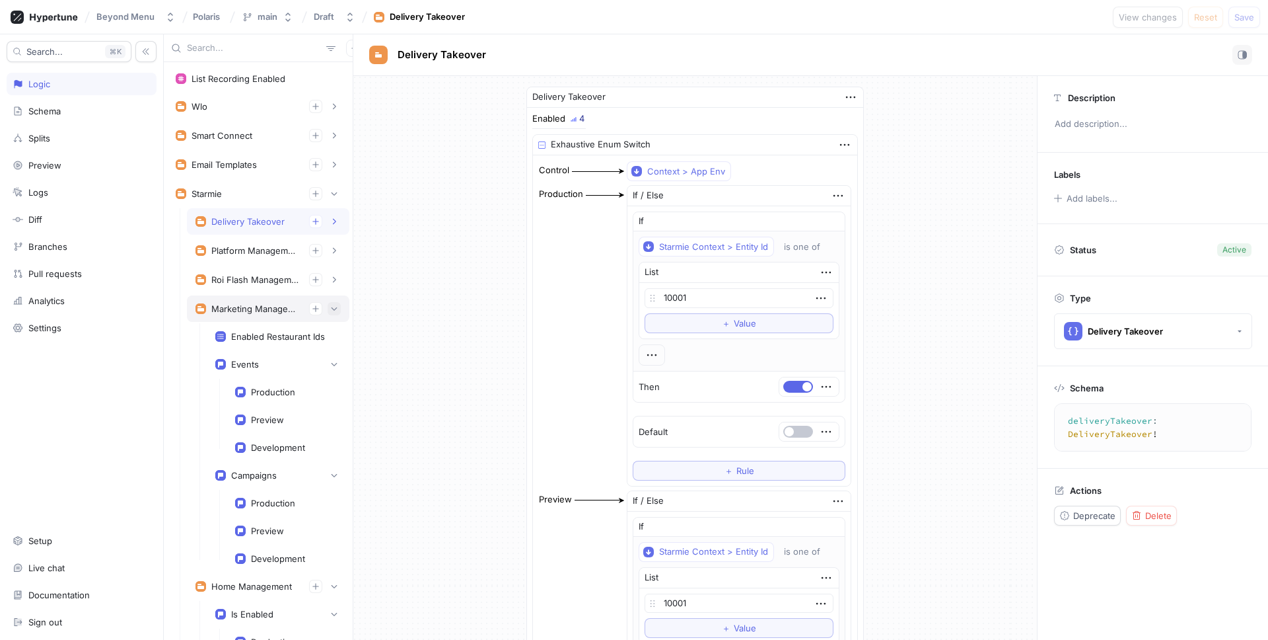
click at [333, 307] on icon "button" at bounding box center [334, 309] width 8 height 8
click at [336, 338] on icon "button" at bounding box center [334, 338] width 8 height 8
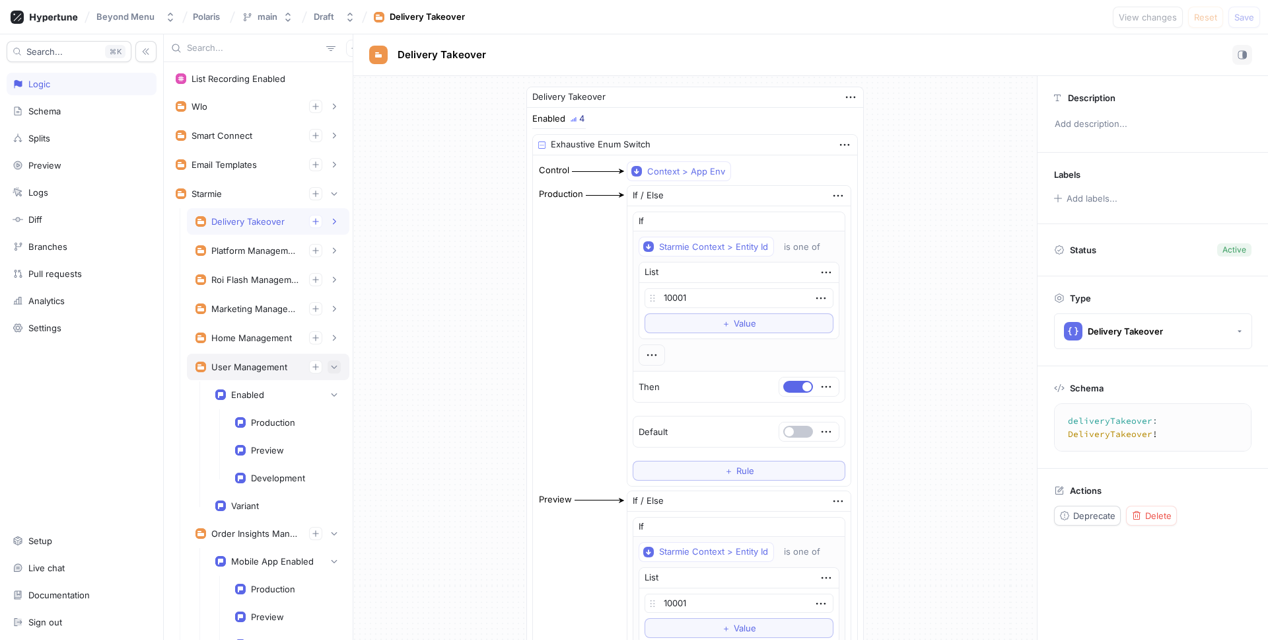
click at [334, 366] on icon "button" at bounding box center [334, 367] width 8 height 8
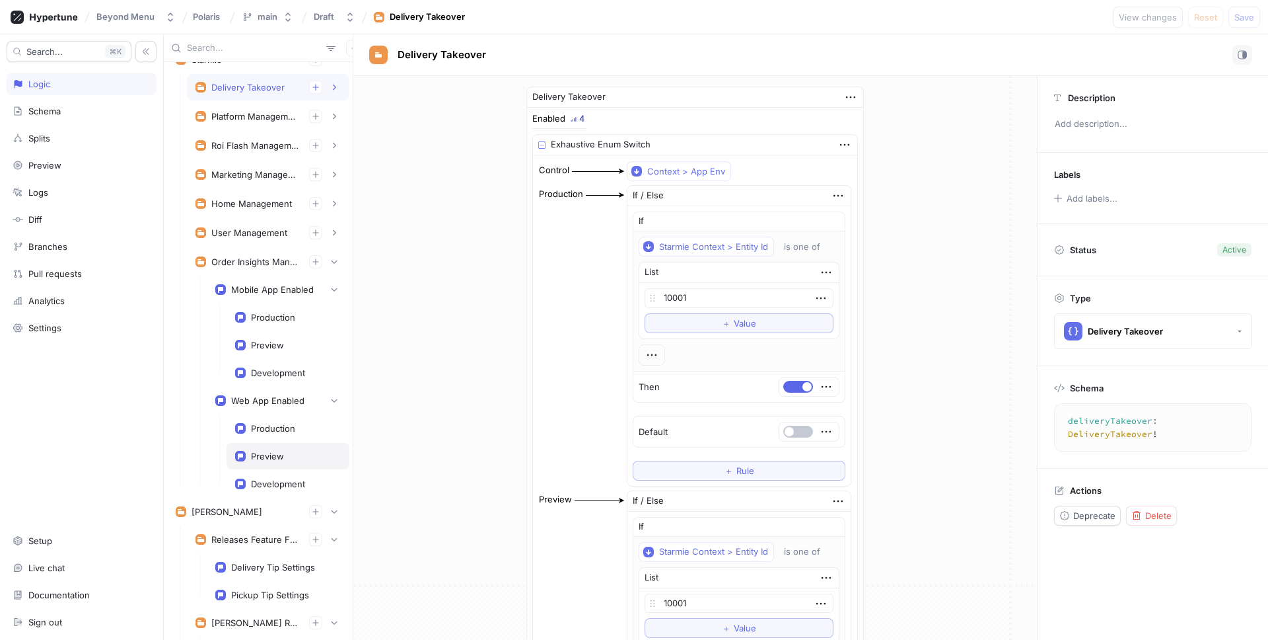
scroll to position [137, 0]
click at [285, 455] on div "Preview" at bounding box center [288, 452] width 106 height 11
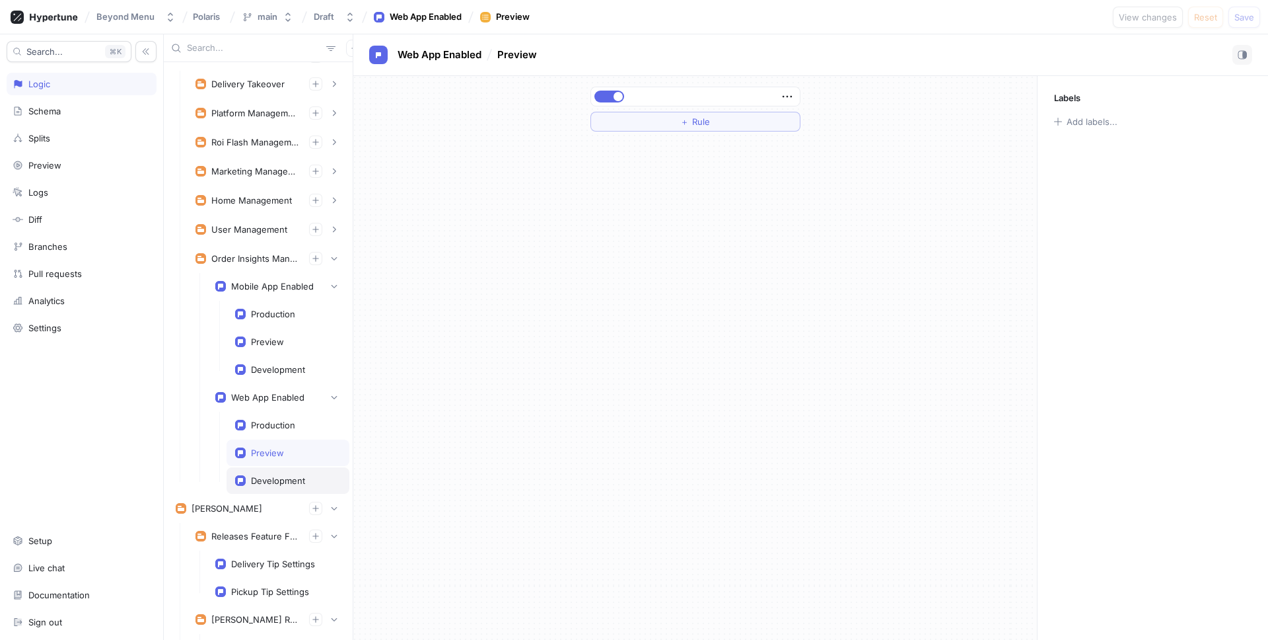
click at [285, 472] on div "Development" at bounding box center [288, 480] width 123 height 26
